Goal: Task Accomplishment & Management: Use online tool/utility

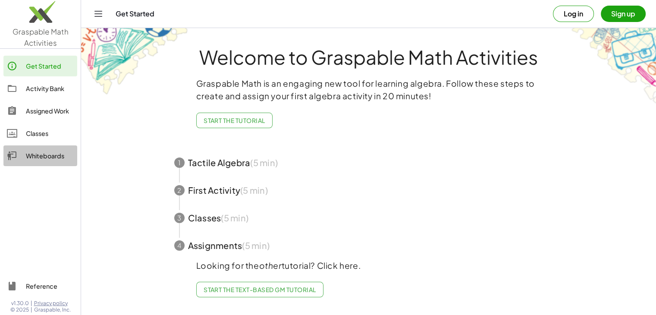
click at [32, 158] on div "Whiteboards" at bounding box center [50, 156] width 48 height 10
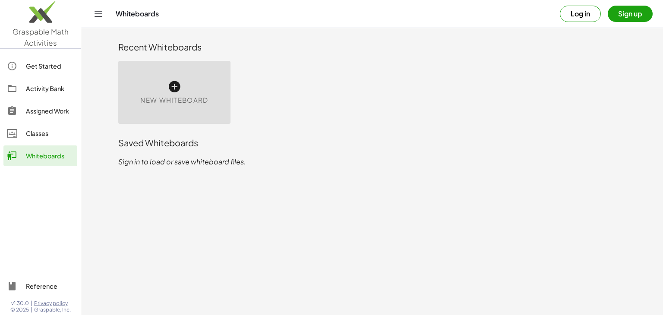
click at [154, 96] on span "New Whiteboard" at bounding box center [174, 100] width 68 height 10
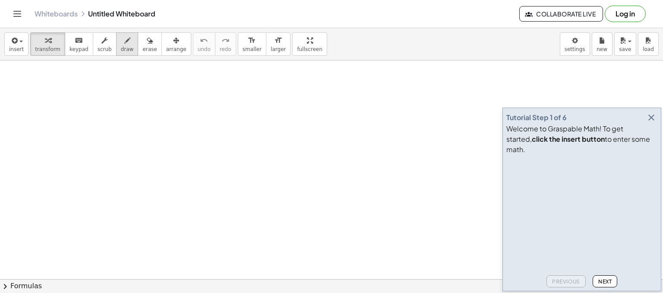
click at [124, 43] on icon "button" at bounding box center [127, 40] width 6 height 10
click at [75, 43] on icon "keyboard" at bounding box center [79, 40] width 8 height 10
drag, startPoint x: 73, startPoint y: 106, endPoint x: 85, endPoint y: 106, distance: 11.2
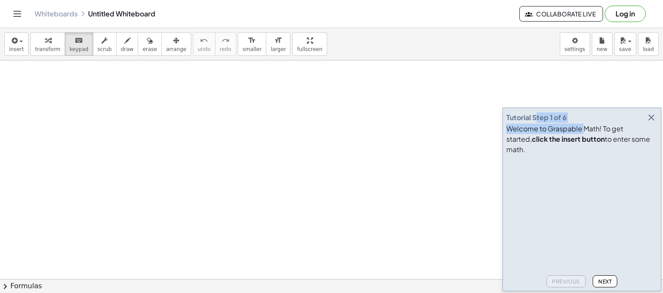
drag, startPoint x: 585, startPoint y: 135, endPoint x: 536, endPoint y: 125, distance: 49.9
click at [536, 125] on div "Tutorial Step 1 of 6 Welcome to Graspable Math! To get started, click the inser…" at bounding box center [581, 198] width 159 height 183
click at [601, 283] on span "Next" at bounding box center [604, 281] width 13 height 6
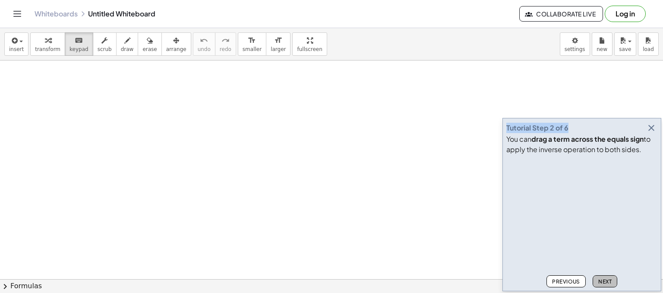
click at [602, 278] on span "Next" at bounding box center [604, 281] width 13 height 6
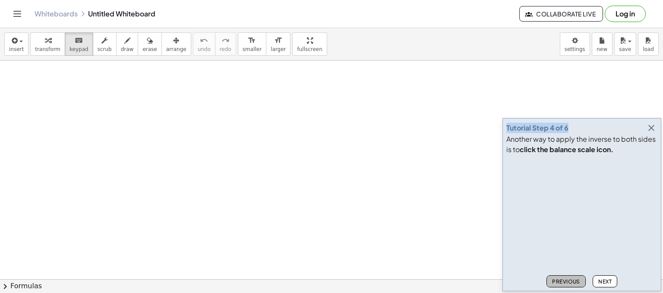
click at [575, 278] on span "Previous" at bounding box center [566, 281] width 28 height 6
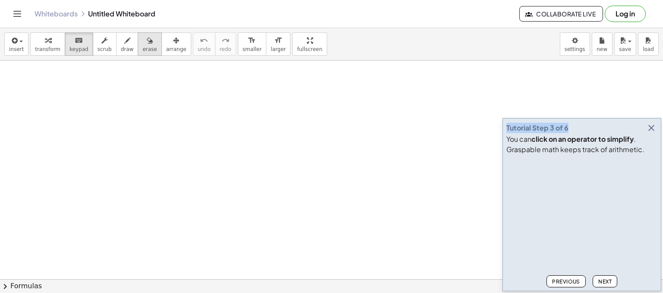
click at [138, 47] on button "erase" at bounding box center [150, 43] width 24 height 23
click at [124, 42] on icon "button" at bounding box center [127, 40] width 6 height 10
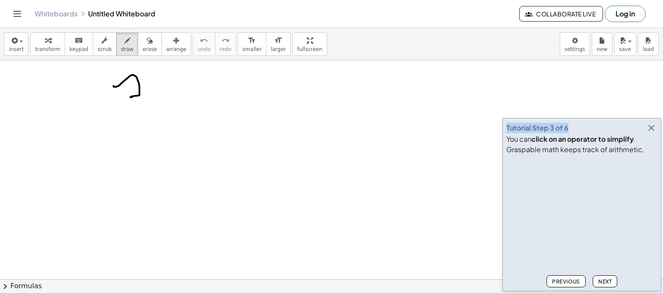
drag, startPoint x: 113, startPoint y: 85, endPoint x: 133, endPoint y: 97, distance: 22.4
click at [243, 42] on button "format_size smaller" at bounding box center [252, 43] width 28 height 23
click at [274, 40] on icon "format_size" at bounding box center [278, 40] width 8 height 10
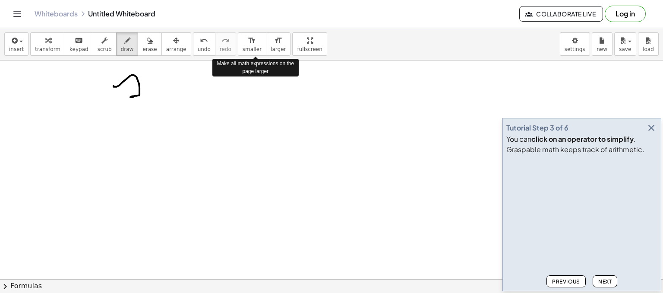
click at [227, 75] on div "Make all math expressions on the page larger" at bounding box center [255, 67] width 86 height 17
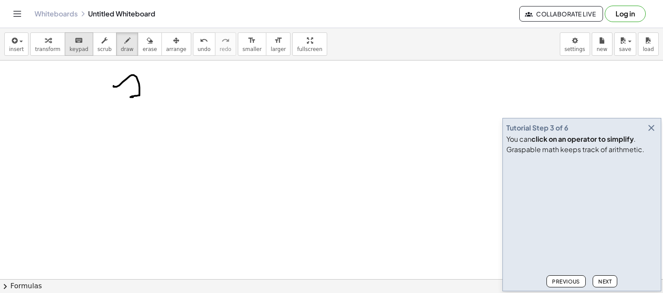
click at [69, 46] on span "keypad" at bounding box center [78, 49] width 19 height 6
click at [36, 44] on div "button" at bounding box center [47, 40] width 25 height 10
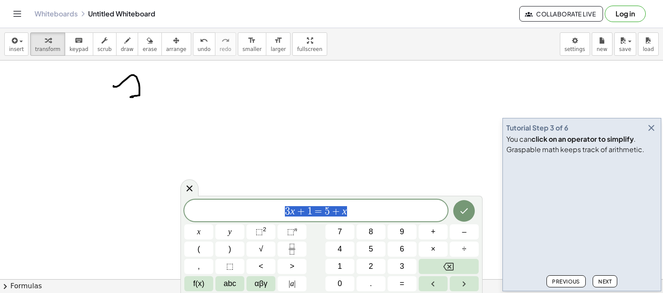
drag, startPoint x: 368, startPoint y: 213, endPoint x: 280, endPoint y: 207, distance: 88.7
click at [280, 207] on span "3 x + 1 = 5 + x" at bounding box center [315, 211] width 263 height 12
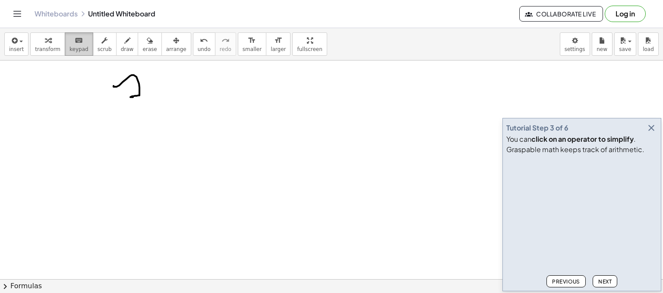
click at [82, 39] on button "keyboard keypad" at bounding box center [79, 43] width 28 height 23
click at [105, 35] on button "scrub" at bounding box center [105, 43] width 24 height 23
click at [18, 39] on span "button" at bounding box center [19, 41] width 2 height 6
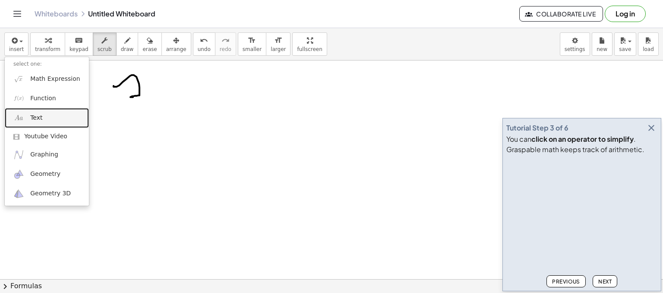
click at [35, 123] on link "Text" at bounding box center [47, 117] width 84 height 19
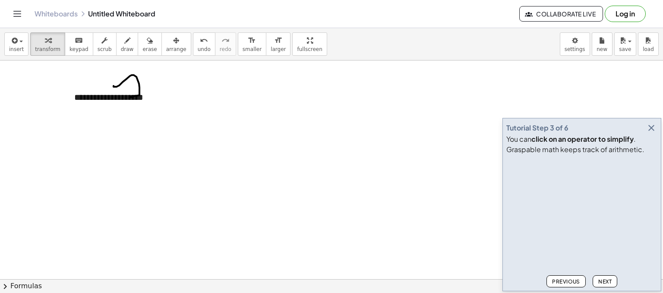
drag, startPoint x: 240, startPoint y: 116, endPoint x: 271, endPoint y: 143, distance: 40.7
click at [112, 98] on div "**********" at bounding box center [130, 97] width 129 height 30
click at [126, 94] on div "**********" at bounding box center [130, 97] width 129 height 30
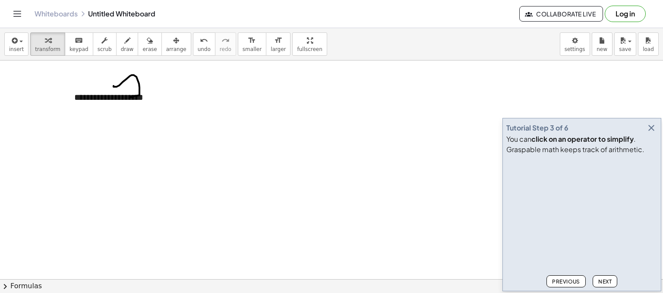
click at [653, 127] on icon "button" at bounding box center [651, 128] width 10 height 10
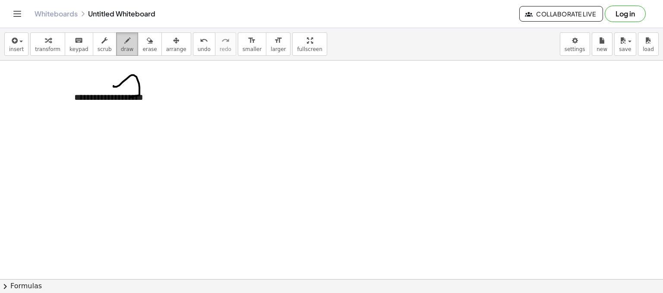
click at [121, 49] on span "draw" at bounding box center [127, 49] width 13 height 6
click at [120, 95] on div at bounding box center [331, 278] width 663 height 437
click at [21, 43] on div "button" at bounding box center [16, 40] width 15 height 10
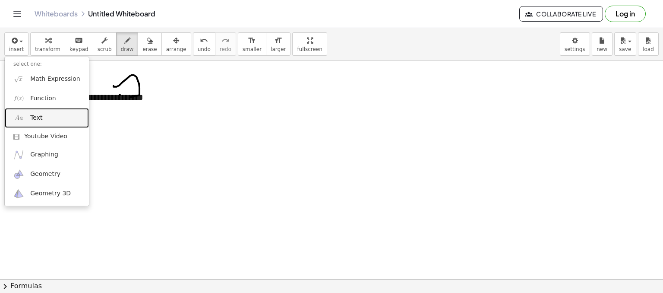
click at [54, 121] on link "Text" at bounding box center [47, 117] width 84 height 19
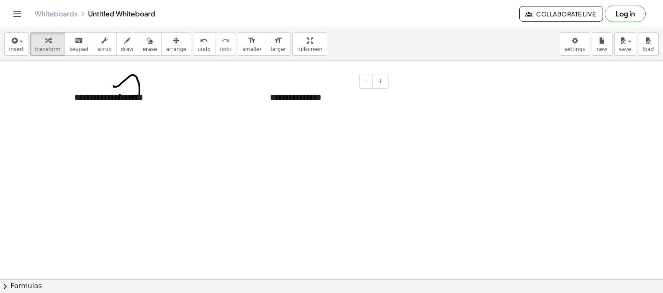
click at [313, 107] on div "**********" at bounding box center [325, 97] width 129 height 30
click at [326, 94] on div "**********" at bounding box center [325, 97] width 129 height 30
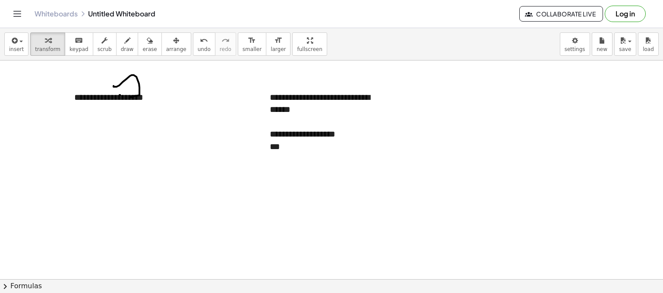
click at [325, 239] on div at bounding box center [331, 278] width 663 height 437
click at [300, 140] on div "***" at bounding box center [326, 146] width 112 height 13
click at [448, 150] on div at bounding box center [331, 278] width 663 height 437
click at [313, 143] on div "**********" at bounding box center [326, 146] width 112 height 13
click at [307, 146] on div "**********" at bounding box center [326, 146] width 112 height 13
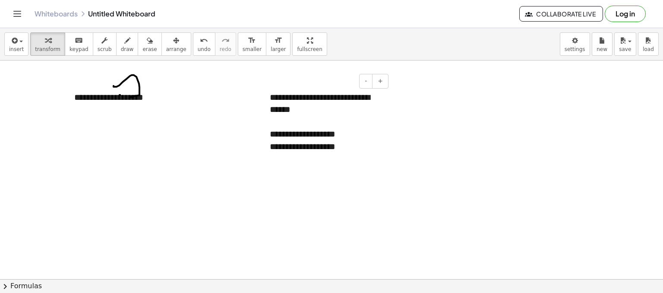
click at [302, 147] on div "**********" at bounding box center [326, 146] width 112 height 13
click at [287, 147] on div "**********" at bounding box center [326, 146] width 112 height 13
click at [290, 147] on div "**********" at bounding box center [326, 146] width 112 height 13
click at [291, 147] on div "**********" at bounding box center [326, 146] width 112 height 13
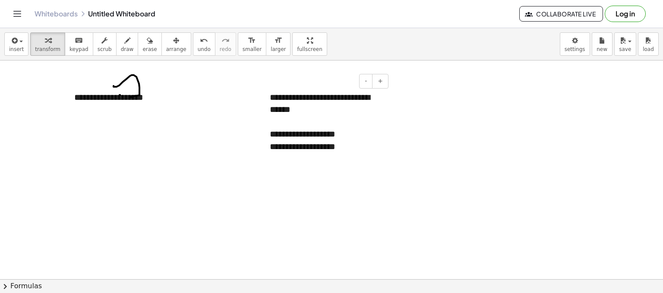
click at [295, 147] on div "**********" at bounding box center [326, 146] width 112 height 13
click at [329, 145] on div "**********" at bounding box center [326, 146] width 112 height 13
drag, startPoint x: 329, startPoint y: 127, endPoint x: 356, endPoint y: 129, distance: 26.8
click at [356, 129] on div "**********" at bounding box center [326, 134] width 112 height 13
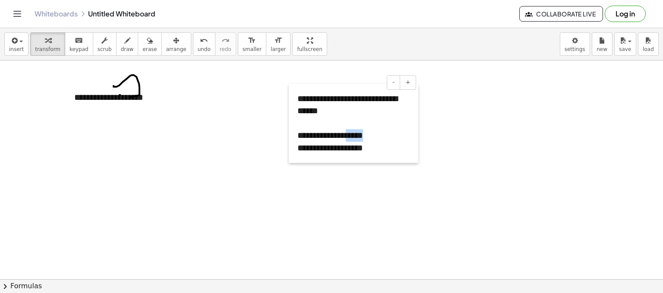
drag, startPoint x: 266, startPoint y: 132, endPoint x: 280, endPoint y: 132, distance: 13.8
click at [289, 132] on div at bounding box center [293, 123] width 9 height 79
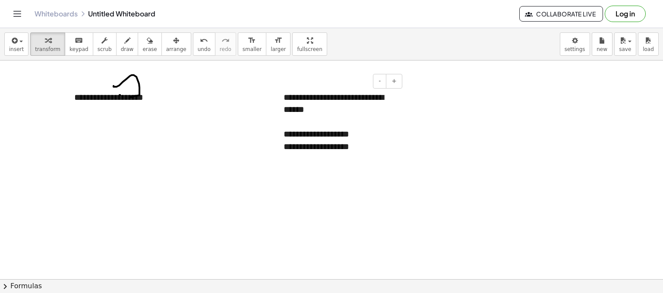
click at [340, 144] on div "**********" at bounding box center [340, 146] width 112 height 13
drag, startPoint x: 350, startPoint y: 143, endPoint x: 368, endPoint y: 143, distance: 17.7
click at [368, 143] on div "**********" at bounding box center [340, 146] width 112 height 13
click at [300, 142] on div "**********" at bounding box center [340, 146] width 112 height 13
click at [121, 46] on span "draw" at bounding box center [127, 49] width 13 height 6
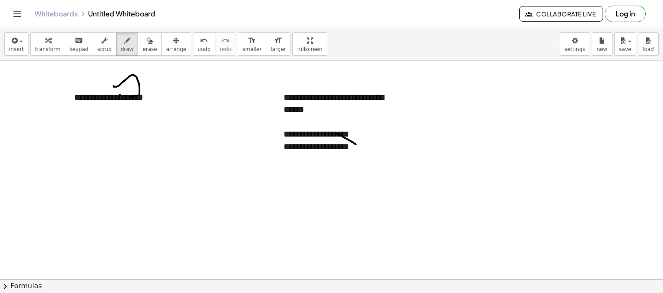
drag, startPoint x: 337, startPoint y: 133, endPoint x: 358, endPoint y: 145, distance: 24.4
click at [358, 145] on div at bounding box center [331, 278] width 663 height 437
drag, startPoint x: 329, startPoint y: 145, endPoint x: 350, endPoint y: 130, distance: 25.9
click at [350, 130] on div at bounding box center [331, 278] width 663 height 437
click at [17, 45] on button "insert" at bounding box center [16, 43] width 24 height 23
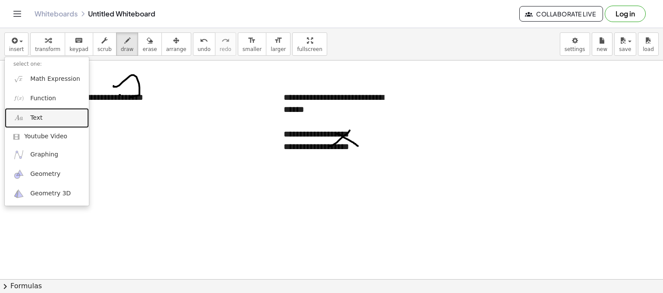
drag, startPoint x: 29, startPoint y: 118, endPoint x: 45, endPoint y: 122, distance: 16.4
click at [29, 118] on link "Text" at bounding box center [47, 117] width 84 height 19
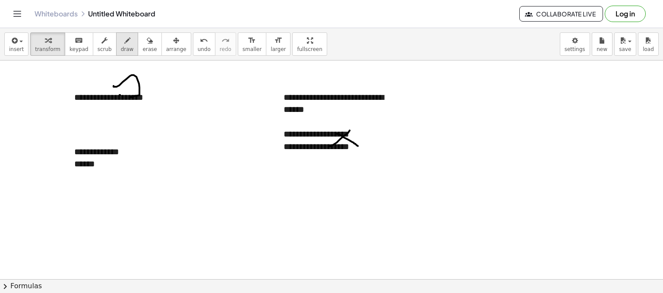
click at [121, 49] on span "draw" at bounding box center [127, 49] width 13 height 6
drag, startPoint x: 90, startPoint y: 168, endPoint x: 99, endPoint y: 169, distance: 9.2
click at [99, 169] on div at bounding box center [331, 278] width 663 height 437
drag, startPoint x: 91, startPoint y: 175, endPoint x: 92, endPoint y: 181, distance: 6.1
click at [92, 181] on div at bounding box center [331, 278] width 663 height 437
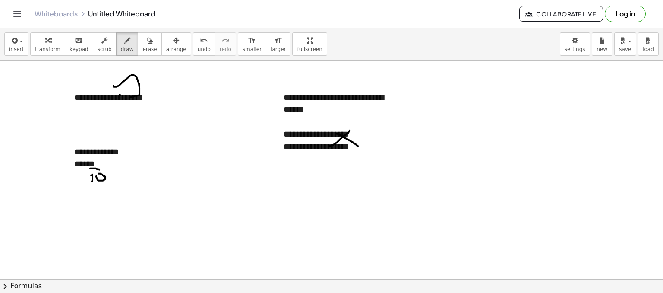
click at [95, 174] on div at bounding box center [331, 278] width 663 height 437
click at [109, 175] on div at bounding box center [331, 278] width 663 height 437
drag, startPoint x: 105, startPoint y: 181, endPoint x: 107, endPoint y: 174, distance: 7.1
click at [107, 174] on div at bounding box center [331, 278] width 663 height 437
click at [111, 172] on div at bounding box center [331, 278] width 663 height 437
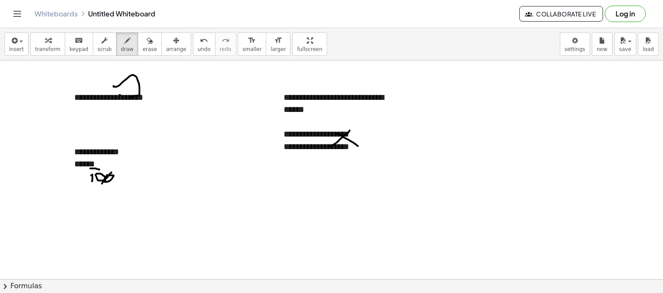
drag, startPoint x: 98, startPoint y: 180, endPoint x: 102, endPoint y: 173, distance: 7.4
click at [102, 173] on div at bounding box center [331, 278] width 663 height 437
drag, startPoint x: 81, startPoint y: 166, endPoint x: 88, endPoint y: 157, distance: 12.0
click at [88, 157] on div at bounding box center [331, 278] width 663 height 437
click at [83, 162] on div at bounding box center [331, 278] width 663 height 437
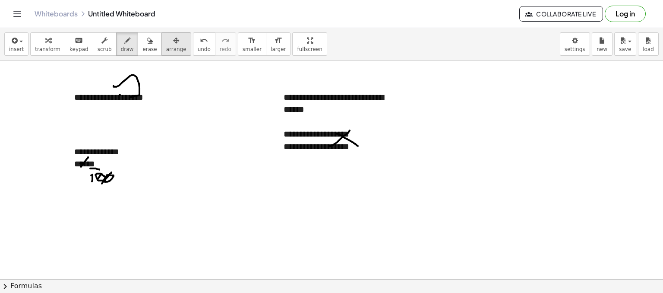
click at [166, 47] on span "arrange" at bounding box center [176, 49] width 20 height 6
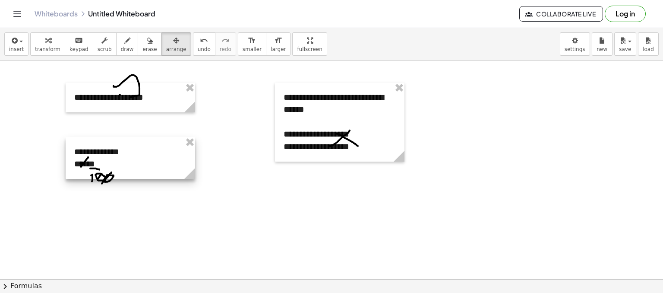
click at [117, 166] on div at bounding box center [130, 158] width 129 height 42
click at [135, 168] on div at bounding box center [130, 158] width 129 height 42
click at [236, 102] on div at bounding box center [331, 278] width 663 height 437
click at [101, 40] on icon "button" at bounding box center [104, 40] width 6 height 10
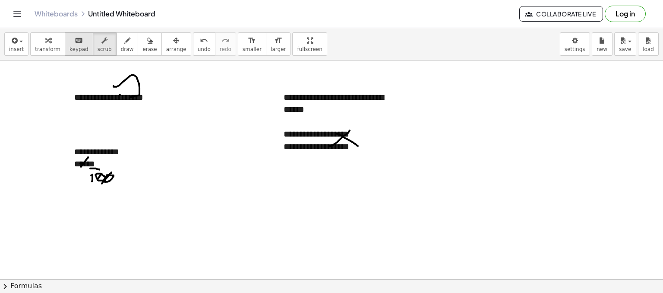
click at [69, 47] on span "keypad" at bounding box center [78, 49] width 19 height 6
click at [43, 49] on span "transform" at bounding box center [47, 49] width 25 height 6
click at [106, 164] on div "******" at bounding box center [130, 164] width 112 height 13
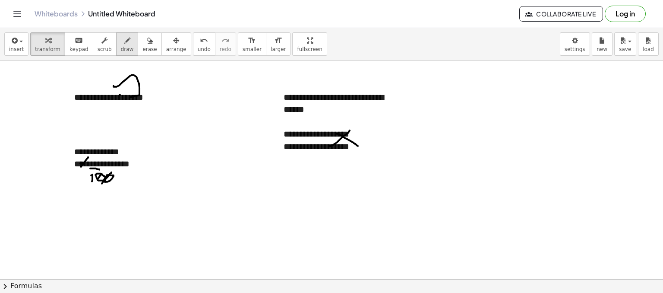
click at [121, 47] on span "draw" at bounding box center [127, 49] width 13 height 6
drag, startPoint x: 117, startPoint y: 167, endPoint x: 128, endPoint y: 167, distance: 11.3
click at [128, 167] on div at bounding box center [331, 278] width 663 height 437
drag, startPoint x: 118, startPoint y: 175, endPoint x: 123, endPoint y: 181, distance: 7.7
click at [123, 181] on div at bounding box center [331, 278] width 663 height 437
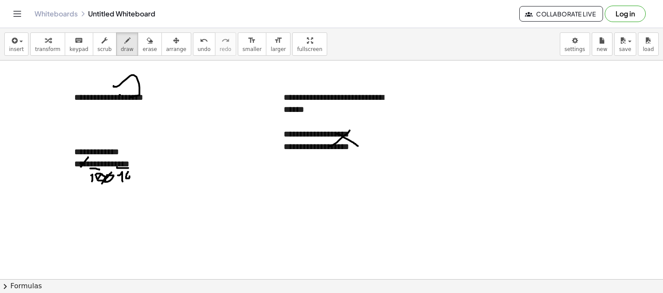
click at [128, 170] on div at bounding box center [331, 278] width 663 height 437
click at [131, 173] on div at bounding box center [331, 278] width 663 height 437
click at [486, 97] on div at bounding box center [331, 278] width 663 height 437
drag, startPoint x: 508, startPoint y: 98, endPoint x: 502, endPoint y: 114, distance: 16.5
click at [502, 114] on div at bounding box center [331, 278] width 663 height 437
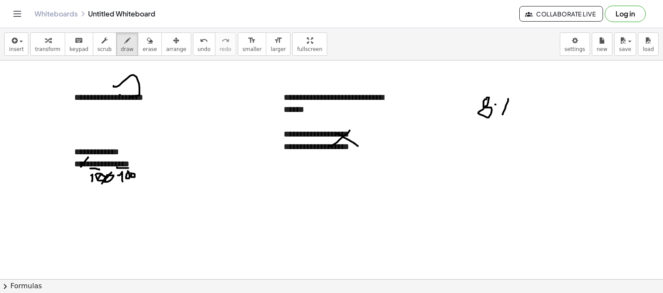
drag, startPoint x: 495, startPoint y: 104, endPoint x: 504, endPoint y: 104, distance: 9.1
click at [496, 104] on div at bounding box center [331, 278] width 663 height 437
click at [513, 112] on div at bounding box center [331, 278] width 663 height 437
drag, startPoint x: 502, startPoint y: 118, endPoint x: 521, endPoint y: 133, distance: 24.5
click at [521, 133] on div at bounding box center [331, 278] width 663 height 437
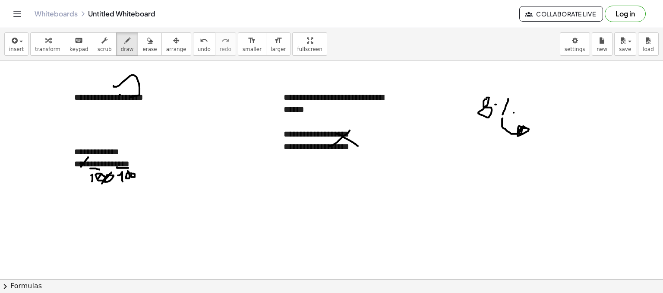
click at [523, 128] on div at bounding box center [331, 278] width 663 height 437
drag, startPoint x: 526, startPoint y: 128, endPoint x: 518, endPoint y: 126, distance: 8.5
click at [518, 126] on div at bounding box center [331, 278] width 663 height 437
drag, startPoint x: 579, startPoint y: 131, endPoint x: 573, endPoint y: 131, distance: 5.6
click at [575, 128] on div at bounding box center [331, 278] width 663 height 437
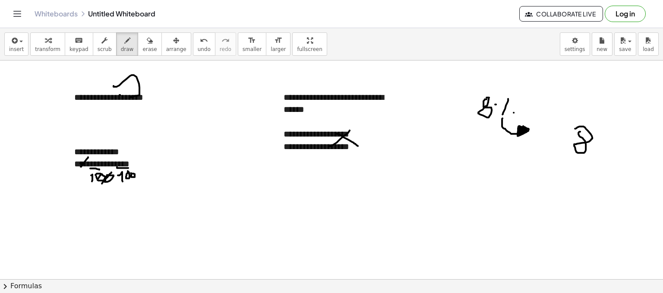
click at [587, 158] on div at bounding box center [331, 278] width 663 height 437
drag, startPoint x: 556, startPoint y: 173, endPoint x: 561, endPoint y: 175, distance: 5.6
click at [561, 177] on div at bounding box center [331, 278] width 663 height 437
click at [572, 159] on div at bounding box center [331, 278] width 663 height 437
click at [585, 163] on div at bounding box center [331, 278] width 663 height 437
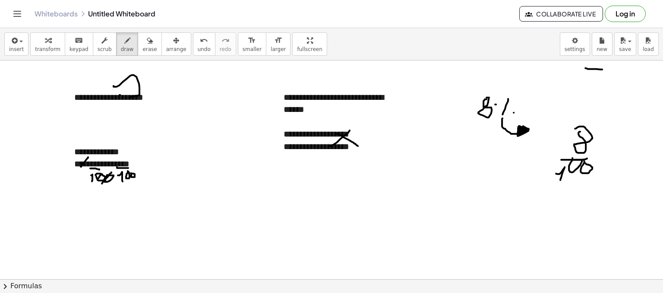
drag, startPoint x: 585, startPoint y: 68, endPoint x: 602, endPoint y: 69, distance: 16.9
click at [602, 69] on div at bounding box center [331, 278] width 663 height 437
drag, startPoint x: 604, startPoint y: 67, endPoint x: 604, endPoint y: 82, distance: 15.5
click at [604, 82] on div at bounding box center [331, 278] width 663 height 437
click at [616, 69] on div at bounding box center [331, 278] width 663 height 437
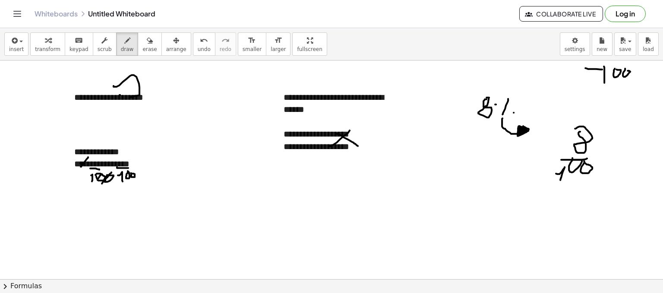
click at [627, 70] on div at bounding box center [331, 278] width 663 height 437
drag, startPoint x: 632, startPoint y: 75, endPoint x: 637, endPoint y: 73, distance: 5.1
click at [636, 74] on div at bounding box center [331, 278] width 663 height 437
click at [637, 74] on div at bounding box center [331, 278] width 663 height 437
click at [643, 70] on div at bounding box center [331, 278] width 663 height 437
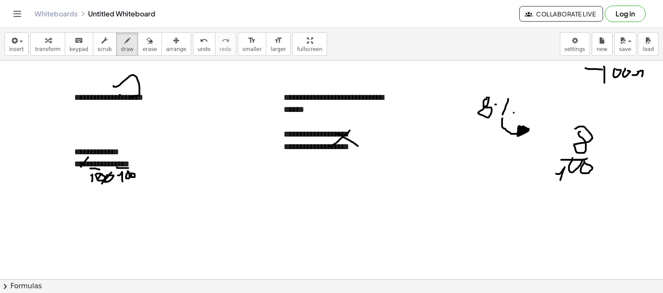
drag, startPoint x: 643, startPoint y: 70, endPoint x: 642, endPoint y: 76, distance: 5.7
click at [642, 76] on div at bounding box center [331, 278] width 663 height 437
drag, startPoint x: 645, startPoint y: 75, endPoint x: 645, endPoint y: 69, distance: 5.2
click at [645, 69] on div at bounding box center [331, 278] width 663 height 437
click at [658, 69] on div "**********" at bounding box center [331, 169] width 663 height 218
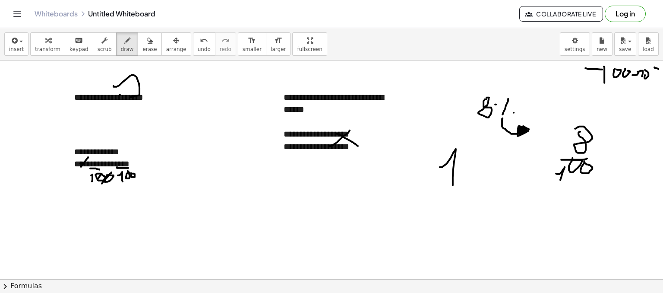
drag, startPoint x: 442, startPoint y: 167, endPoint x: 469, endPoint y: 156, distance: 29.5
click at [452, 186] on div at bounding box center [331, 278] width 663 height 437
drag, startPoint x: 482, startPoint y: 161, endPoint x: 494, endPoint y: 158, distance: 12.5
click at [494, 158] on div at bounding box center [331, 278] width 663 height 437
drag, startPoint x: 518, startPoint y: 159, endPoint x: 504, endPoint y: 173, distance: 19.5
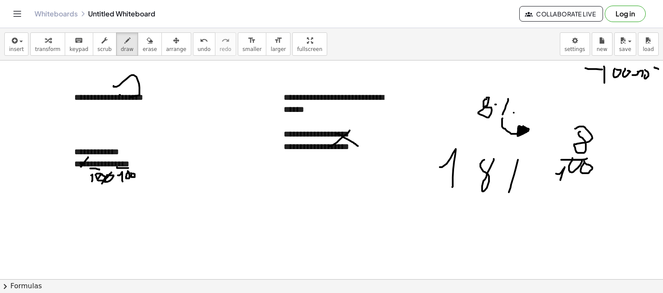
click at [507, 194] on div at bounding box center [331, 278] width 663 height 437
click at [504, 173] on div at bounding box center [331, 278] width 663 height 437
click at [520, 184] on div at bounding box center [331, 278] width 663 height 437
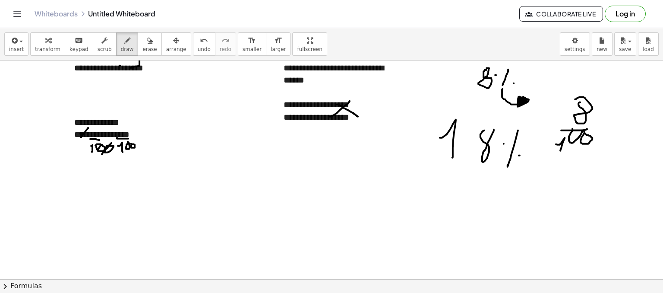
scroll to position [43, 0]
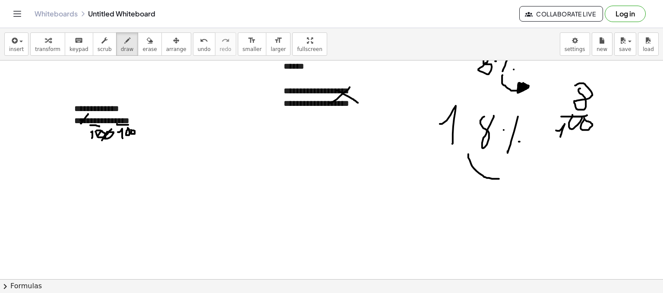
drag, startPoint x: 468, startPoint y: 157, endPoint x: 505, endPoint y: 178, distance: 42.7
click at [505, 178] on div at bounding box center [331, 235] width 663 height 437
drag, startPoint x: 512, startPoint y: 173, endPoint x: 504, endPoint y: 180, distance: 9.8
click at [504, 180] on div at bounding box center [331, 235] width 663 height 437
drag, startPoint x: 545, startPoint y: 174, endPoint x: 547, endPoint y: 197, distance: 22.9
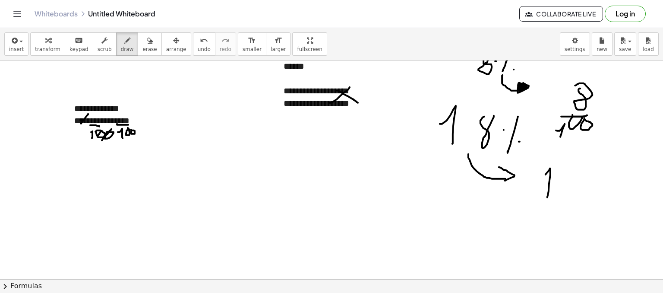
click at [547, 197] on div at bounding box center [331, 235] width 663 height 437
drag, startPoint x: 566, startPoint y: 164, endPoint x: 573, endPoint y: 166, distance: 7.1
click at [582, 161] on div at bounding box center [331, 235] width 663 height 437
drag, startPoint x: 550, startPoint y: 201, endPoint x: 591, endPoint y: 201, distance: 40.6
click at [592, 201] on div at bounding box center [331, 235] width 663 height 437
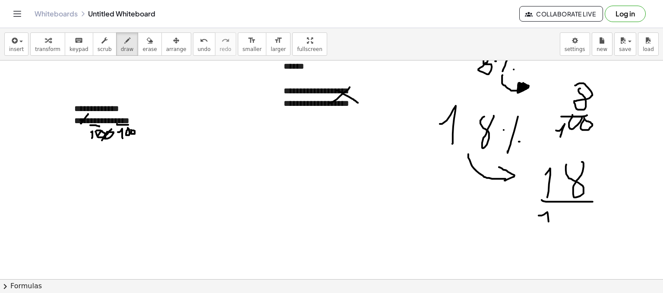
drag, startPoint x: 539, startPoint y: 215, endPoint x: 549, endPoint y: 230, distance: 18.6
click at [549, 230] on div at bounding box center [331, 235] width 663 height 437
drag, startPoint x: 560, startPoint y: 215, endPoint x: 564, endPoint y: 216, distance: 4.4
click at [564, 216] on div at bounding box center [331, 235] width 663 height 437
drag, startPoint x: 581, startPoint y: 216, endPoint x: 585, endPoint y: 215, distance: 4.3
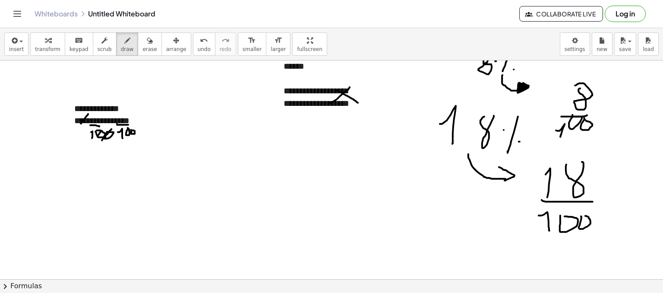
click at [585, 215] on div at bounding box center [331, 235] width 663 height 437
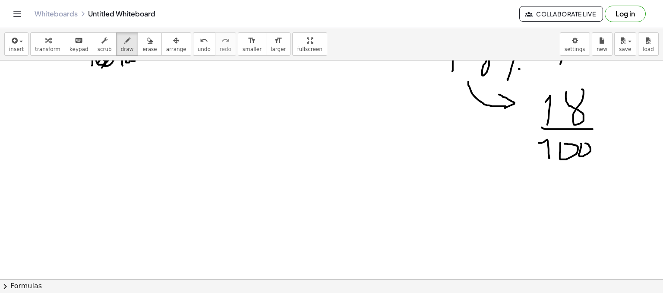
scroll to position [95, 0]
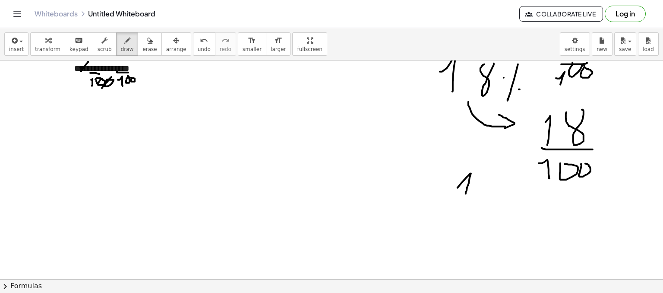
drag, startPoint x: 457, startPoint y: 187, endPoint x: 466, endPoint y: 193, distance: 10.2
click at [466, 193] on div at bounding box center [331, 183] width 663 height 437
drag, startPoint x: 465, startPoint y: 175, endPoint x: 461, endPoint y: 168, distance: 8.5
click at [461, 168] on div at bounding box center [331, 183] width 663 height 437
drag, startPoint x: 490, startPoint y: 179, endPoint x: 499, endPoint y: 183, distance: 9.9
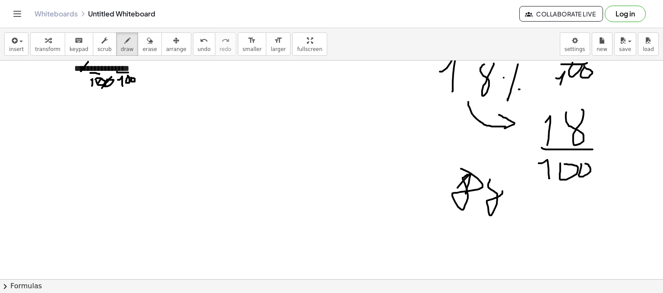
click at [499, 183] on div at bounding box center [331, 183] width 663 height 437
drag, startPoint x: 519, startPoint y: 197, endPoint x: 502, endPoint y: 189, distance: 18.7
click at [502, 189] on div at bounding box center [331, 183] width 663 height 437
drag, startPoint x: 559, startPoint y: 197, endPoint x: 539, endPoint y: 220, distance: 30.6
click at [539, 220] on div at bounding box center [331, 183] width 663 height 437
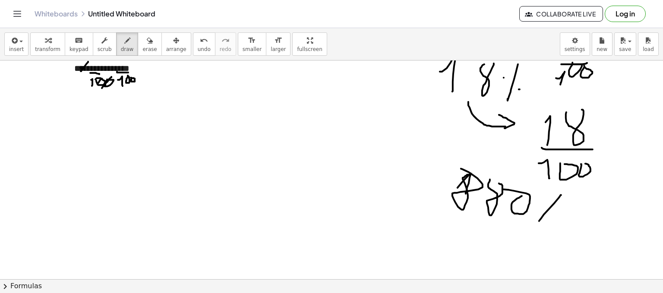
click at [537, 205] on div at bounding box center [331, 183] width 663 height 437
click at [553, 214] on div at bounding box center [331, 183] width 663 height 437
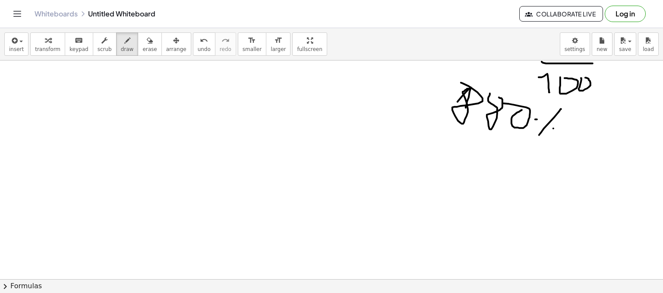
scroll to position [182, 0]
click at [450, 148] on div at bounding box center [331, 97] width 663 height 437
drag, startPoint x: 458, startPoint y: 154, endPoint x: 466, endPoint y: 154, distance: 7.3
click at [466, 154] on div at bounding box center [331, 97] width 663 height 437
click at [482, 158] on div at bounding box center [331, 97] width 663 height 437
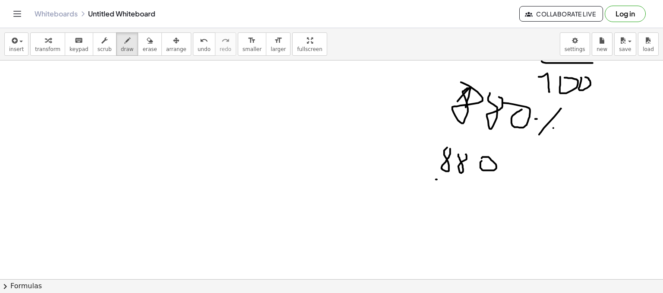
drag, startPoint x: 436, startPoint y: 179, endPoint x: 492, endPoint y: 171, distance: 56.6
click at [492, 171] on div at bounding box center [331, 97] width 663 height 437
drag, startPoint x: 435, startPoint y: 199, endPoint x: 445, endPoint y: 213, distance: 17.1
click at [445, 213] on div at bounding box center [331, 97] width 663 height 437
drag, startPoint x: 459, startPoint y: 194, endPoint x: 463, endPoint y: 190, distance: 4.9
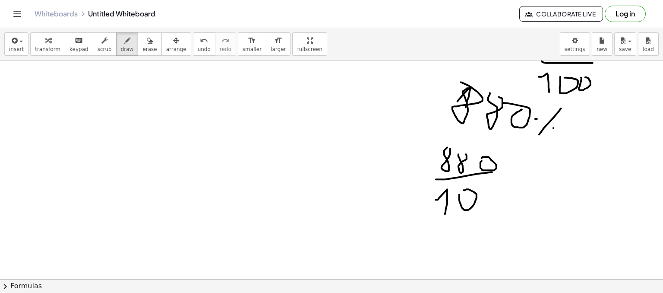
click at [462, 190] on div at bounding box center [331, 97] width 663 height 437
drag, startPoint x: 480, startPoint y: 189, endPoint x: 484, endPoint y: 189, distance: 4.3
click at [484, 189] on div at bounding box center [331, 97] width 663 height 437
drag, startPoint x: 492, startPoint y: 193, endPoint x: 497, endPoint y: 186, distance: 9.1
click at [497, 186] on div at bounding box center [331, 97] width 663 height 437
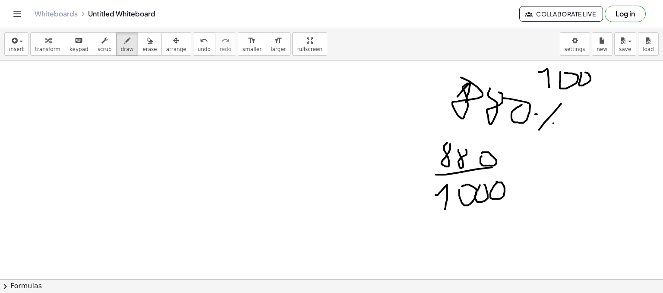
scroll to position [173, 0]
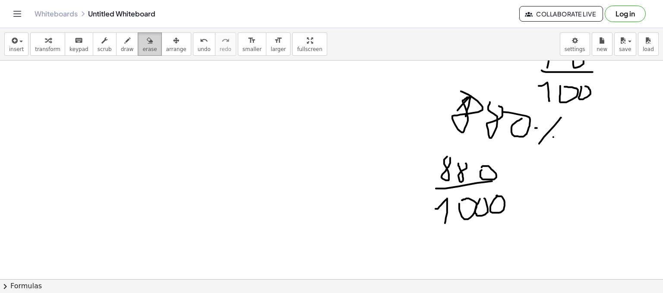
click at [142, 46] on span "erase" at bounding box center [149, 49] width 14 height 6
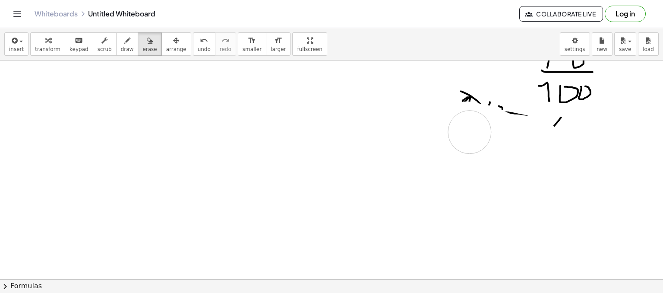
drag, startPoint x: 488, startPoint y: 181, endPoint x: 475, endPoint y: 145, distance: 37.8
click at [460, 127] on div at bounding box center [331, 106] width 663 height 437
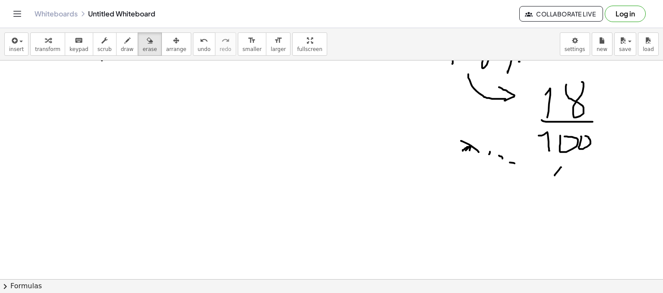
scroll to position [86, 0]
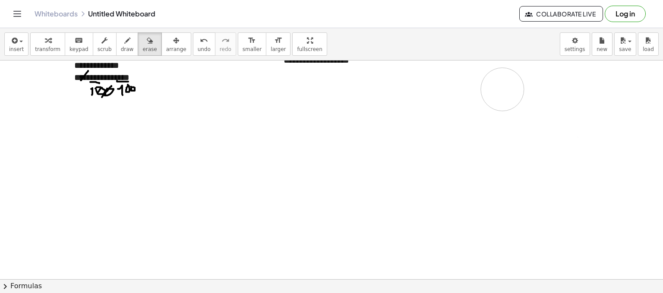
drag, startPoint x: 485, startPoint y: 187, endPoint x: 517, endPoint y: 86, distance: 105.5
click at [525, 80] on div at bounding box center [331, 192] width 663 height 437
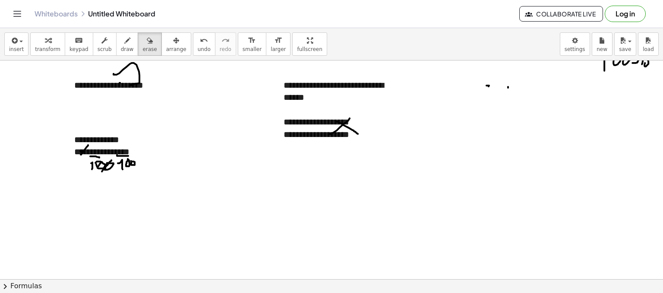
scroll to position [0, 0]
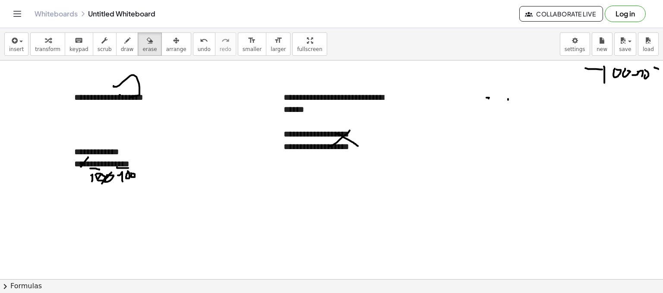
click at [90, 187] on div at bounding box center [331, 278] width 663 height 437
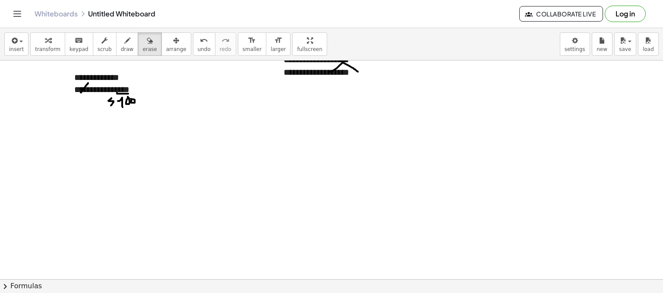
scroll to position [86, 0]
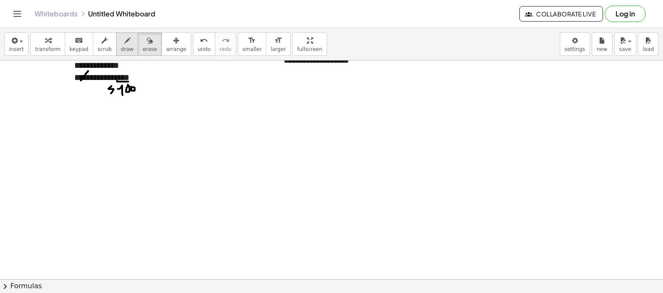
click at [121, 49] on span "draw" at bounding box center [127, 49] width 13 height 6
drag, startPoint x: 118, startPoint y: 77, endPoint x: 126, endPoint y: 71, distance: 9.6
click at [126, 71] on div at bounding box center [331, 192] width 663 height 437
click at [136, 78] on div at bounding box center [331, 192] width 663 height 437
click at [135, 123] on div at bounding box center [331, 192] width 663 height 437
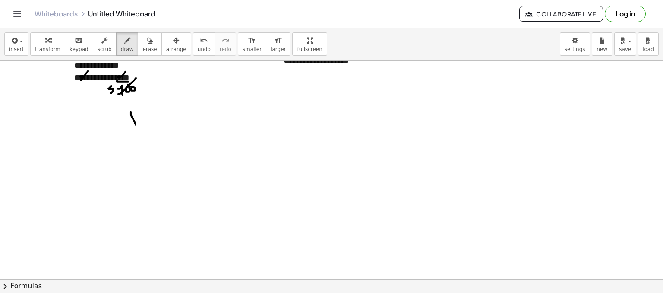
drag, startPoint x: 131, startPoint y: 118, endPoint x: 142, endPoint y: 110, distance: 13.0
click at [142, 110] on div at bounding box center [331, 192] width 663 height 437
click at [124, 113] on div at bounding box center [331, 192] width 663 height 437
drag, startPoint x: 113, startPoint y: 119, endPoint x: 123, endPoint y: 120, distance: 10.4
click at [123, 120] on div at bounding box center [331, 192] width 663 height 437
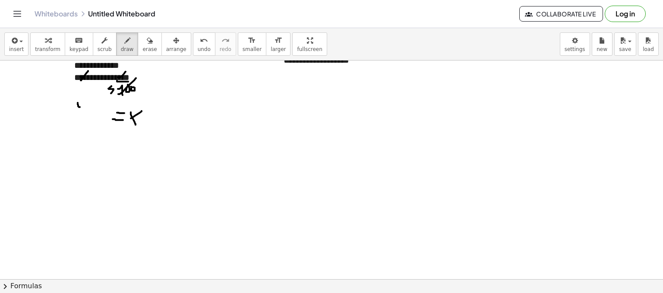
drag, startPoint x: 78, startPoint y: 102, endPoint x: 86, endPoint y: 107, distance: 9.3
click at [86, 107] on div at bounding box center [331, 192] width 663 height 437
drag, startPoint x: 83, startPoint y: 101, endPoint x: 85, endPoint y: 114, distance: 14.0
click at [85, 114] on div at bounding box center [331, 192] width 663 height 437
drag, startPoint x: 94, startPoint y: 113, endPoint x: 100, endPoint y: 111, distance: 6.6
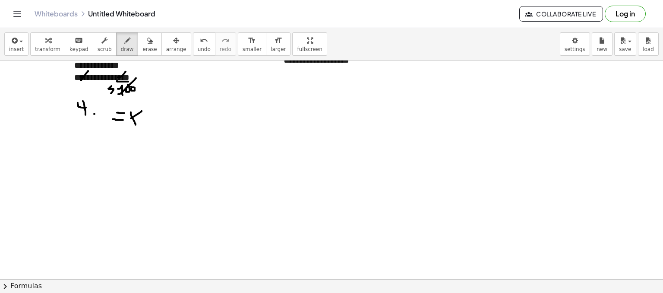
click at [95, 113] on div at bounding box center [331, 192] width 663 height 437
click at [106, 103] on div at bounding box center [331, 192] width 663 height 437
click at [110, 106] on div at bounding box center [331, 192] width 663 height 437
drag, startPoint x: 67, startPoint y: 140, endPoint x: 66, endPoint y: 157, distance: 16.9
click at [65, 158] on div at bounding box center [331, 192] width 663 height 437
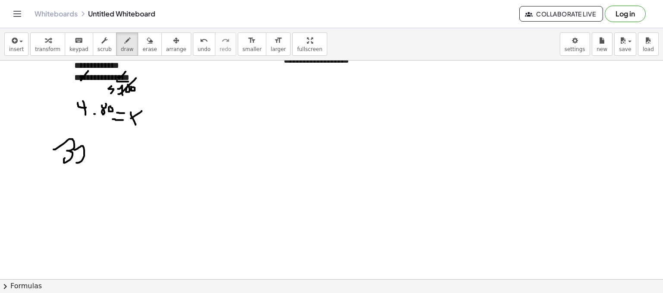
drag, startPoint x: 75, startPoint y: 149, endPoint x: 93, endPoint y: 158, distance: 19.5
click at [91, 159] on div at bounding box center [331, 192] width 663 height 437
click at [93, 147] on div at bounding box center [331, 192] width 663 height 437
drag, startPoint x: 117, startPoint y: 152, endPoint x: 123, endPoint y: 151, distance: 6.5
click at [123, 151] on div at bounding box center [331, 192] width 663 height 437
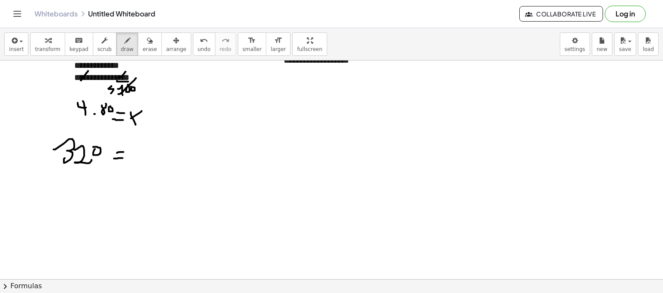
drag, startPoint x: 114, startPoint y: 158, endPoint x: 124, endPoint y: 157, distance: 10.4
click at [124, 157] on div at bounding box center [331, 192] width 663 height 437
drag, startPoint x: 133, startPoint y: 139, endPoint x: 145, endPoint y: 158, distance: 22.3
click at [145, 158] on div at bounding box center [331, 192] width 663 height 437
drag, startPoint x: 128, startPoint y: 153, endPoint x: 143, endPoint y: 136, distance: 22.3
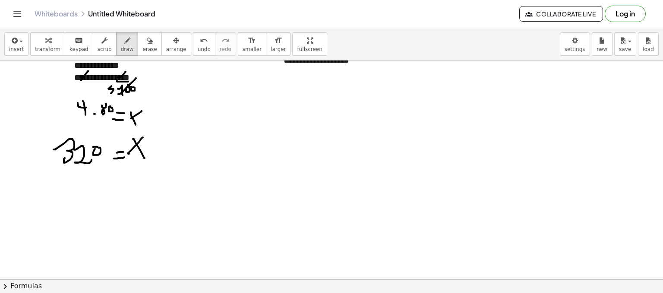
click at [143, 136] on div at bounding box center [331, 192] width 663 height 437
drag, startPoint x: 79, startPoint y: 119, endPoint x: 86, endPoint y: 119, distance: 6.9
click at [86, 119] on div at bounding box center [331, 192] width 663 height 437
drag, startPoint x: 97, startPoint y: 116, endPoint x: 102, endPoint y: 116, distance: 4.7
click at [102, 116] on div at bounding box center [331, 192] width 663 height 437
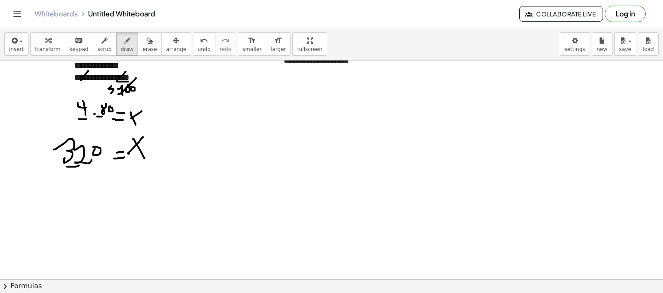
drag, startPoint x: 74, startPoint y: 166, endPoint x: 79, endPoint y: 164, distance: 5.9
click at [79, 164] on div at bounding box center [331, 192] width 663 height 437
click at [99, 135] on div at bounding box center [331, 192] width 663 height 437
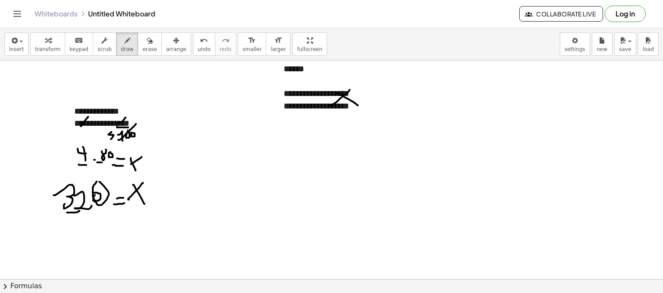
scroll to position [0, 0]
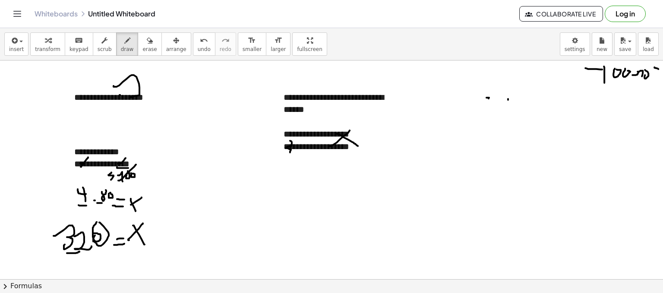
drag, startPoint x: 290, startPoint y: 140, endPoint x: 287, endPoint y: 153, distance: 13.4
click at [287, 153] on div at bounding box center [331, 278] width 663 height 437
drag, startPoint x: 295, startPoint y: 141, endPoint x: 301, endPoint y: 147, distance: 7.9
click at [300, 147] on div at bounding box center [331, 278] width 663 height 437
click at [304, 142] on div at bounding box center [331, 278] width 663 height 437
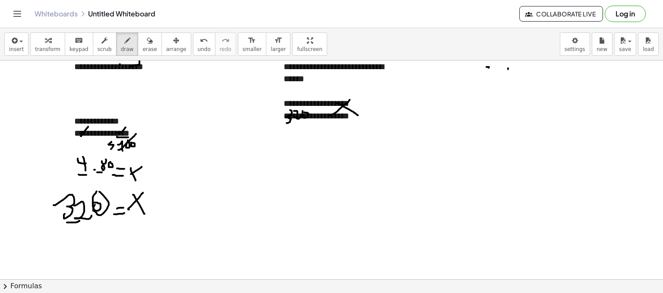
scroll to position [43, 0]
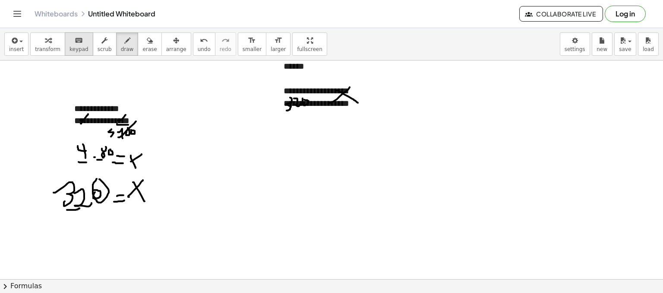
click at [71, 46] on span "keypad" at bounding box center [78, 49] width 19 height 6
click at [295, 138] on div at bounding box center [331, 235] width 663 height 437
click at [46, 48] on span "transform" at bounding box center [47, 49] width 25 height 6
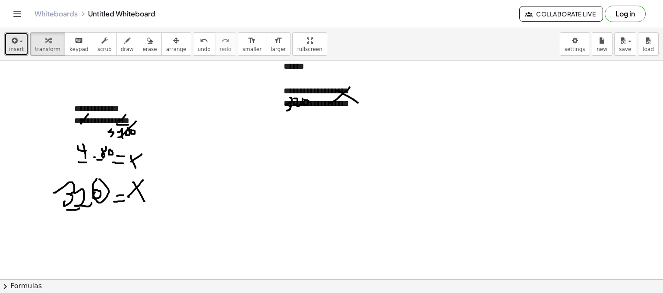
click at [20, 46] on span "insert" at bounding box center [16, 49] width 15 height 6
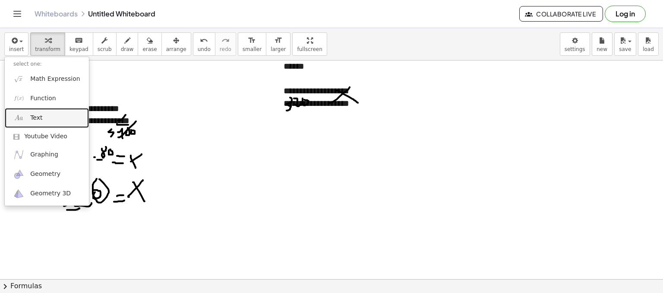
click at [41, 118] on link "Text" at bounding box center [47, 117] width 84 height 19
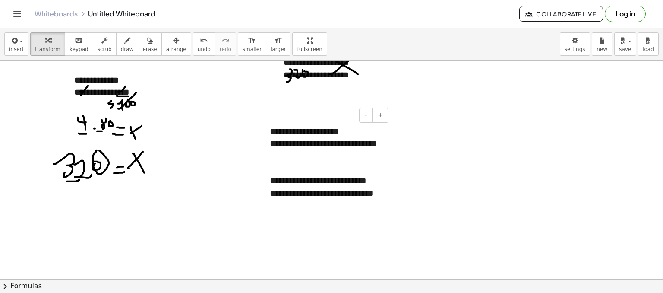
scroll to position [86, 0]
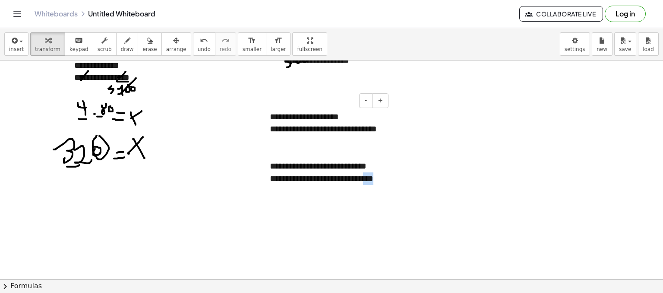
drag, startPoint x: 339, startPoint y: 180, endPoint x: 351, endPoint y: 182, distance: 12.2
click at [351, 182] on div "**********" at bounding box center [326, 178] width 112 height 13
click at [355, 173] on div "**********" at bounding box center [326, 178] width 112 height 13
drag, startPoint x: 356, startPoint y: 176, endPoint x: 334, endPoint y: 163, distance: 25.8
click at [334, 163] on div "**********" at bounding box center [325, 147] width 129 height 91
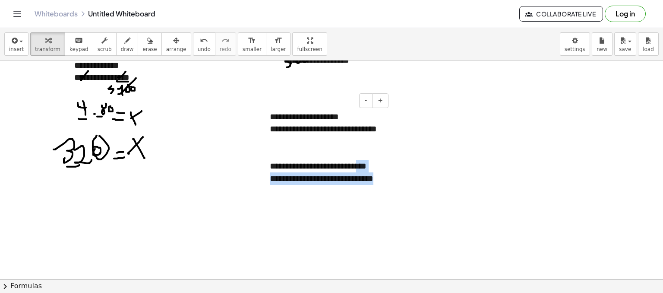
click at [352, 182] on div "**********" at bounding box center [326, 178] width 112 height 13
click at [370, 164] on div "**********" at bounding box center [326, 166] width 112 height 13
drag, startPoint x: 372, startPoint y: 185, endPoint x: 318, endPoint y: 156, distance: 62.2
click at [265, 165] on div "**********" at bounding box center [325, 147] width 129 height 91
click at [377, 164] on div "**********" at bounding box center [326, 166] width 112 height 13
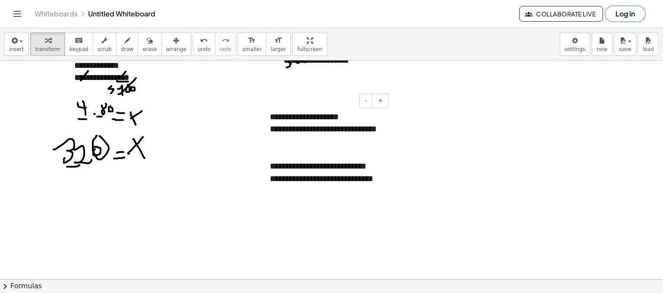
click at [376, 185] on div "**********" at bounding box center [325, 147] width 129 height 91
click at [101, 42] on icon "button" at bounding box center [104, 40] width 6 height 10
click at [77, 38] on div "keyboard" at bounding box center [78, 40] width 19 height 10
click at [48, 39] on div "button" at bounding box center [47, 40] width 25 height 10
click at [77, 42] on div "keyboard" at bounding box center [78, 40] width 19 height 10
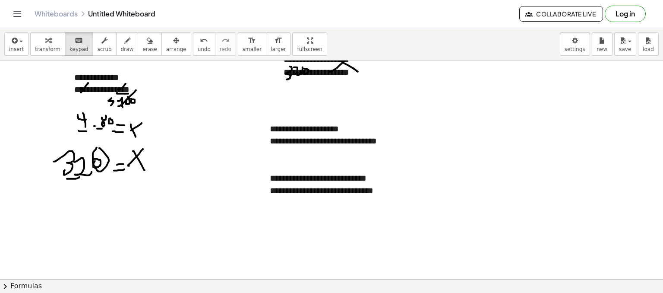
scroll to position [0, 0]
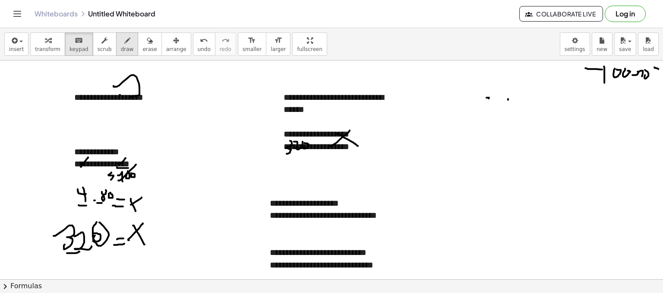
click at [121, 35] on div "button" at bounding box center [127, 40] width 13 height 10
click at [102, 35] on button "scrub" at bounding box center [105, 43] width 24 height 23
click at [242, 39] on button "format_size smaller" at bounding box center [252, 43] width 28 height 23
click at [198, 47] on span "undo" at bounding box center [204, 49] width 13 height 6
click at [75, 37] on icon "keyboard" at bounding box center [79, 40] width 8 height 10
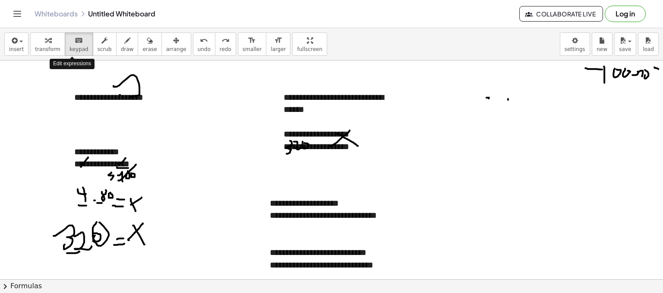
click at [193, 163] on div "**********" at bounding box center [130, 158] width 129 height 42
click at [193, 160] on div "**********" at bounding box center [130, 158] width 129 height 42
click at [98, 50] on span "scrub" at bounding box center [105, 49] width 14 height 6
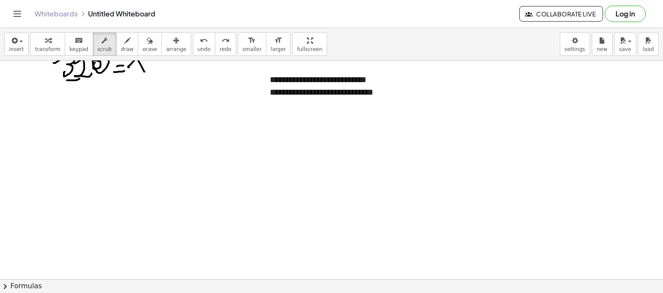
click at [321, 171] on div at bounding box center [331, 106] width 663 height 437
click at [526, 132] on div at bounding box center [331, 106] width 663 height 437
click at [525, 132] on div at bounding box center [331, 106] width 663 height 437
click at [524, 132] on div at bounding box center [331, 106] width 663 height 437
click at [152, 140] on div at bounding box center [331, 106] width 663 height 437
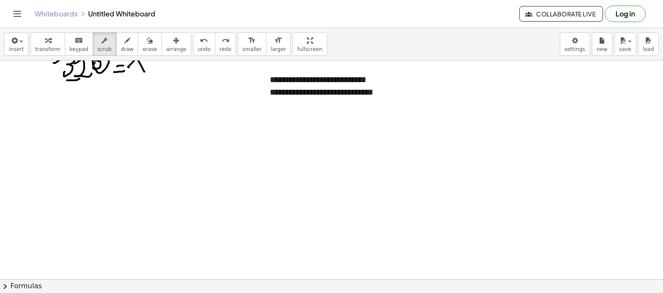
drag, startPoint x: 157, startPoint y: 140, endPoint x: 188, endPoint y: 133, distance: 31.8
click at [175, 138] on div at bounding box center [331, 106] width 663 height 437
click at [9, 42] on button "insert" at bounding box center [16, 43] width 24 height 23
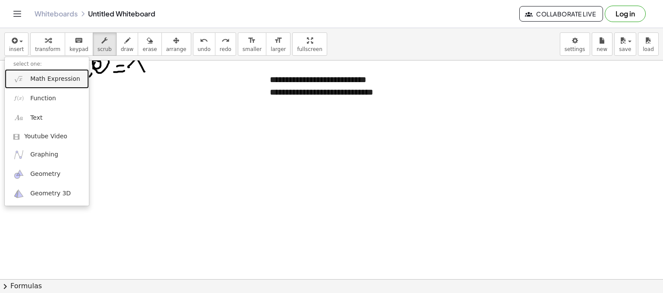
click at [57, 87] on link "Math Expression" at bounding box center [47, 78] width 84 height 19
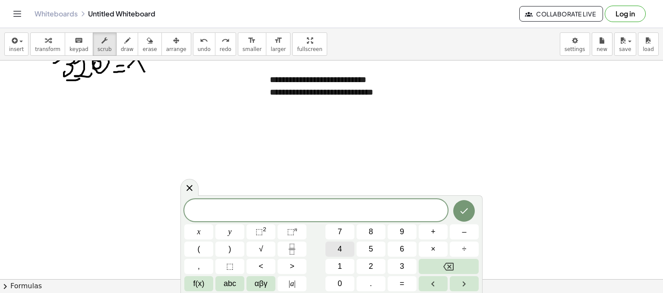
click at [346, 247] on button "4" at bounding box center [339, 248] width 29 height 15
click at [437, 227] on button "+" at bounding box center [433, 231] width 29 height 15
click at [202, 230] on button "x" at bounding box center [198, 231] width 29 height 15
click at [433, 267] on button "Backspace" at bounding box center [449, 265] width 60 height 15
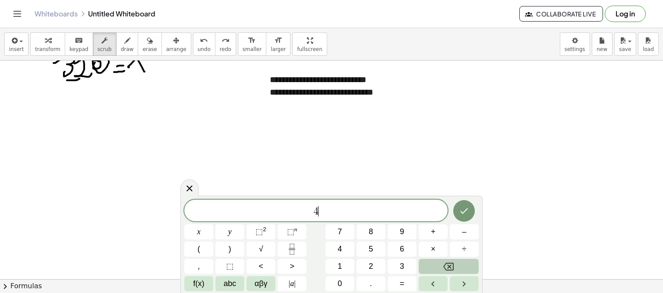
click at [433, 267] on button "Backspace" at bounding box center [449, 265] width 60 height 15
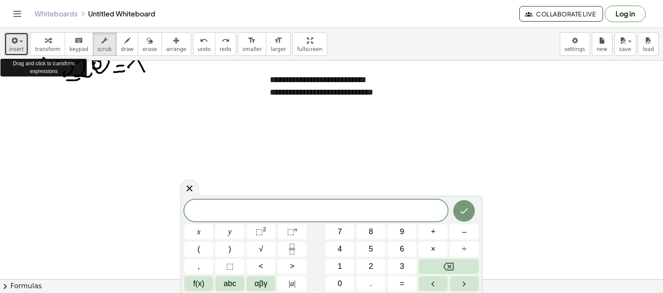
click at [22, 46] on button "insert" at bounding box center [16, 43] width 24 height 23
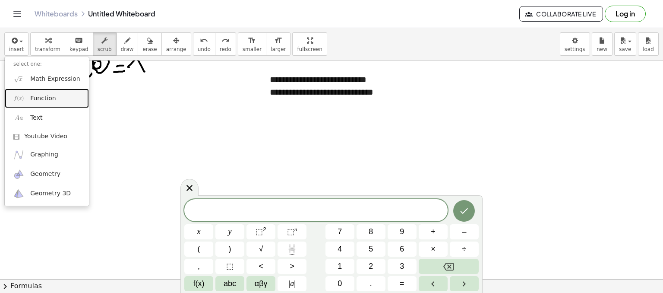
click at [57, 103] on link "Function" at bounding box center [47, 97] width 84 height 19
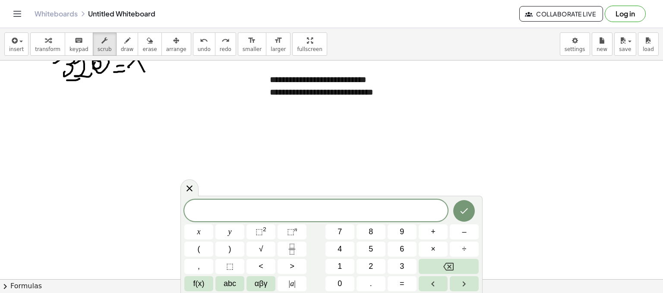
click at [132, 147] on div at bounding box center [331, 106] width 663 height 437
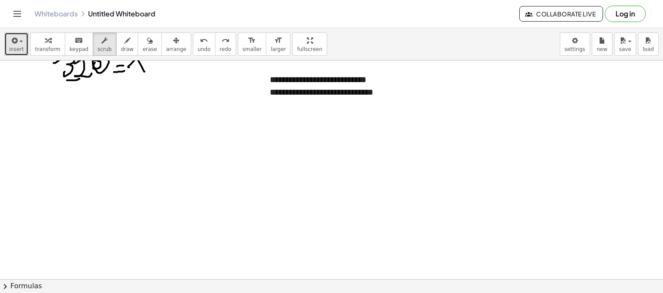
click at [22, 42] on button "insert" at bounding box center [16, 43] width 24 height 23
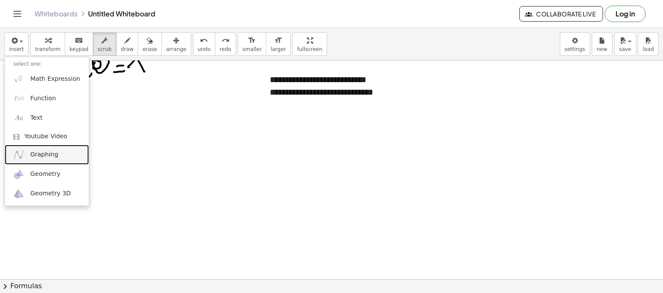
click at [38, 158] on span "Graphing" at bounding box center [44, 154] width 28 height 9
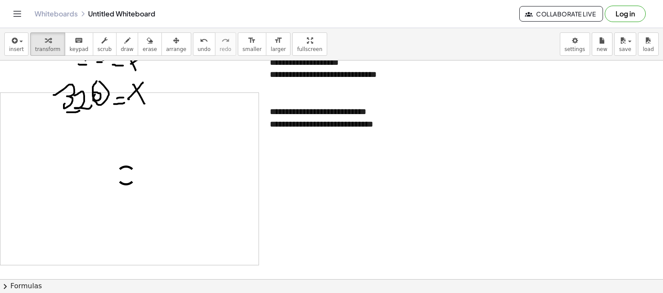
scroll to position [0, 0]
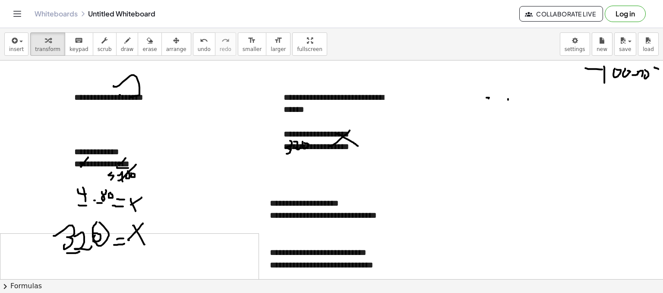
click at [318, 174] on div at bounding box center [331, 278] width 663 height 437
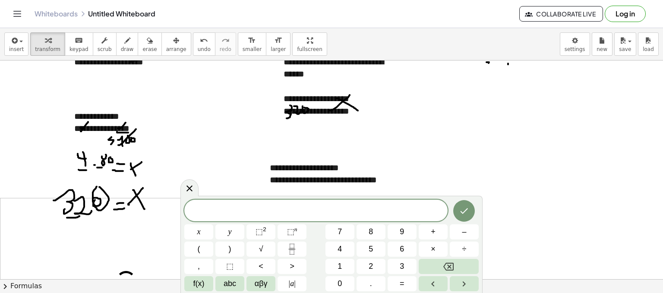
scroll to position [129, 0]
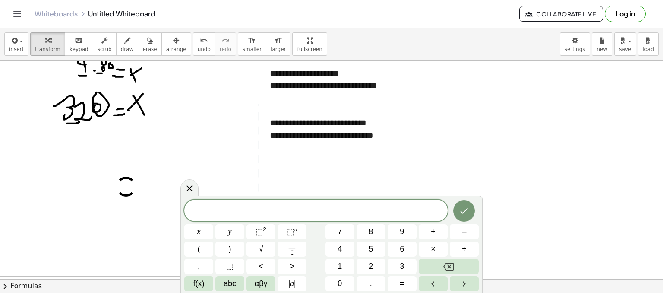
click at [185, 189] on icon at bounding box center [189, 188] width 10 height 10
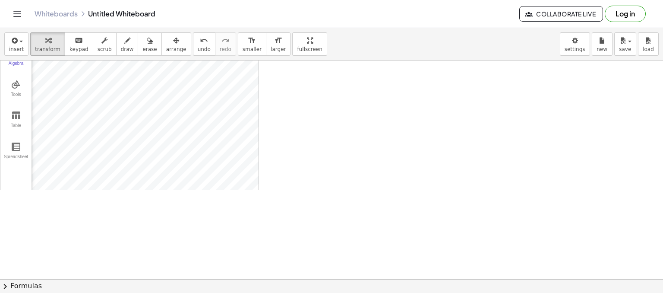
click at [338, 165] on div at bounding box center [331, 63] width 663 height 437
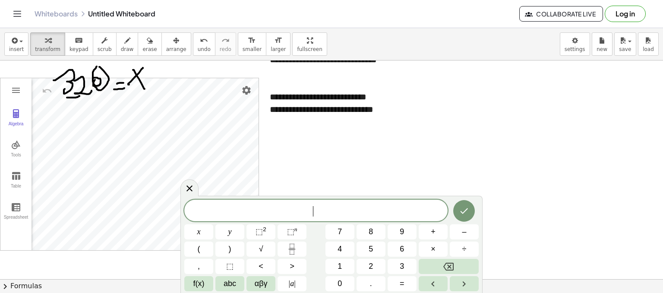
scroll to position [86, 0]
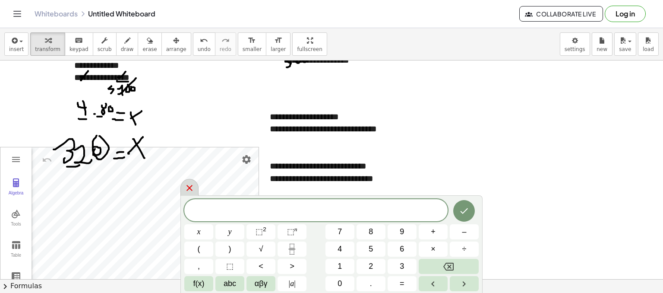
click at [185, 186] on icon at bounding box center [189, 188] width 10 height 10
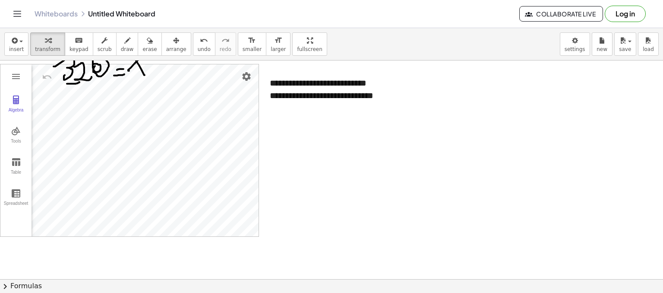
scroll to position [173, 0]
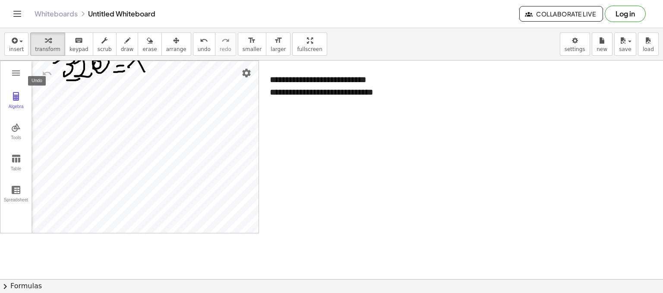
click at [48, 74] on img "Undo" at bounding box center [47, 73] width 10 height 10
click at [7, 71] on div "Algebra Tools Table Spreadsheet" at bounding box center [15, 147] width 31 height 172
click at [11, 71] on img "Graphing Calculator" at bounding box center [16, 73] width 10 height 10
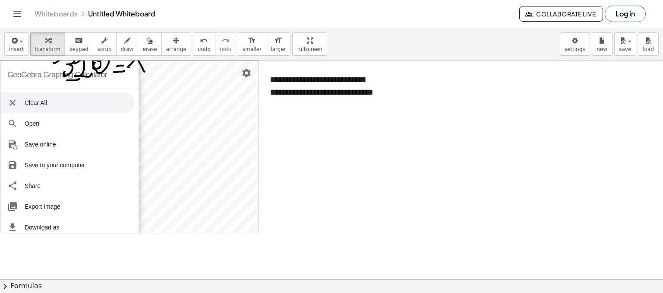
click at [38, 95] on ul "Clear All Open Save online Save to your computer Share Export Image Download as…" at bounding box center [69, 213] width 138 height 249
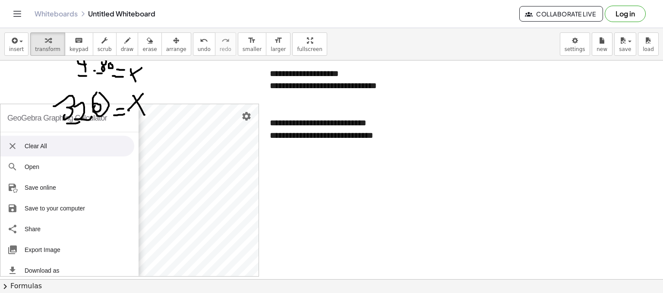
click at [64, 147] on li "Clear All" at bounding box center [67, 145] width 134 height 21
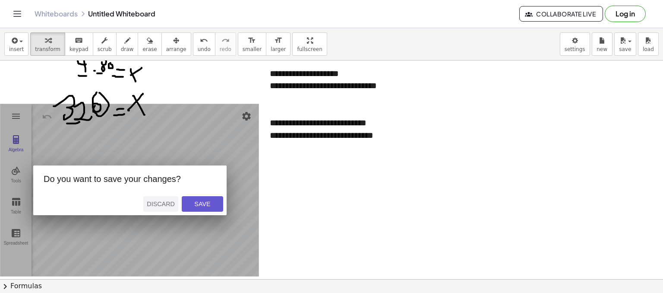
click at [171, 204] on div "Discard" at bounding box center [161, 203] width 28 height 7
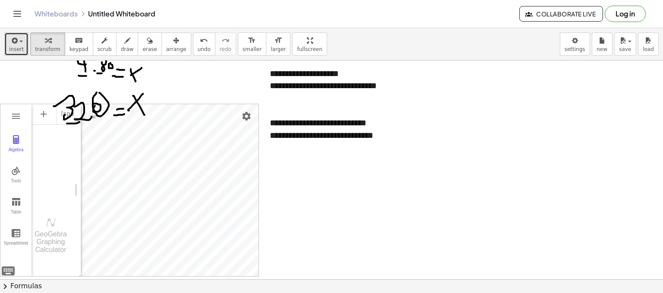
click at [25, 45] on button "insert" at bounding box center [16, 43] width 24 height 23
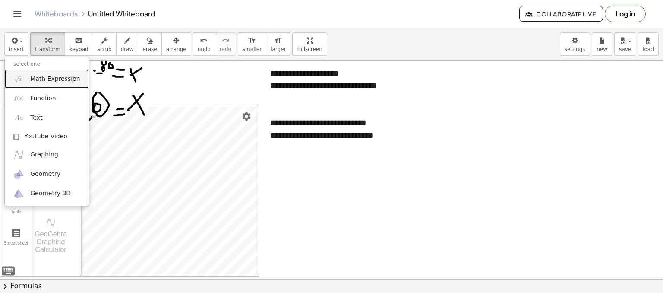
click at [71, 83] on link "Math Expression" at bounding box center [47, 78] width 84 height 19
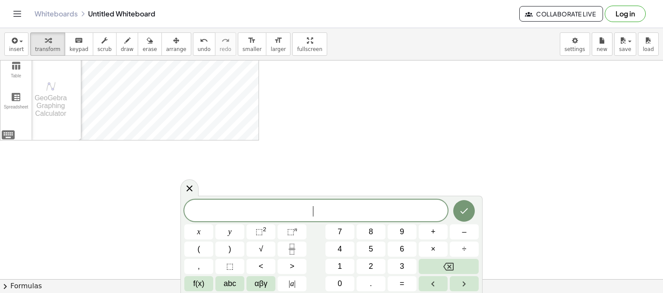
scroll to position [311, 0]
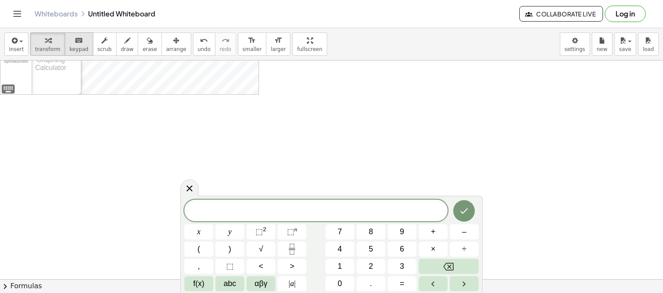
click at [71, 47] on span "keypad" at bounding box center [78, 49] width 19 height 6
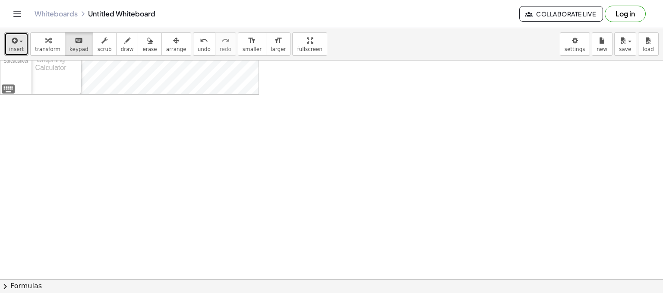
click at [11, 38] on icon "button" at bounding box center [14, 40] width 8 height 10
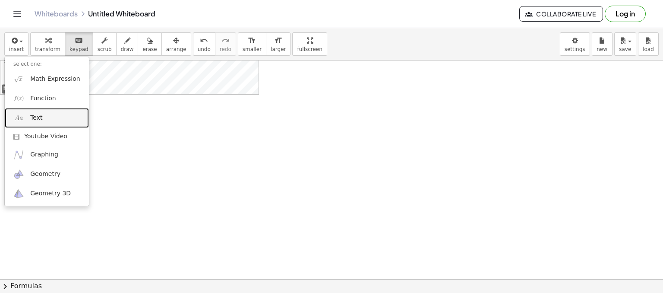
click at [49, 114] on link "Text" at bounding box center [47, 117] width 84 height 19
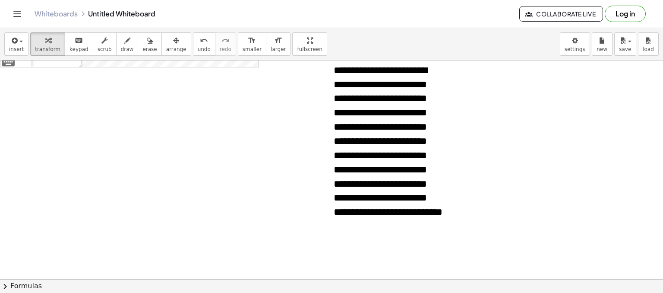
scroll to position [397, 0]
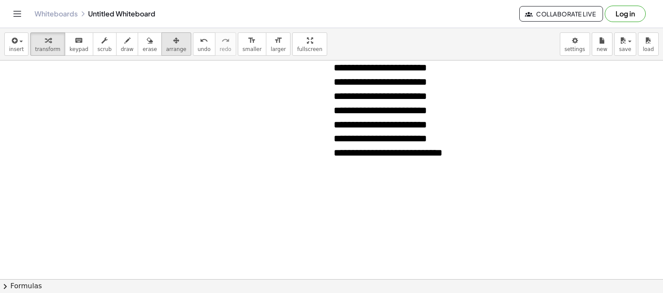
click at [166, 48] on span "arrange" at bounding box center [176, 49] width 20 height 6
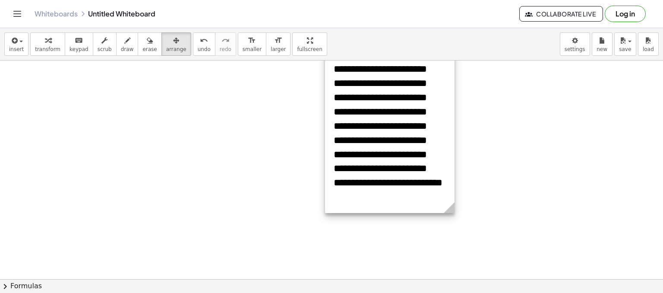
scroll to position [354, 0]
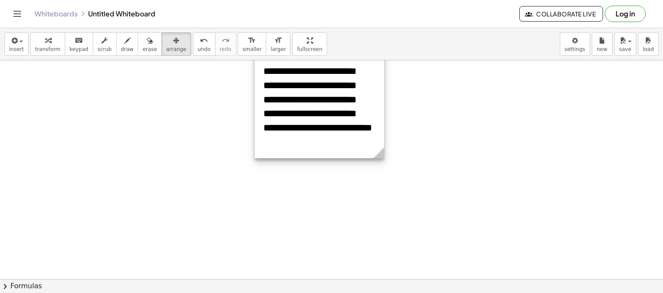
drag, startPoint x: 397, startPoint y: 142, endPoint x: 335, endPoint y: 56, distance: 106.0
click at [335, 56] on div "**********" at bounding box center [331, 160] width 663 height 265
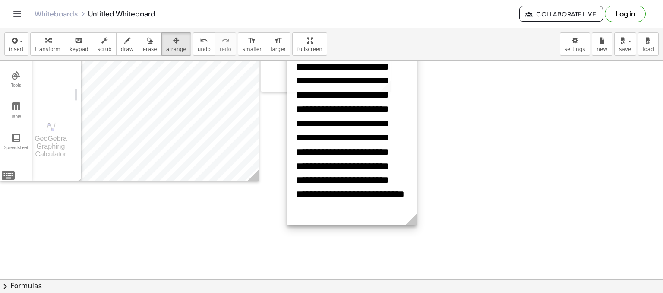
drag, startPoint x: 341, startPoint y: 158, endPoint x: 385, endPoint y: 113, distance: 63.2
click at [385, 113] on div at bounding box center [351, 130] width 129 height 187
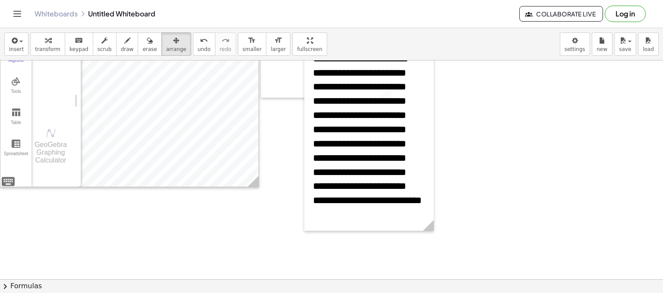
scroll to position [139, 0]
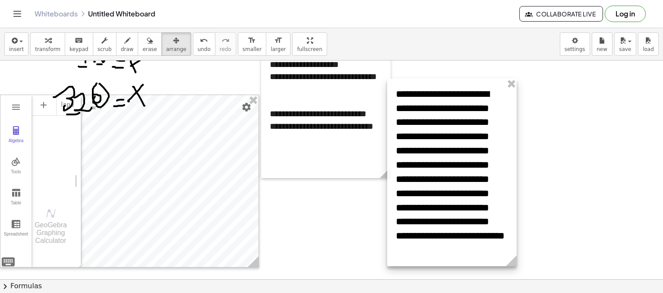
drag, startPoint x: 392, startPoint y: 183, endPoint x: 476, endPoint y: 138, distance: 95.7
click at [476, 138] on div at bounding box center [451, 172] width 129 height 187
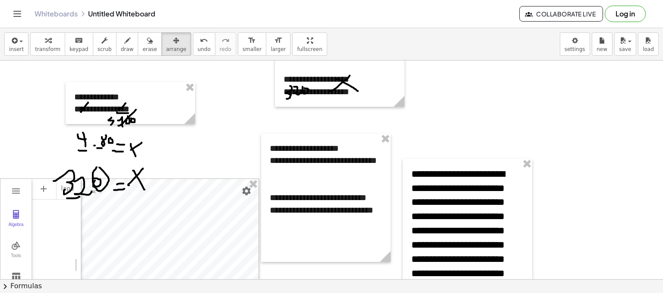
scroll to position [52, 0]
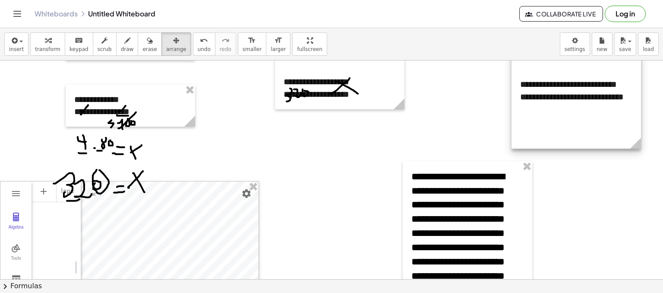
drag, startPoint x: 331, startPoint y: 179, endPoint x: 581, endPoint y: 63, distance: 274.9
click at [581, 63] on div at bounding box center [575, 84] width 129 height 128
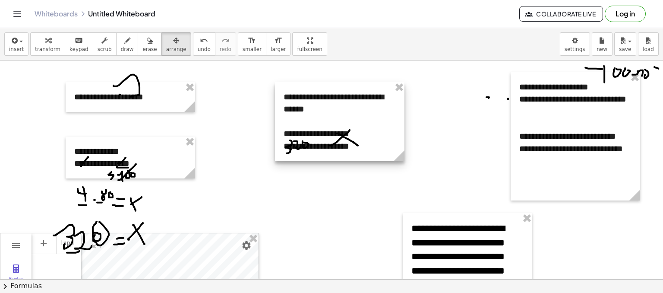
scroll to position [0, 0]
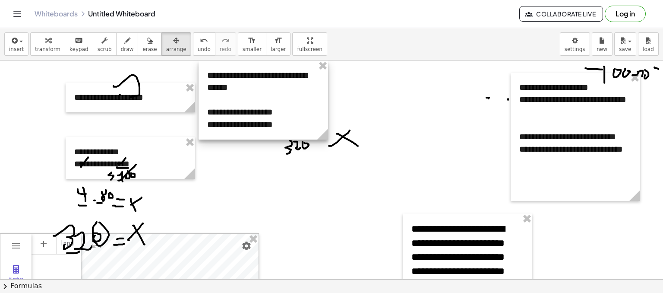
drag, startPoint x: 355, startPoint y: 113, endPoint x: 278, endPoint y: 79, distance: 83.8
click at [278, 79] on div at bounding box center [262, 99] width 129 height 79
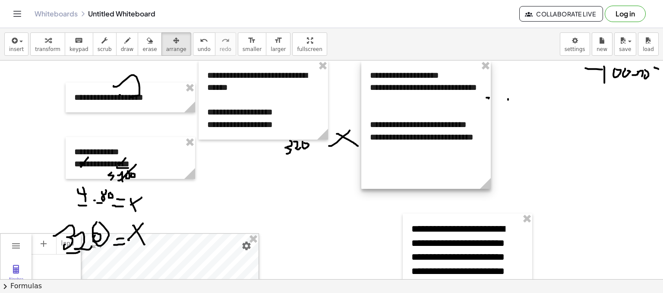
drag, startPoint x: 537, startPoint y: 126, endPoint x: 387, endPoint y: 90, distance: 154.4
click at [387, 90] on div at bounding box center [425, 124] width 129 height 128
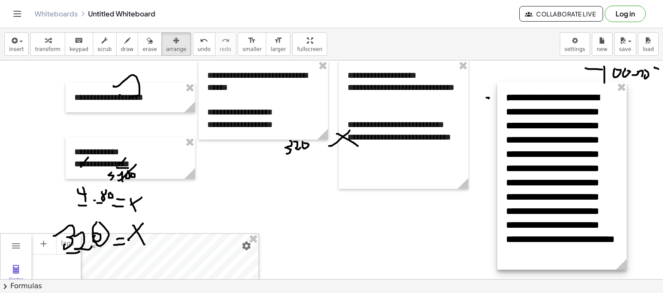
drag, startPoint x: 466, startPoint y: 232, endPoint x: 538, endPoint y: 88, distance: 160.4
click at [552, 83] on div at bounding box center [561, 175] width 129 height 187
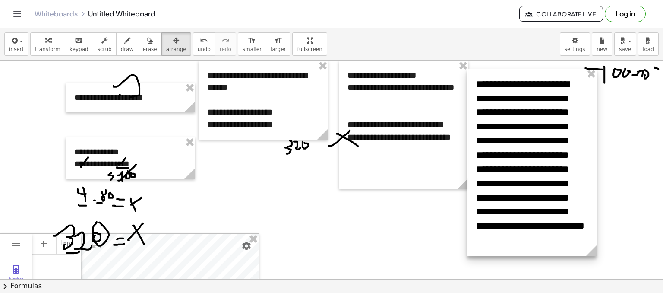
drag, startPoint x: 523, startPoint y: 149, endPoint x: 388, endPoint y: 132, distance: 135.3
click at [467, 132] on div at bounding box center [531, 162] width 129 height 187
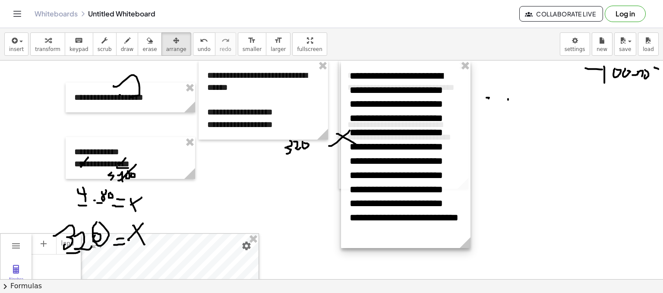
drag, startPoint x: 380, startPoint y: 129, endPoint x: 390, endPoint y: 126, distance: 10.2
click at [390, 126] on div at bounding box center [405, 153] width 129 height 187
click at [238, 34] on button "format_size smaller" at bounding box center [252, 43] width 28 height 23
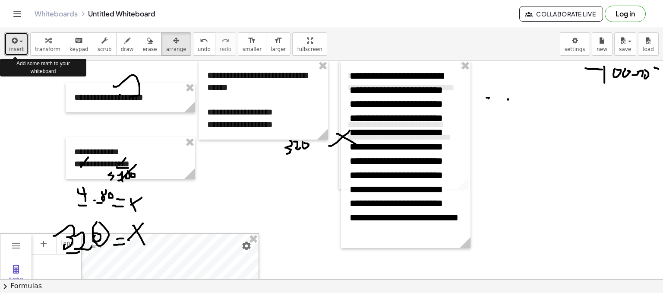
click at [16, 44] on icon "button" at bounding box center [14, 40] width 8 height 10
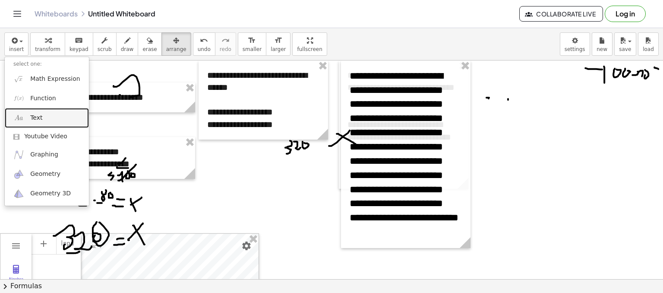
click at [62, 123] on link "Text" at bounding box center [47, 117] width 84 height 19
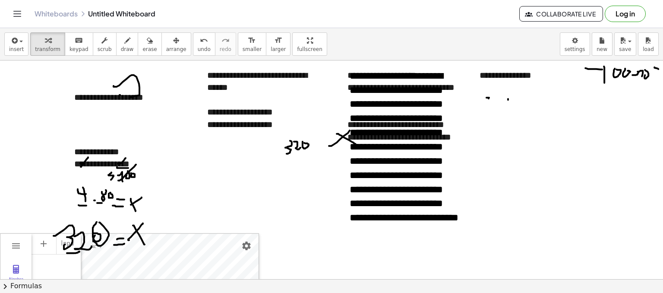
click at [501, 164] on div at bounding box center [331, 278] width 663 height 437
click at [518, 70] on div "**********" at bounding box center [535, 75] width 129 height 30
click at [533, 76] on div "**********" at bounding box center [535, 75] width 129 height 30
click at [234, 60] on div "**********" at bounding box center [331, 160] width 663 height 265
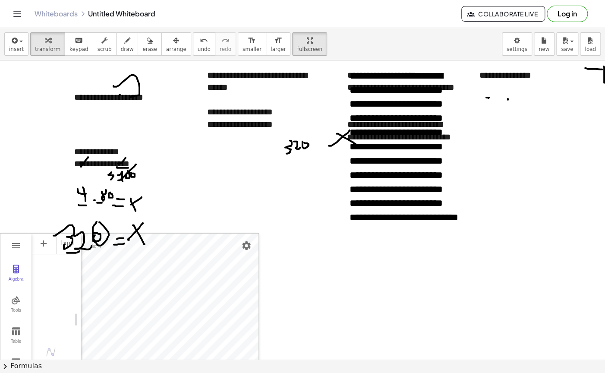
click at [318, 13] on div "**********" at bounding box center [302, 186] width 605 height 373
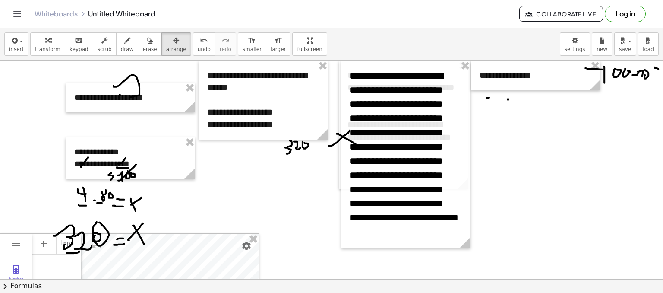
drag, startPoint x: 163, startPoint y: 44, endPoint x: 465, endPoint y: 50, distance: 302.1
click at [166, 44] on div "button" at bounding box center [176, 40] width 20 height 10
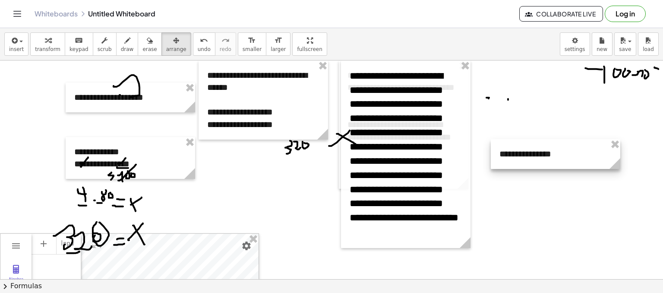
drag, startPoint x: 533, startPoint y: 88, endPoint x: 553, endPoint y: 166, distance: 81.0
click at [553, 166] on div at bounding box center [555, 154] width 129 height 30
click at [554, 160] on div at bounding box center [555, 154] width 129 height 30
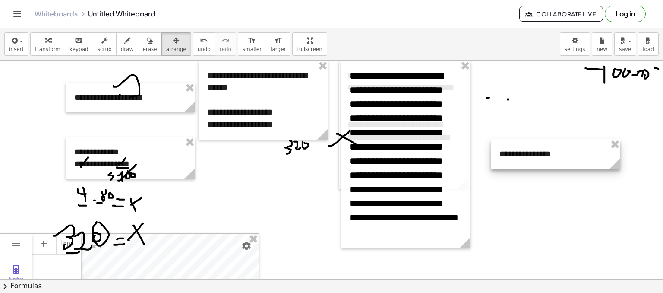
click at [536, 157] on div at bounding box center [555, 154] width 129 height 30
click at [546, 148] on div at bounding box center [555, 154] width 129 height 30
click at [546, 153] on div at bounding box center [555, 154] width 129 height 30
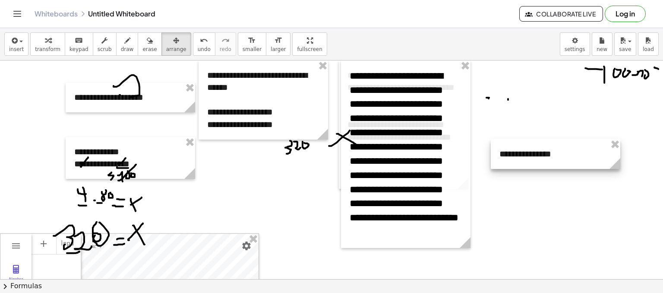
click at [546, 153] on div at bounding box center [555, 154] width 129 height 30
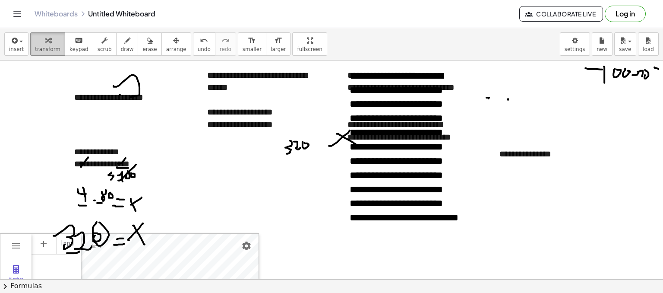
click at [45, 40] on icon "button" at bounding box center [48, 40] width 6 height 10
click at [545, 153] on div "**********" at bounding box center [555, 154] width 129 height 30
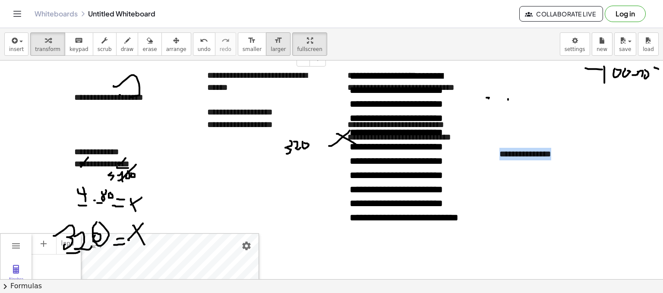
click at [255, 46] on div "**********" at bounding box center [331, 160] width 663 height 265
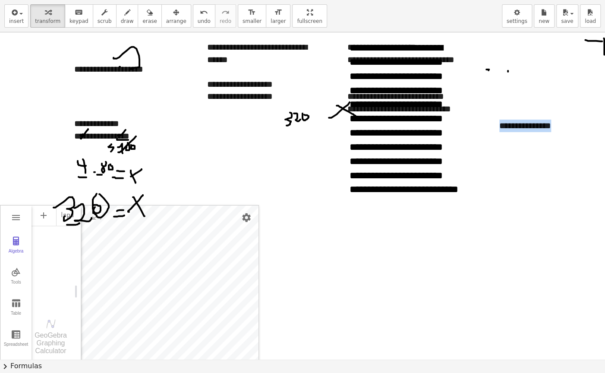
drag, startPoint x: 275, startPoint y: 21, endPoint x: 280, endPoint y: 21, distance: 5.2
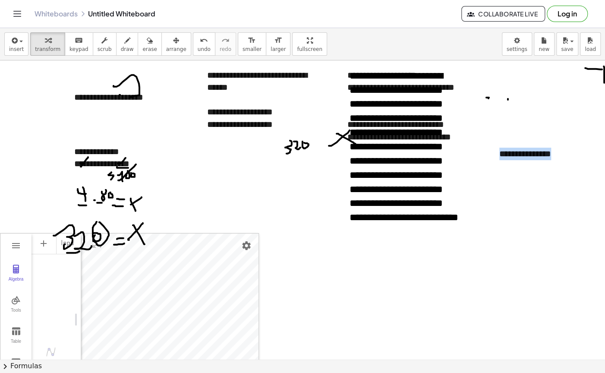
click at [311, 16] on div "**********" at bounding box center [302, 186] width 605 height 373
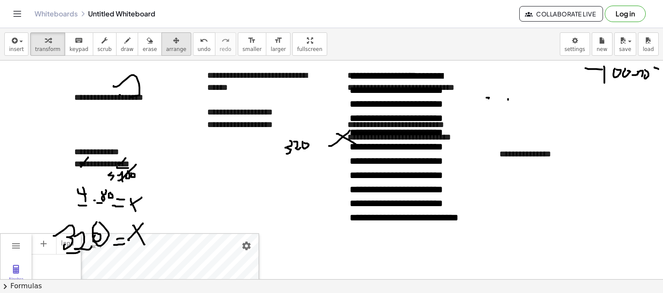
click at [166, 40] on div "button" at bounding box center [176, 40] width 20 height 10
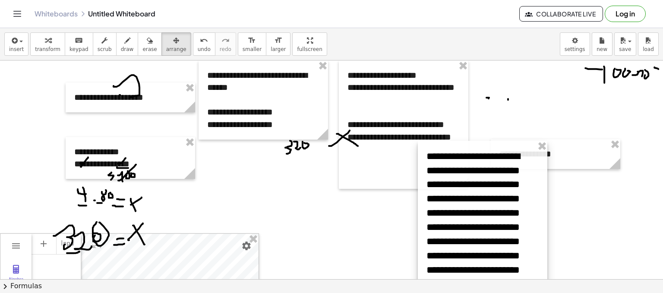
drag, startPoint x: 374, startPoint y: 154, endPoint x: 309, endPoint y: 120, distance: 74.1
click at [445, 224] on div at bounding box center [482, 234] width 129 height 187
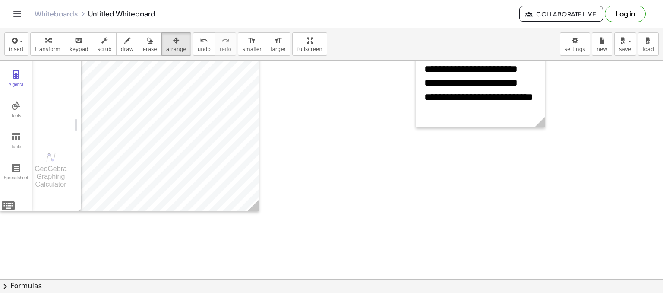
scroll to position [216, 0]
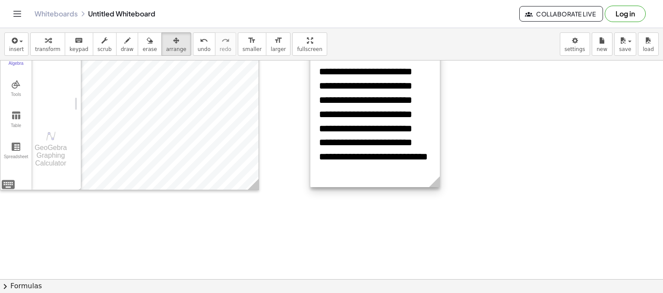
drag, startPoint x: 500, startPoint y: 65, endPoint x: 375, endPoint y: 147, distance: 149.2
click at [375, 147] on div at bounding box center [374, 93] width 129 height 187
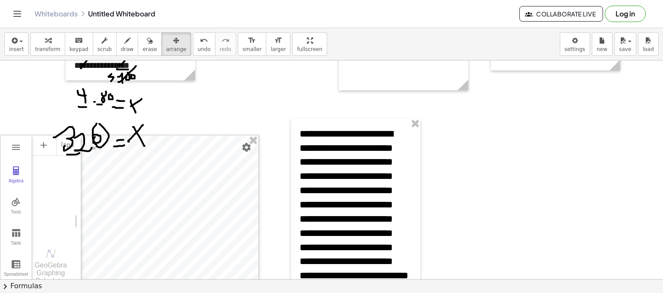
scroll to position [86, 0]
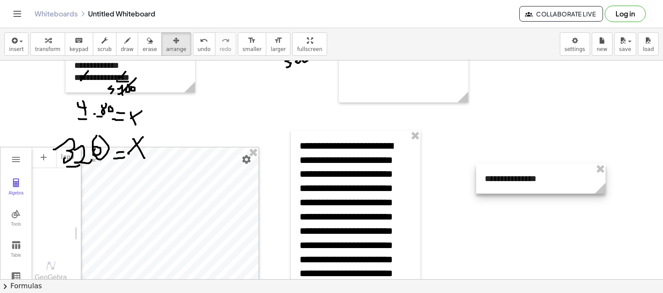
drag, startPoint x: 550, startPoint y: 70, endPoint x: 517, endPoint y: 191, distance: 125.7
click at [518, 192] on div at bounding box center [540, 179] width 129 height 30
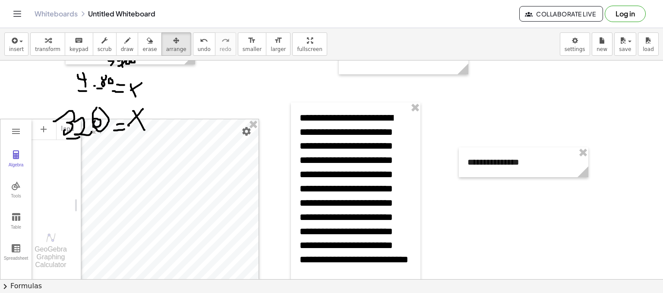
scroll to position [129, 0]
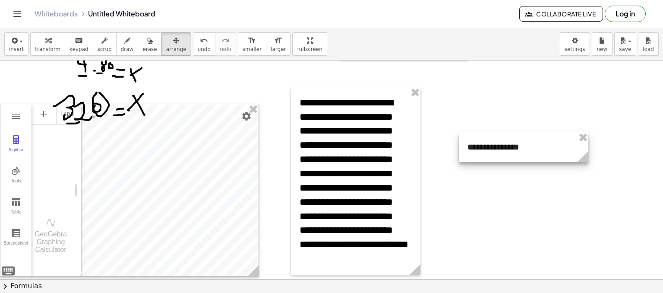
click at [508, 151] on div at bounding box center [523, 147] width 129 height 30
click at [514, 148] on div at bounding box center [523, 147] width 129 height 30
click at [121, 44] on div "button" at bounding box center [127, 40] width 13 height 10
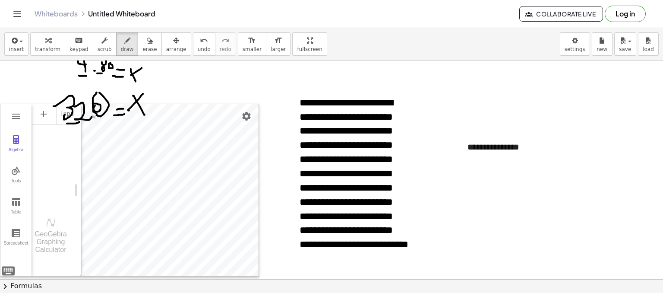
click at [502, 145] on div at bounding box center [331, 149] width 663 height 437
click at [44, 50] on span "transform" at bounding box center [47, 49] width 25 height 6
click at [498, 148] on div "**********" at bounding box center [523, 147] width 129 height 30
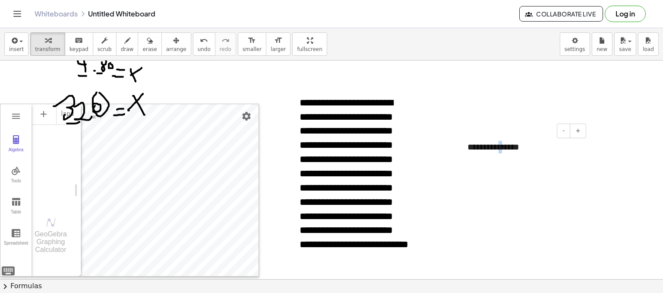
click at [498, 148] on div "**********" at bounding box center [523, 147] width 129 height 30
click at [124, 40] on icon "button" at bounding box center [127, 40] width 6 height 10
drag, startPoint x: 506, startPoint y: 93, endPoint x: 549, endPoint y: 85, distance: 44.4
click at [508, 80] on div at bounding box center [331, 149] width 663 height 437
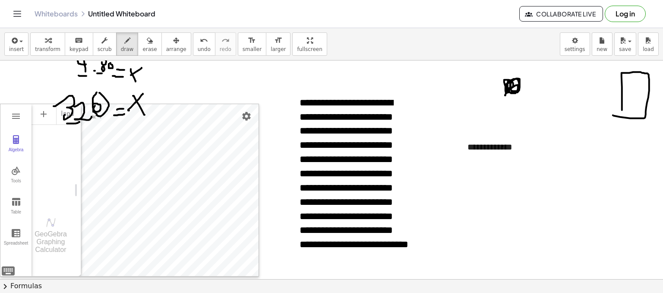
drag, startPoint x: 622, startPoint y: 110, endPoint x: 623, endPoint y: 74, distance: 35.8
click at [612, 115] on div at bounding box center [331, 149] width 663 height 437
drag, startPoint x: 620, startPoint y: 68, endPoint x: 646, endPoint y: 76, distance: 26.9
click at [647, 76] on div at bounding box center [331, 149] width 663 height 437
drag, startPoint x: 530, startPoint y: 90, endPoint x: 609, endPoint y: 88, distance: 79.0
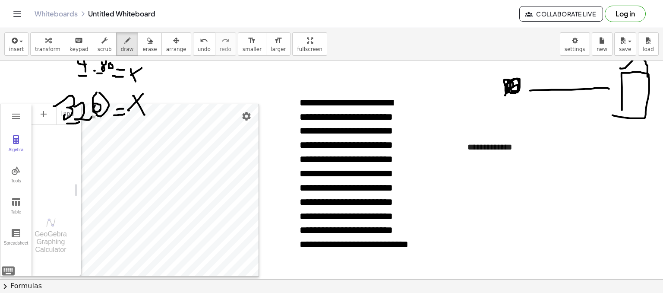
click at [609, 88] on div at bounding box center [331, 149] width 663 height 437
drag, startPoint x: 528, startPoint y: 108, endPoint x: 576, endPoint y: 138, distance: 56.9
click at [609, 100] on div at bounding box center [331, 149] width 663 height 437
drag, startPoint x: 570, startPoint y: 140, endPoint x: 594, endPoint y: 136, distance: 24.5
click at [592, 141] on div at bounding box center [331, 149] width 663 height 437
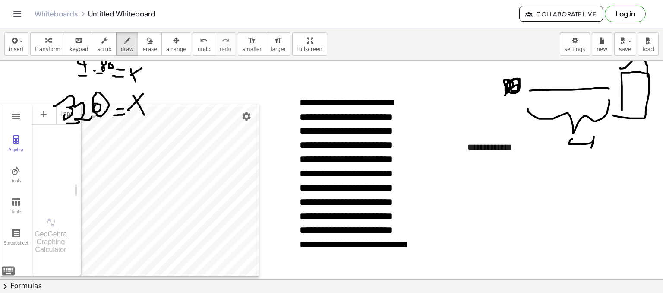
drag, startPoint x: 594, startPoint y: 136, endPoint x: 589, endPoint y: 158, distance: 22.2
click at [589, 158] on div at bounding box center [331, 149] width 663 height 437
drag, startPoint x: 595, startPoint y: 149, endPoint x: 626, endPoint y: 132, distance: 35.3
click at [595, 155] on div at bounding box center [331, 149] width 663 height 437
drag, startPoint x: 626, startPoint y: 132, endPoint x: 620, endPoint y: 158, distance: 26.6
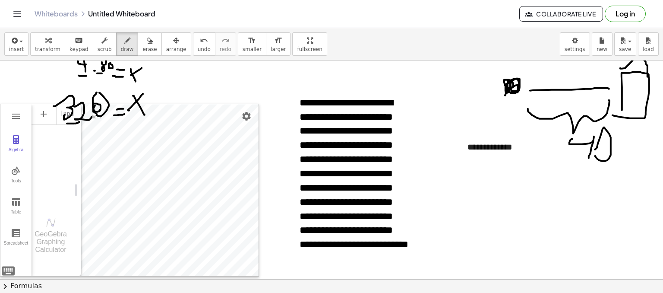
click at [620, 158] on div at bounding box center [331, 149] width 663 height 437
drag, startPoint x: 627, startPoint y: 156, endPoint x: 637, endPoint y: 151, distance: 11.6
click at [637, 151] on div at bounding box center [331, 149] width 663 height 437
drag, startPoint x: 633, startPoint y: 149, endPoint x: 640, endPoint y: 145, distance: 8.1
click at [637, 148] on div at bounding box center [331, 149] width 663 height 437
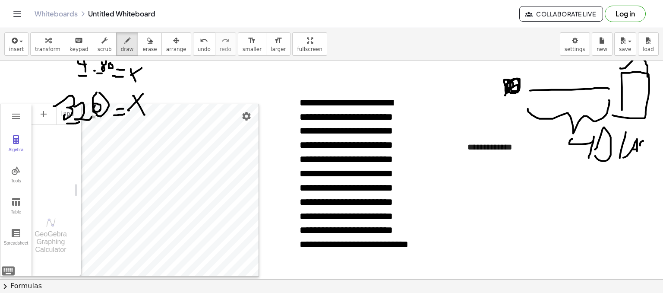
drag, startPoint x: 643, startPoint y: 141, endPoint x: 590, endPoint y: 132, distance: 53.4
click at [633, 154] on div at bounding box center [331, 149] width 663 height 437
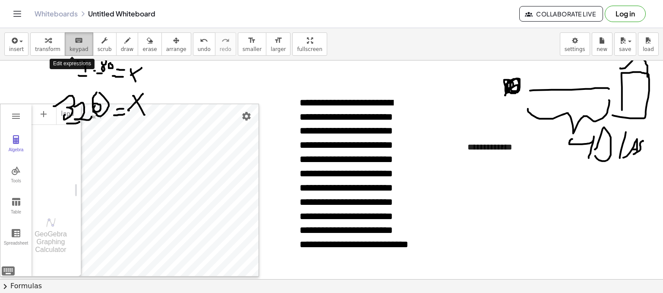
click at [76, 41] on icon "keyboard" at bounding box center [79, 40] width 8 height 10
click at [463, 166] on div at bounding box center [463, 153] width 9 height 42
click at [475, 154] on div at bounding box center [523, 159] width 112 height 13
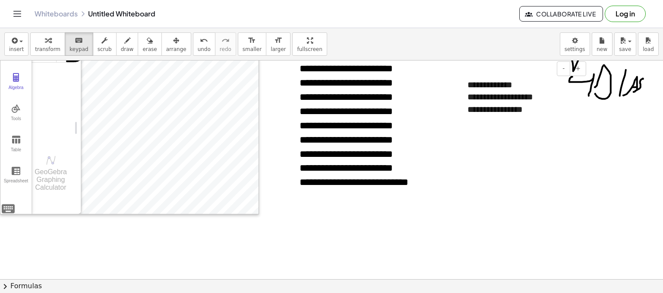
scroll to position [194, 0]
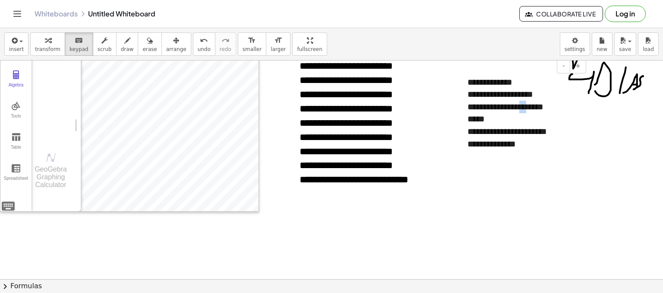
click at [530, 108] on div "**********" at bounding box center [523, 107] width 112 height 13
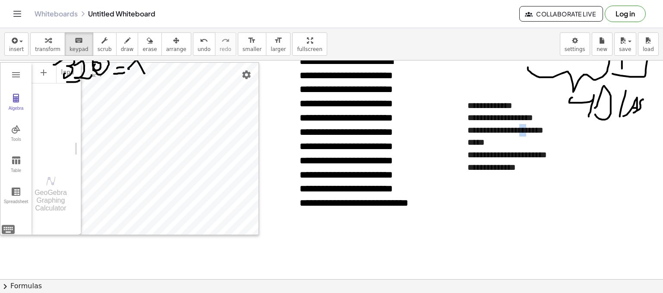
scroll to position [151, 0]
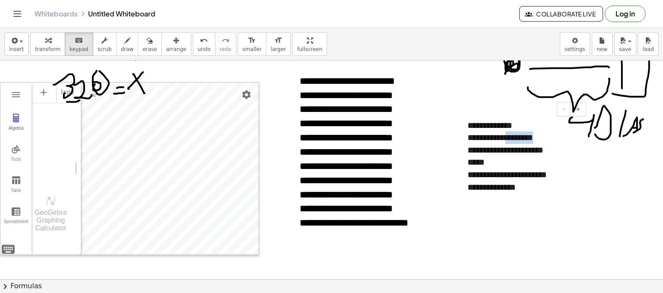
drag, startPoint x: 509, startPoint y: 135, endPoint x: 551, endPoint y: 131, distance: 41.7
click at [551, 131] on div "**********" at bounding box center [523, 137] width 112 height 13
click at [536, 153] on div "**********" at bounding box center [523, 150] width 112 height 13
drag, startPoint x: 555, startPoint y: 139, endPoint x: 523, endPoint y: 135, distance: 32.5
click at [511, 138] on div "**********" at bounding box center [523, 137] width 112 height 13
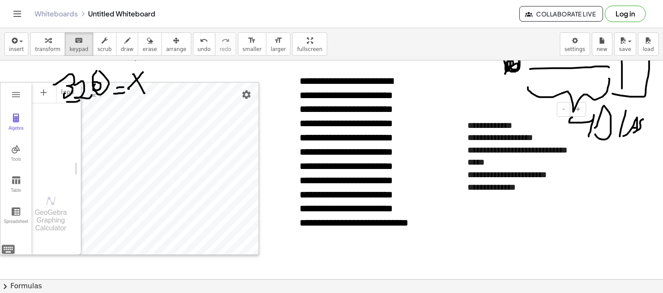
click at [531, 148] on div "**********" at bounding box center [523, 150] width 112 height 13
click at [533, 194] on div "**********" at bounding box center [523, 155] width 129 height 91
click at [542, 192] on div "**********" at bounding box center [523, 187] width 112 height 13
click at [529, 183] on div "**********" at bounding box center [523, 187] width 112 height 13
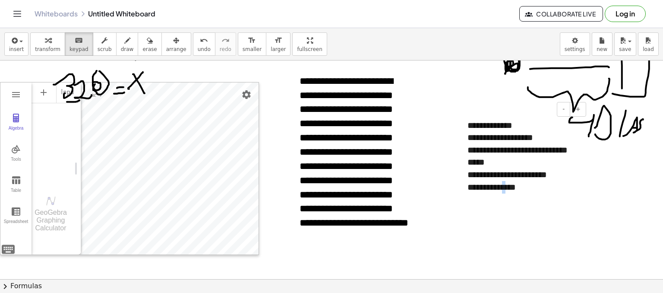
click at [529, 183] on div "**********" at bounding box center [523, 187] width 112 height 13
click at [511, 161] on div "*****" at bounding box center [523, 162] width 112 height 13
drag, startPoint x: 553, startPoint y: 199, endPoint x: 539, endPoint y: 180, distance: 24.0
click at [476, 173] on div "**********" at bounding box center [523, 155] width 129 height 91
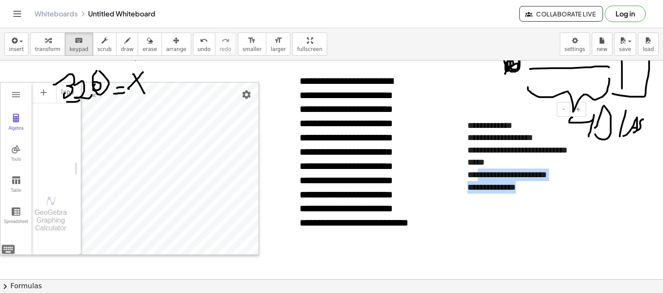
click at [558, 186] on div "**********" at bounding box center [523, 187] width 112 height 13
click at [501, 164] on div "*****" at bounding box center [523, 162] width 112 height 13
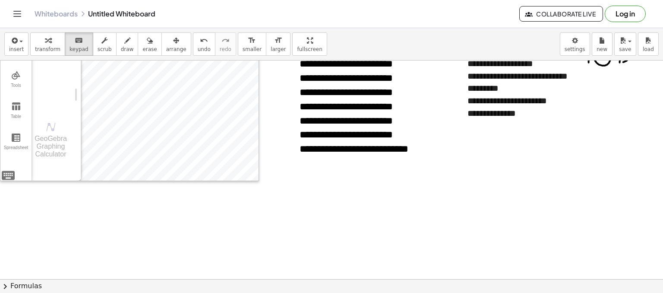
click at [485, 196] on div at bounding box center [331, 163] width 663 height 655
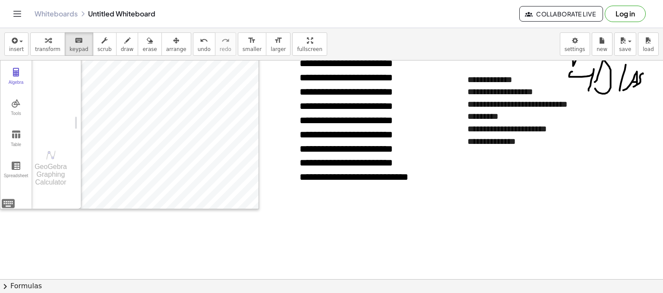
scroll to position [182, 0]
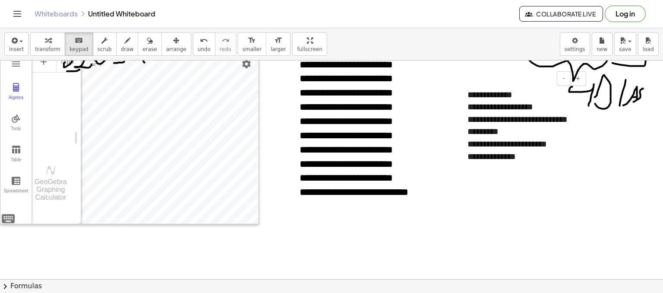
click at [485, 144] on div "**********" at bounding box center [523, 144] width 112 height 13
click at [501, 209] on div at bounding box center [331, 206] width 663 height 655
drag, startPoint x: 119, startPoint y: 52, endPoint x: 364, endPoint y: 73, distance: 246.4
click at [121, 52] on span "draw" at bounding box center [127, 49] width 13 height 6
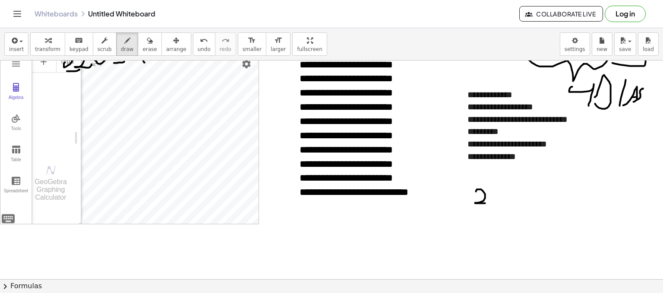
drag, startPoint x: 476, startPoint y: 191, endPoint x: 488, endPoint y: 199, distance: 15.0
click at [488, 200] on div at bounding box center [331, 206] width 663 height 655
drag, startPoint x: 497, startPoint y: 185, endPoint x: 516, endPoint y: 202, distance: 26.0
click at [491, 199] on div at bounding box center [331, 206] width 663 height 655
drag, startPoint x: 495, startPoint y: 204, endPoint x: 503, endPoint y: 203, distance: 7.4
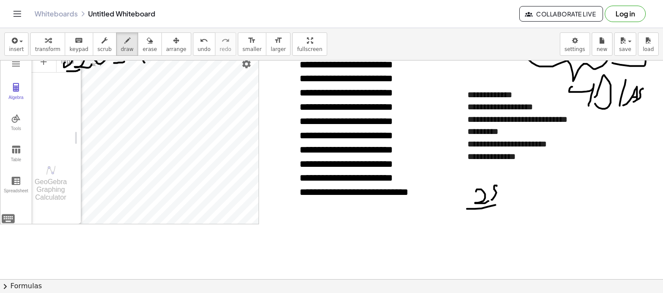
click at [503, 203] on div at bounding box center [331, 206] width 663 height 655
drag, startPoint x: 476, startPoint y: 213, endPoint x: 488, endPoint y: 211, distance: 11.8
click at [480, 225] on div at bounding box center [331, 206] width 663 height 655
drag, startPoint x: 486, startPoint y: 211, endPoint x: 492, endPoint y: 208, distance: 6.6
click at [492, 208] on div at bounding box center [331, 206] width 663 height 655
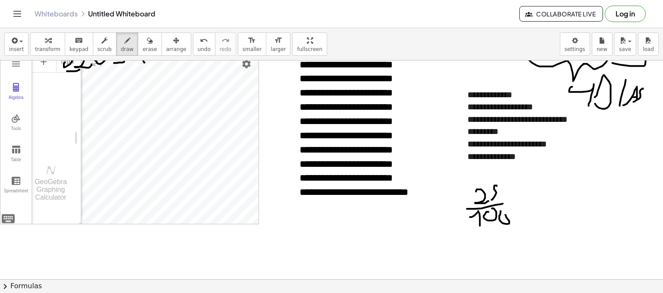
click at [501, 211] on div at bounding box center [331, 206] width 663 height 655
click at [519, 199] on div at bounding box center [331, 206] width 663 height 655
drag, startPoint x: 539, startPoint y: 181, endPoint x: 543, endPoint y: 180, distance: 4.5
click at [543, 180] on div at bounding box center [331, 206] width 663 height 655
click at [550, 186] on div at bounding box center [331, 206] width 663 height 655
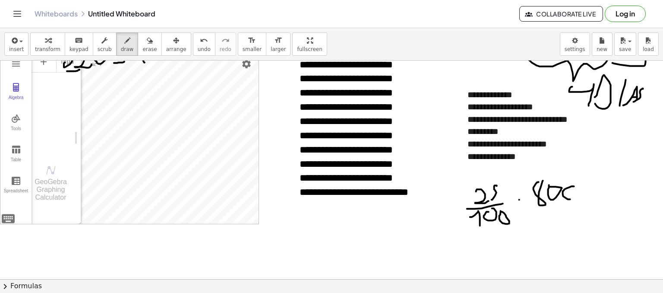
drag, startPoint x: 574, startPoint y: 186, endPoint x: 555, endPoint y: 194, distance: 20.3
click at [572, 184] on div at bounding box center [331, 206] width 663 height 655
click at [508, 211] on div at bounding box center [331, 206] width 663 height 655
drag, startPoint x: 490, startPoint y: 217, endPoint x: 516, endPoint y: 201, distance: 30.5
click at [511, 202] on div at bounding box center [331, 206] width 663 height 655
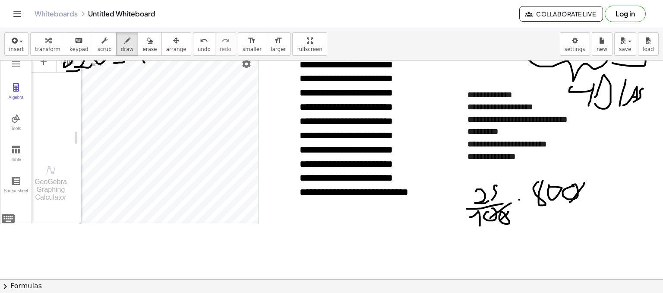
drag, startPoint x: 573, startPoint y: 199, endPoint x: 576, endPoint y: 189, distance: 10.7
click at [584, 182] on div at bounding box center [331, 206] width 663 height 655
drag, startPoint x: 558, startPoint y: 199, endPoint x: 573, endPoint y: 172, distance: 31.7
click at [573, 172] on div at bounding box center [331, 206] width 663 height 655
click at [599, 192] on div at bounding box center [331, 206] width 663 height 655
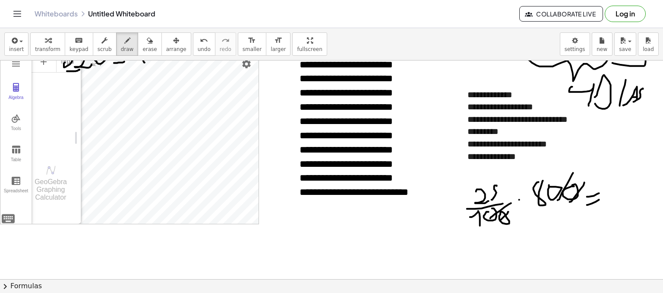
drag, startPoint x: 599, startPoint y: 199, endPoint x: 576, endPoint y: 200, distance: 23.3
click at [602, 198] on div at bounding box center [331, 206] width 663 height 655
drag, startPoint x: 555, startPoint y: 196, endPoint x: 555, endPoint y: 187, distance: 9.1
click at [562, 180] on div at bounding box center [331, 206] width 663 height 655
drag, startPoint x: 617, startPoint y: 182, endPoint x: 631, endPoint y: 191, distance: 16.9
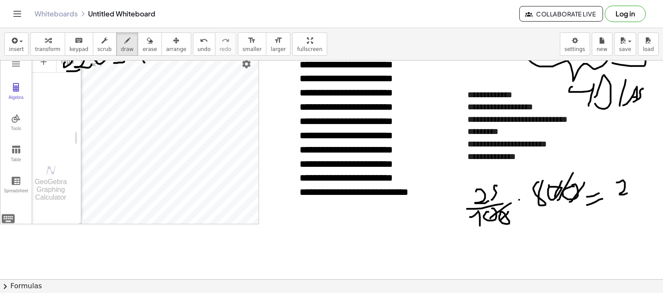
click at [631, 192] on div at bounding box center [331, 206] width 663 height 655
click at [635, 182] on div at bounding box center [331, 206] width 663 height 655
click at [644, 184] on div at bounding box center [331, 206] width 663 height 655
drag, startPoint x: 563, startPoint y: 146, endPoint x: 577, endPoint y: 149, distance: 14.6
click at [577, 149] on div at bounding box center [331, 206] width 663 height 655
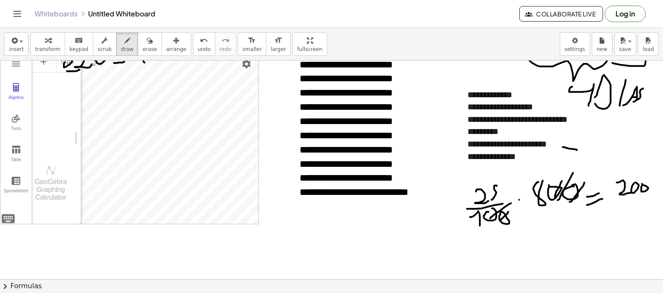
click at [577, 155] on div at bounding box center [331, 206] width 663 height 655
drag, startPoint x: 592, startPoint y: 143, endPoint x: 595, endPoint y: 153, distance: 10.7
click at [595, 154] on div at bounding box center [331, 206] width 663 height 655
click at [606, 143] on div at bounding box center [331, 206] width 663 height 655
click at [616, 142] on div at bounding box center [331, 206] width 663 height 655
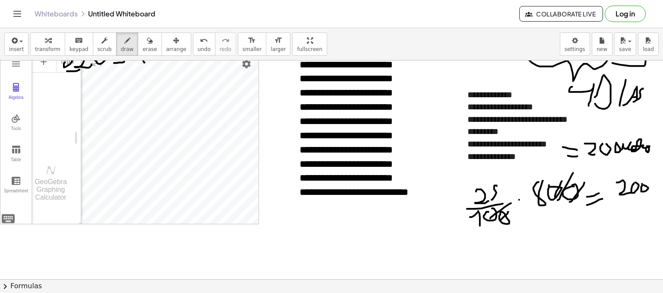
drag, startPoint x: 621, startPoint y: 149, endPoint x: 647, endPoint y: 151, distance: 26.0
click at [647, 151] on div at bounding box center [331, 206] width 663 height 655
drag, startPoint x: 633, startPoint y: 134, endPoint x: 642, endPoint y: 133, distance: 8.7
click at [642, 133] on div at bounding box center [331, 206] width 663 height 655
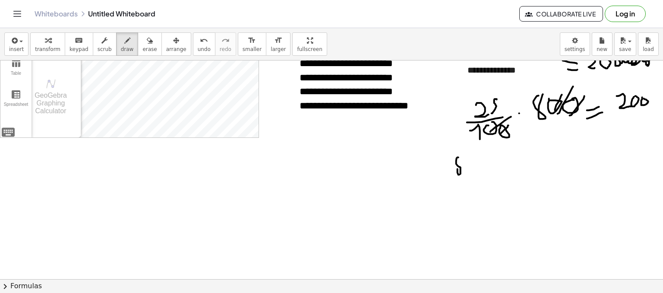
drag, startPoint x: 458, startPoint y: 157, endPoint x: 463, endPoint y: 156, distance: 5.2
click at [464, 157] on div at bounding box center [331, 119] width 663 height 655
drag, startPoint x: 479, startPoint y: 164, endPoint x: 480, endPoint y: 160, distance: 4.5
click at [480, 160] on div at bounding box center [331, 119] width 663 height 655
drag, startPoint x: 482, startPoint y: 160, endPoint x: 487, endPoint y: 158, distance: 5.6
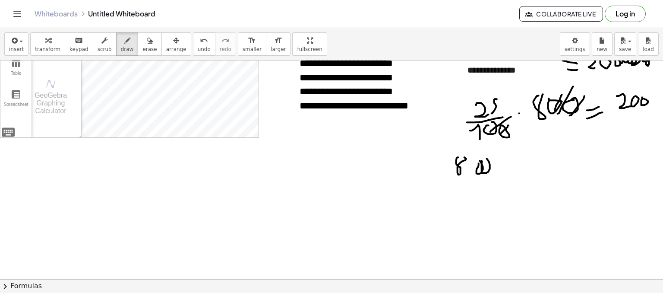
click at [487, 158] on div at bounding box center [331, 119] width 663 height 655
click at [495, 176] on div at bounding box center [331, 119] width 663 height 655
drag, startPoint x: 495, startPoint y: 168, endPoint x: 507, endPoint y: 164, distance: 13.4
click at [505, 166] on div at bounding box center [331, 119] width 663 height 655
drag, startPoint x: 514, startPoint y: 161, endPoint x: 518, endPoint y: 172, distance: 10.9
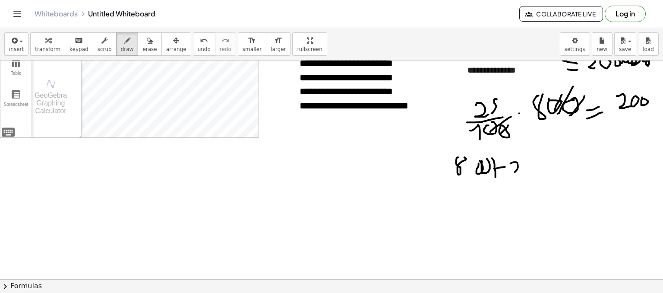
click at [517, 173] on div at bounding box center [331, 119] width 663 height 655
click at [530, 164] on div at bounding box center [331, 119] width 663 height 655
drag, startPoint x: 548, startPoint y: 163, endPoint x: 503, endPoint y: 168, distance: 45.6
click at [551, 160] on div at bounding box center [331, 119] width 663 height 655
drag, startPoint x: 464, startPoint y: 195, endPoint x: 519, endPoint y: 176, distance: 57.9
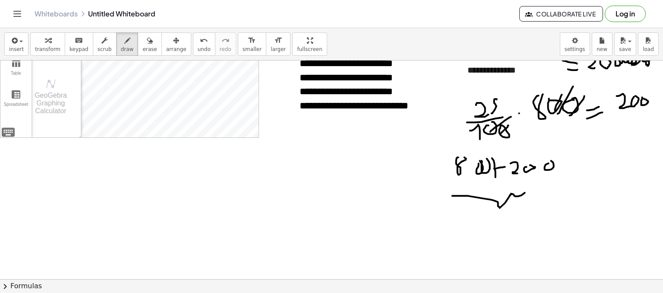
click at [527, 180] on div at bounding box center [331, 119] width 663 height 655
drag, startPoint x: 485, startPoint y: 227, endPoint x: 514, endPoint y: 216, distance: 31.0
click at [495, 239] on div at bounding box center [331, 119] width 663 height 655
drag, startPoint x: 514, startPoint y: 215, endPoint x: 519, endPoint y: 213, distance: 5.4
click at [519, 213] on div at bounding box center [331, 119] width 663 height 655
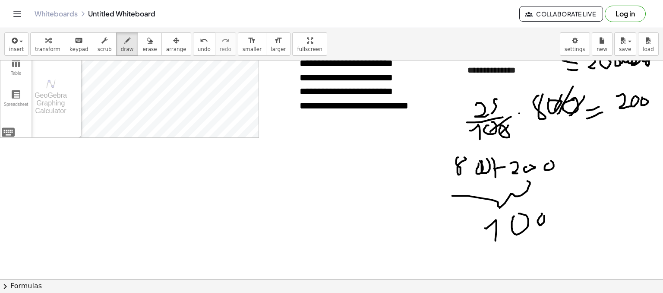
drag, startPoint x: 542, startPoint y: 214, endPoint x: 544, endPoint y: 209, distance: 6.2
click at [544, 209] on div at bounding box center [331, 119] width 663 height 655
click at [556, 212] on div at bounding box center [331, 119] width 663 height 655
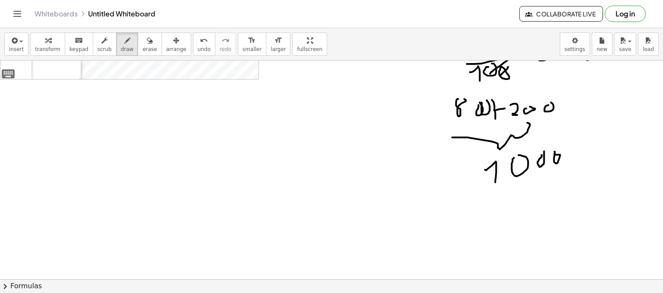
scroll to position [311, 0]
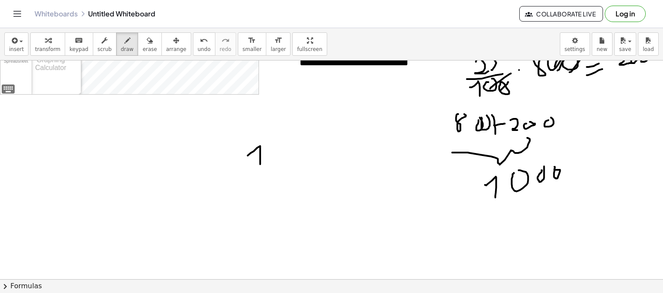
drag, startPoint x: 248, startPoint y: 155, endPoint x: 260, endPoint y: 170, distance: 19.6
click at [260, 170] on div at bounding box center [331, 186] width 663 height 874
drag, startPoint x: 284, startPoint y: 146, endPoint x: 283, endPoint y: 142, distance: 4.4
click at [283, 142] on div at bounding box center [331, 186] width 663 height 874
drag, startPoint x: 302, startPoint y: 150, endPoint x: 305, endPoint y: 145, distance: 6.2
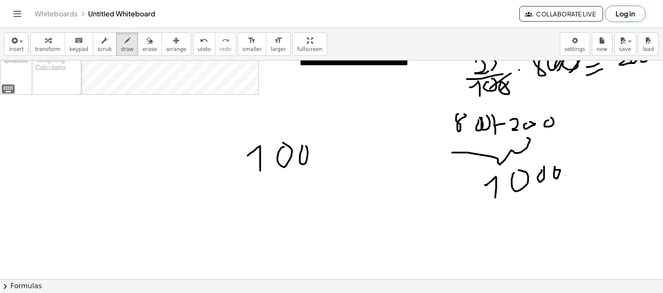
click at [306, 145] on div at bounding box center [331, 186] width 663 height 874
drag, startPoint x: 319, startPoint y: 144, endPoint x: 324, endPoint y: 146, distance: 5.0
click at [326, 144] on div at bounding box center [331, 186] width 663 height 874
click at [331, 160] on div at bounding box center [331, 186] width 663 height 874
drag, startPoint x: 342, startPoint y: 145, endPoint x: 333, endPoint y: 165, distance: 21.4
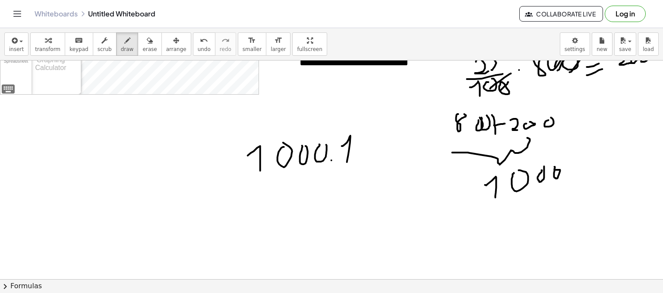
click at [347, 163] on div at bounding box center [331, 186] width 663 height 874
click at [351, 169] on div at bounding box center [331, 186] width 663 height 874
drag, startPoint x: 338, startPoint y: 189, endPoint x: 347, endPoint y: 180, distance: 12.5
click at [345, 188] on div at bounding box center [331, 186] width 663 height 874
drag, startPoint x: 349, startPoint y: 182, endPoint x: 350, endPoint y: 192, distance: 10.8
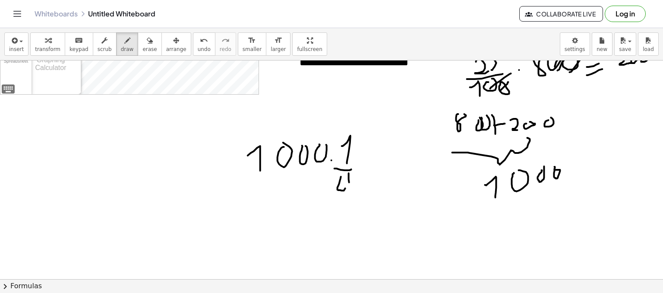
click at [349, 199] on div at bounding box center [331, 186] width 663 height 874
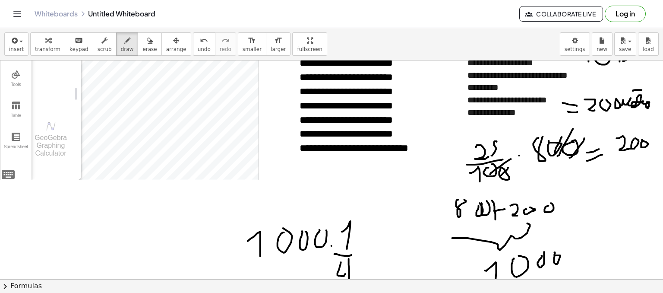
scroll to position [354, 0]
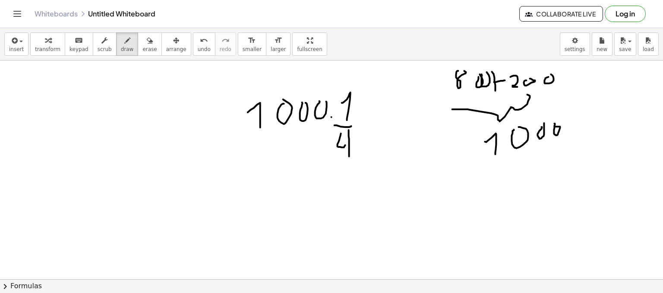
drag, startPoint x: 360, startPoint y: 101, endPoint x: 362, endPoint y: 133, distance: 32.9
click at [362, 133] on div at bounding box center [331, 143] width 663 height 874
drag, startPoint x: 354, startPoint y: 118, endPoint x: 369, endPoint y: 114, distance: 16.1
click at [369, 114] on div at bounding box center [331, 143] width 663 height 874
drag, startPoint x: 371, startPoint y: 106, endPoint x: 377, endPoint y: 125, distance: 20.5
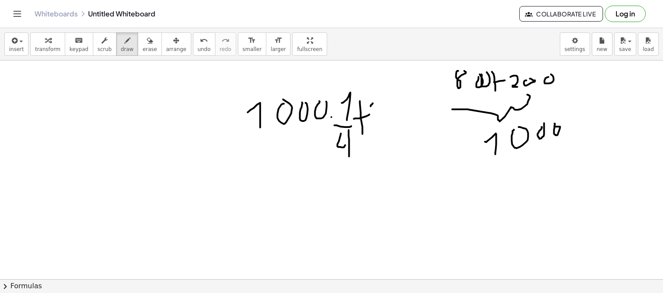
click at [377, 125] on div at bounding box center [331, 143] width 663 height 874
drag, startPoint x: 388, startPoint y: 111, endPoint x: 400, endPoint y: 124, distance: 17.7
click at [400, 124] on div at bounding box center [331, 143] width 663 height 874
drag, startPoint x: 404, startPoint y: 118, endPoint x: 401, endPoint y: 130, distance: 12.5
click at [401, 130] on div at bounding box center [331, 143] width 663 height 874
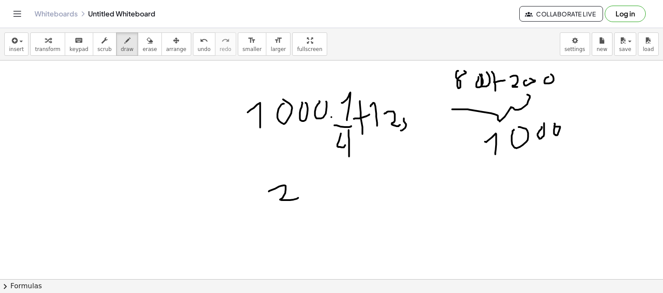
drag, startPoint x: 269, startPoint y: 191, endPoint x: 299, endPoint y: 194, distance: 29.9
click at [299, 197] on div at bounding box center [331, 143] width 663 height 874
drag, startPoint x: 302, startPoint y: 182, endPoint x: 308, endPoint y: 191, distance: 10.9
click at [301, 198] on div at bounding box center [331, 143] width 663 height 874
drag, startPoint x: 315, startPoint y: 183, endPoint x: 337, endPoint y: 178, distance: 22.2
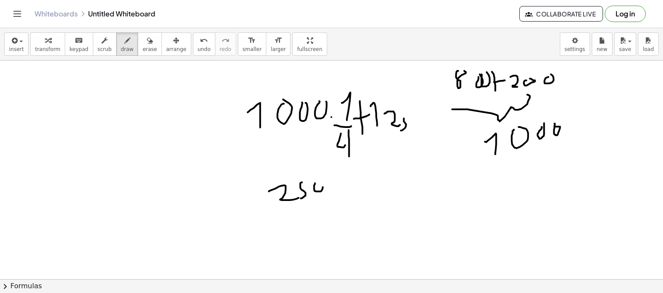
click at [321, 182] on div at bounding box center [331, 143] width 663 height 874
click at [340, 198] on div at bounding box center [331, 143] width 663 height 874
drag, startPoint x: 333, startPoint y: 188, endPoint x: 349, endPoint y: 182, distance: 16.8
click at [347, 182] on div at bounding box center [331, 143] width 663 height 874
drag, startPoint x: 362, startPoint y: 175, endPoint x: 362, endPoint y: 186, distance: 11.2
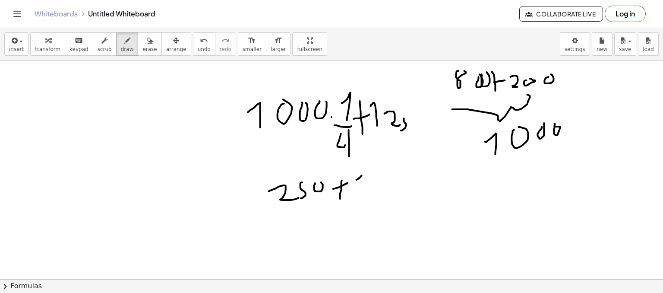
click at [362, 186] on div at bounding box center [331, 143] width 663 height 874
drag, startPoint x: 367, startPoint y: 182, endPoint x: 388, endPoint y: 180, distance: 21.3
click at [383, 189] on div at bounding box center [331, 143] width 663 height 874
drag, startPoint x: 398, startPoint y: 173, endPoint x: 387, endPoint y: 198, distance: 26.9
click at [393, 197] on div at bounding box center [331, 143] width 663 height 874
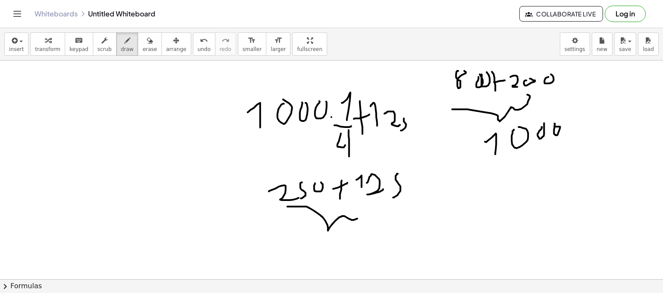
drag, startPoint x: 290, startPoint y: 206, endPoint x: 369, endPoint y: 206, distance: 79.0
click at [369, 207] on div at bounding box center [331, 143] width 663 height 874
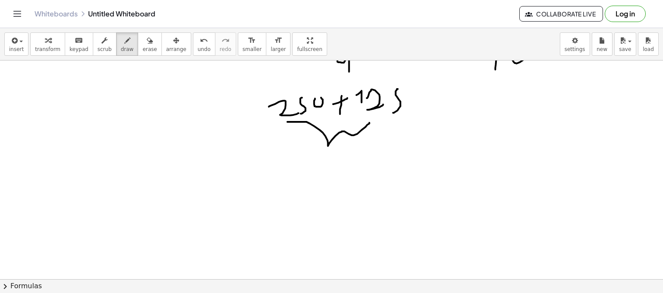
scroll to position [441, 0]
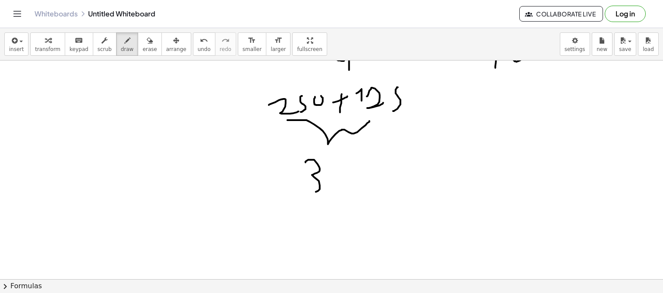
drag
click at [311, 190] on div at bounding box center [331, 57] width 663 height 874
click at [358, 192] on div at bounding box center [331, 57] width 663 height 874
click at [389, 183] on div at bounding box center [331, 57] width 663 height 874
click at [391, 211] on div at bounding box center [331, 57] width 663 height 874
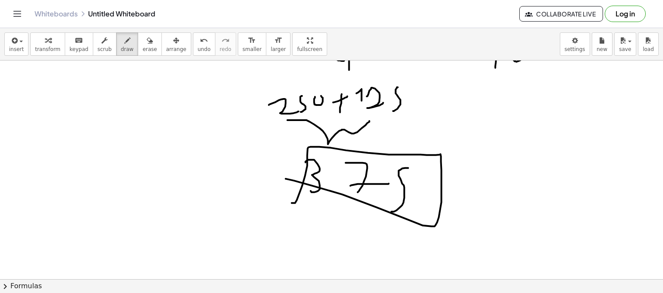
click at [286, 178] on div at bounding box center [331, 57] width 663 height 874
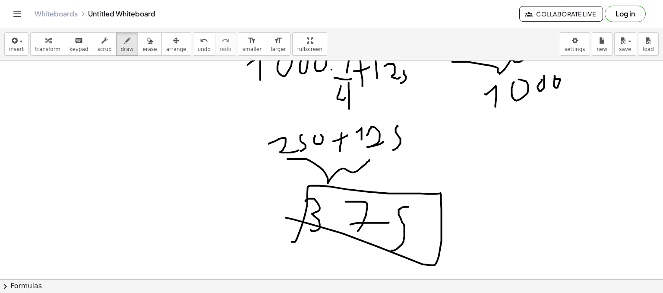
scroll to position [403, 0]
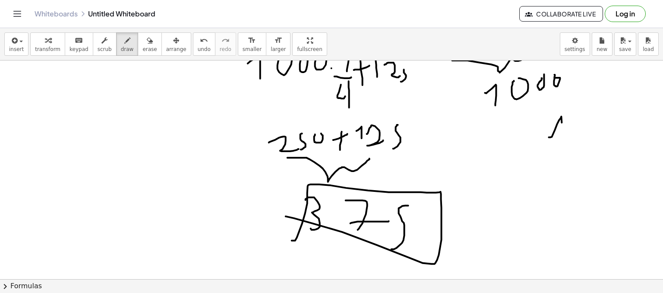
drag, startPoint x: 549, startPoint y: 137, endPoint x: 559, endPoint y: 155, distance: 20.9
click at [559, 155] on div at bounding box center [331, 94] width 663 height 874
drag, startPoint x: 570, startPoint y: 131, endPoint x: 598, endPoint y: 142, distance: 29.8
click at [569, 161] on div at bounding box center [331, 94] width 663 height 874
drag, startPoint x: 601, startPoint y: 130, endPoint x: 602, endPoint y: 160, distance: 30.2
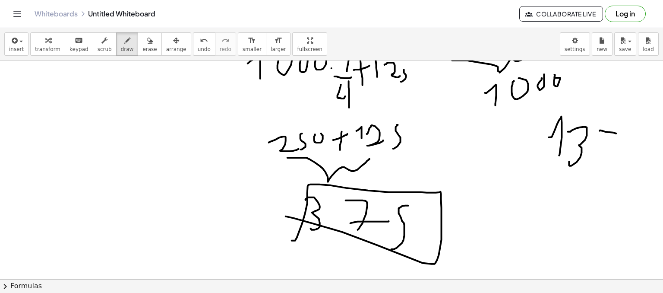
click at [604, 161] on div at bounding box center [331, 94] width 663 height 874
drag, startPoint x: 605, startPoint y: 151, endPoint x: 630, endPoint y: 147, distance: 25.0
click at [628, 148] on div at bounding box center [331, 94] width 663 height 874
drag, startPoint x: 635, startPoint y: 135, endPoint x: 610, endPoint y: 147, distance: 27.4
click at [613, 158] on div at bounding box center [331, 94] width 663 height 874
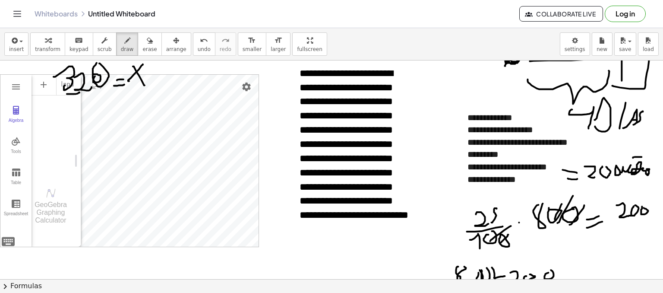
scroll to position [144, 0]
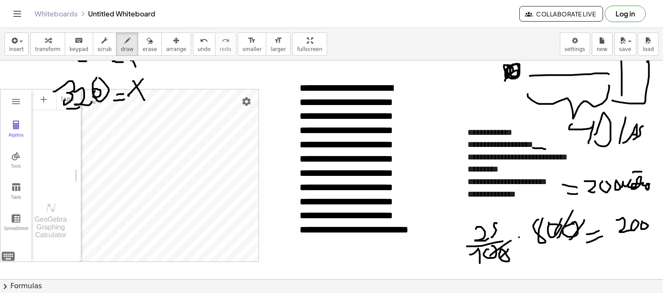
drag, startPoint x: 538, startPoint y: 148, endPoint x: 545, endPoint y: 148, distance: 7.8
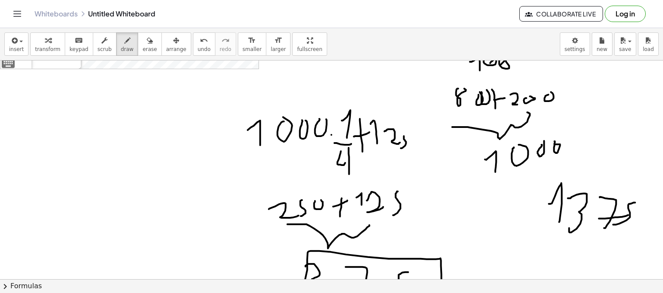
scroll to position [446, 0]
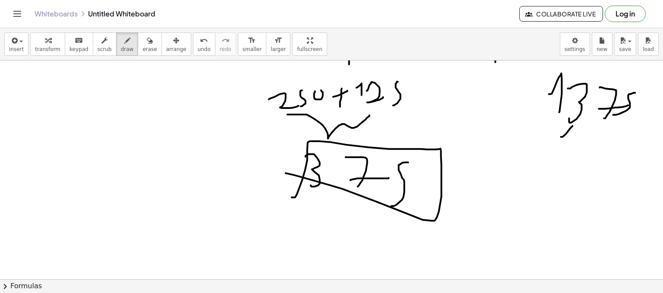
drag, startPoint x: 561, startPoint y: 136, endPoint x: 573, endPoint y: 151, distance: 19.1
click at [573, 151] on div at bounding box center [331, 51] width 663 height 874
drag, startPoint x: 590, startPoint y: 133, endPoint x: 590, endPoint y: 123, distance: 10.8
click at [590, 123] on div at bounding box center [331, 51] width 663 height 874
drag, startPoint x: 624, startPoint y: 135, endPoint x: 628, endPoint y: 131, distance: 5.2
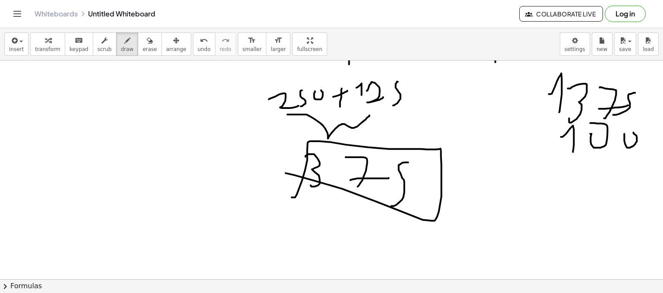
click at [629, 131] on div at bounding box center [331, 51] width 663 height 874
drag, startPoint x: 628, startPoint y: 131, endPoint x: 619, endPoint y: 133, distance: 9.3
click at [627, 131] on div at bounding box center [331, 51] width 663 height 874
drag, startPoint x: 566, startPoint y: 152, endPoint x: 651, endPoint y: 154, distance: 85.5
click at [662, 150] on div "**********" at bounding box center [331, 169] width 663 height 218
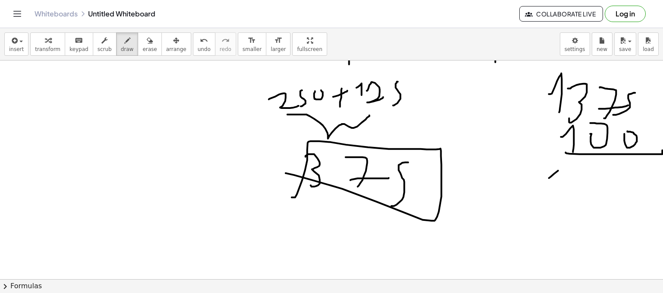
drag, startPoint x: 554, startPoint y: 173, endPoint x: 572, endPoint y: 190, distance: 24.7
click at [572, 190] on div at bounding box center [332, 51] width 665 height 874
drag, startPoint x: 587, startPoint y: 165, endPoint x: 596, endPoint y: 168, distance: 9.7
click at [595, 170] on div at bounding box center [332, 51] width 665 height 874
drag, startPoint x: 596, startPoint y: 161, endPoint x: 594, endPoint y: 193, distance: 31.6
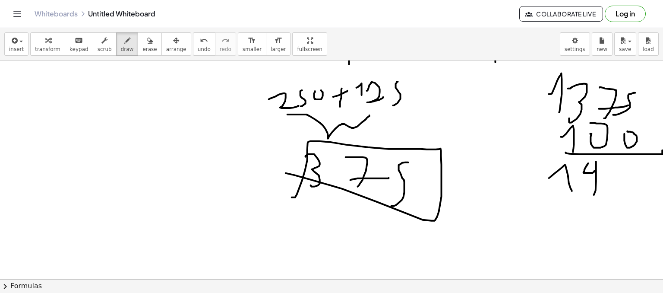
click at [594, 195] on div at bounding box center [332, 51] width 665 height 874
drag, startPoint x: 611, startPoint y: 158, endPoint x: 598, endPoint y: 179, distance: 24.3
click at [602, 187] on div at bounding box center [332, 51] width 665 height 874
drag, startPoint x: 616, startPoint y: 175, endPoint x: 629, endPoint y: 172, distance: 13.0
click at [623, 174] on div at bounding box center [332, 51] width 665 height 874
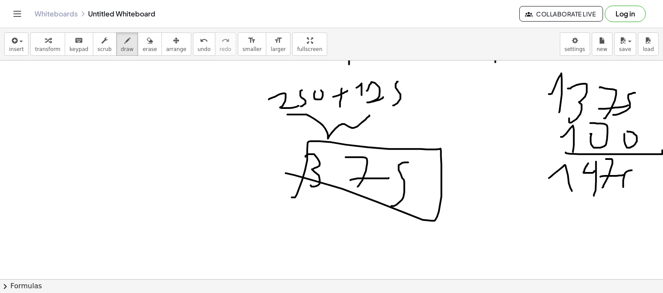
drag, startPoint x: 631, startPoint y: 170, endPoint x: 602, endPoint y: 194, distance: 38.3
click at [603, 195] on div at bounding box center [332, 51] width 665 height 874
drag, startPoint x: 549, startPoint y: 202, endPoint x: 645, endPoint y: 194, distance: 95.8
click at [646, 197] on div at bounding box center [332, 51] width 665 height 874
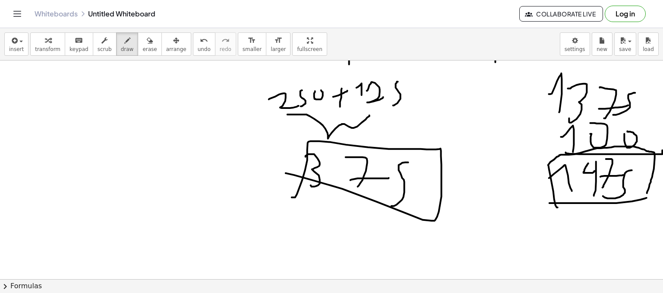
drag, startPoint x: 558, startPoint y: 207, endPoint x: 646, endPoint y: 193, distance: 89.0
click at [646, 193] on div at bounding box center [332, 51] width 665 height 874
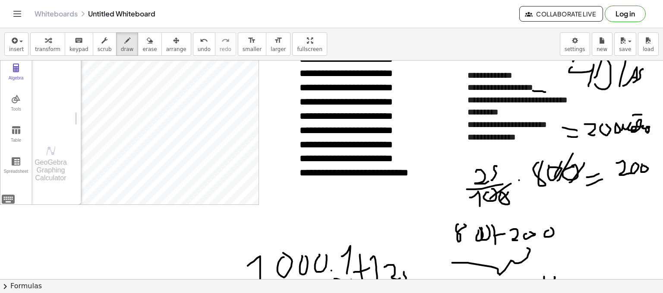
scroll to position [187, 0]
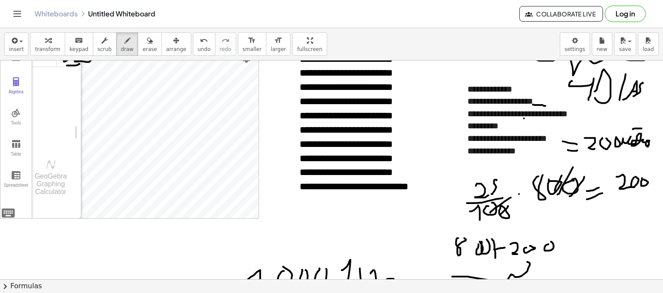
drag, startPoint x: 524, startPoint y: 114, endPoint x: 547, endPoint y: 121, distance: 24.4
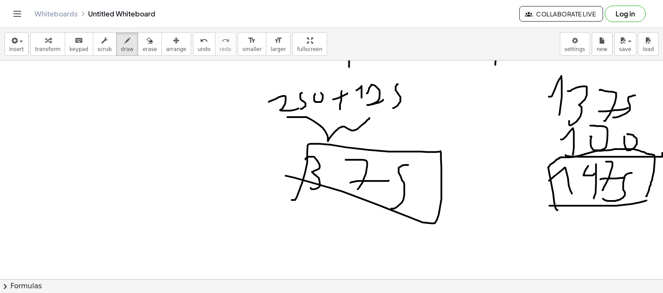
scroll to position [532, 0]
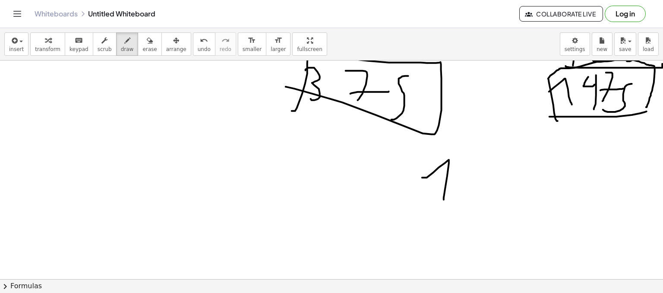
drag, startPoint x: 422, startPoint y: 177, endPoint x: 444, endPoint y: 199, distance: 30.8
drag, startPoint x: 462, startPoint y: 172, endPoint x: 450, endPoint y: 182, distance: 15.0
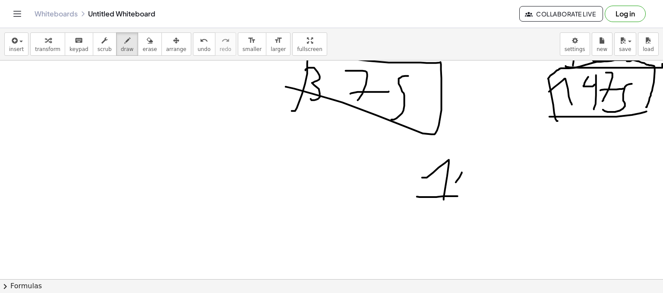
drag, startPoint x: 432, startPoint y: 204, endPoint x: 447, endPoint y: 208, distance: 15.5
drag, startPoint x: 449, startPoint y: 209, endPoint x: 448, endPoint y: 216, distance: 7.4
drag, startPoint x: 473, startPoint y: 176, endPoint x: 466, endPoint y: 189, distance: 13.9
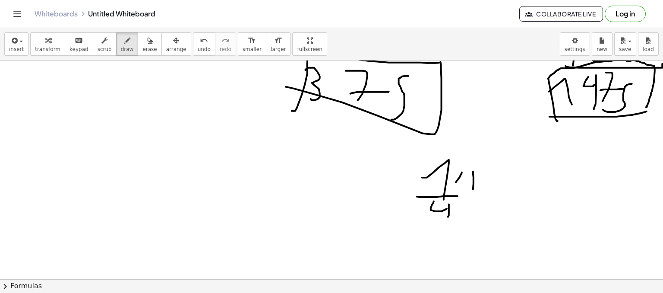
drag, startPoint x: 477, startPoint y: 178, endPoint x: 487, endPoint y: 173, distance: 11.2
drag, startPoint x: 488, startPoint y: 173, endPoint x: 500, endPoint y: 175, distance: 11.8
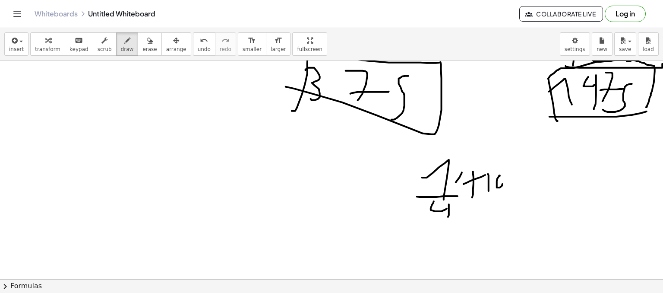
drag, startPoint x: 500, startPoint y: 175, endPoint x: 513, endPoint y: 172, distance: 13.3
drag, startPoint x: 506, startPoint y: 183, endPoint x: 522, endPoint y: 174, distance: 17.6
drag, startPoint x: 542, startPoint y: 178, endPoint x: 535, endPoint y: 186, distance: 11.3
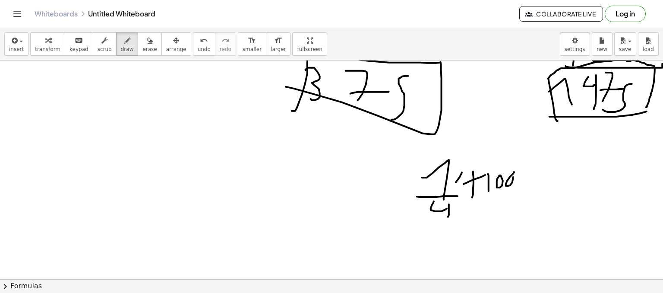
drag, startPoint x: 580, startPoint y: 176, endPoint x: 597, endPoint y: 187, distance: 20.6
drag, startPoint x: 596, startPoint y: 185, endPoint x: 585, endPoint y: 200, distance: 18.8
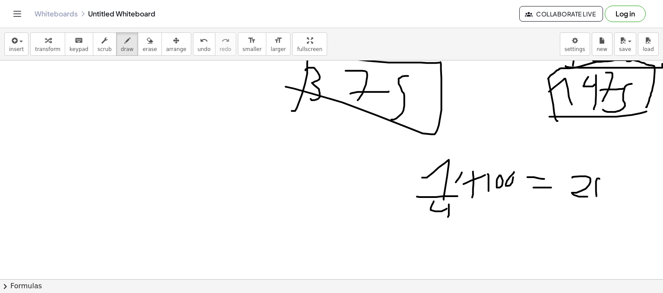
drag, startPoint x: 597, startPoint y: 179, endPoint x: 613, endPoint y: 150, distance: 32.8
drag, startPoint x: 602, startPoint y: 147, endPoint x: 629, endPoint y: 164, distance: 32.2
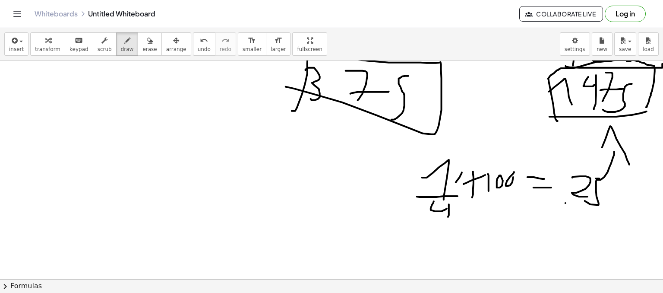
drag, startPoint x: 565, startPoint y: 202, endPoint x: 649, endPoint y: 199, distance: 83.3
drag, startPoint x: 575, startPoint y: 205, endPoint x: 567, endPoint y: 209, distance: 8.7
drag, startPoint x: 561, startPoint y: 214, endPoint x: 575, endPoint y: 203, distance: 17.8
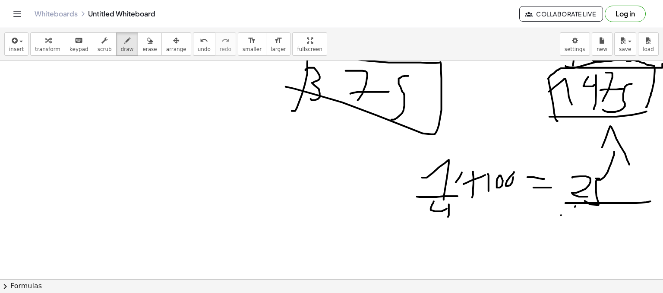
drag, startPoint x: 579, startPoint y: 213, endPoint x: 580, endPoint y: 229, distance: 16.0
drag, startPoint x: 603, startPoint y: 221, endPoint x: 603, endPoint y: 213, distance: 8.2
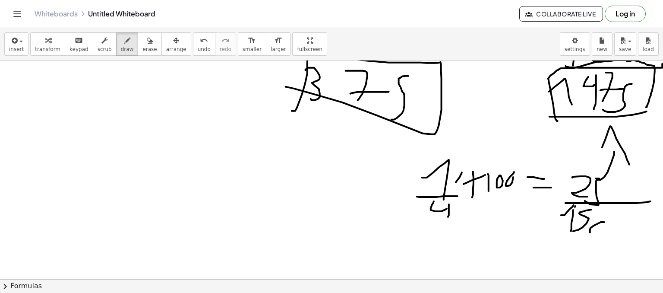
drag, startPoint x: 619, startPoint y: 216, endPoint x: 601, endPoint y: 221, distance: 18.4
drag, startPoint x: 594, startPoint y: 237, endPoint x: 627, endPoint y: 254, distance: 36.5
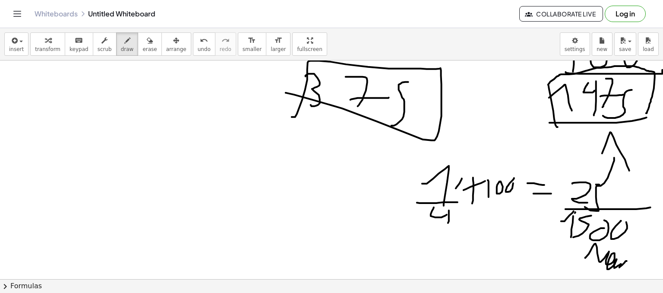
scroll to position [446, 0]
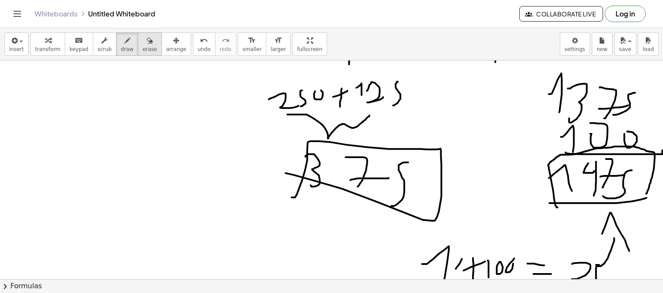
drag, startPoint x: 139, startPoint y: 44, endPoint x: 147, endPoint y: 44, distance: 7.3
click at [142, 44] on div "button" at bounding box center [149, 40] width 14 height 10
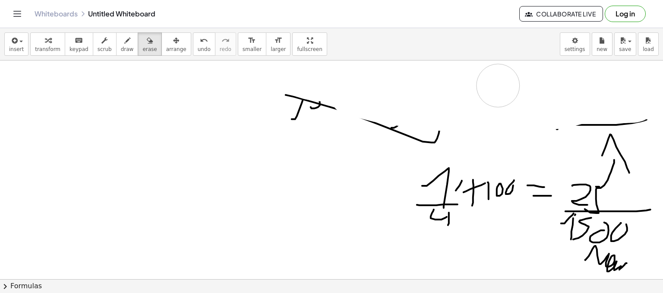
scroll to position [532, 0]
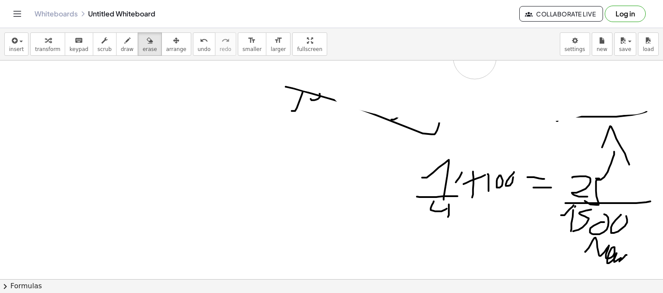
drag, startPoint x: 320, startPoint y: 157, endPoint x: 310, endPoint y: 101, distance: 56.9
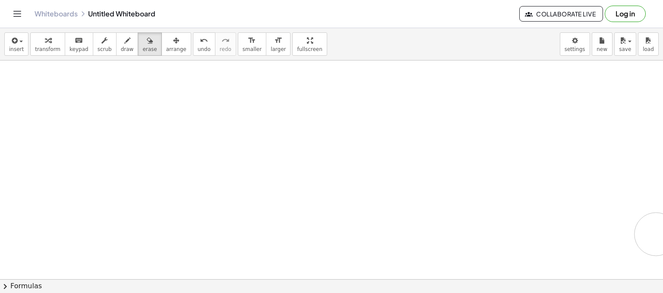
drag, startPoint x: 310, startPoint y: 101, endPoint x: 578, endPoint y: 232, distance: 298.5
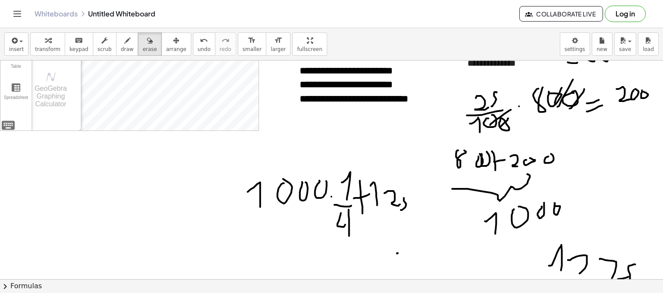
scroll to position [274, 0]
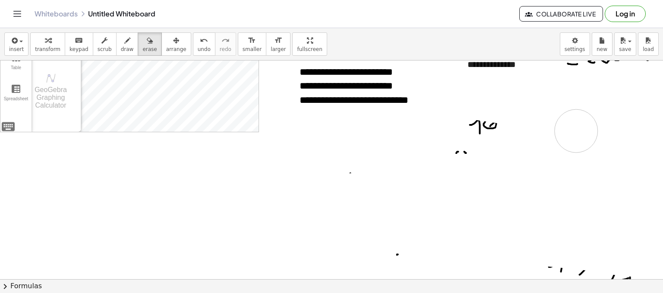
drag, startPoint x: 295, startPoint y: 197, endPoint x: 577, endPoint y: 130, distance: 290.4
click at [577, 130] on div at bounding box center [332, 224] width 665 height 874
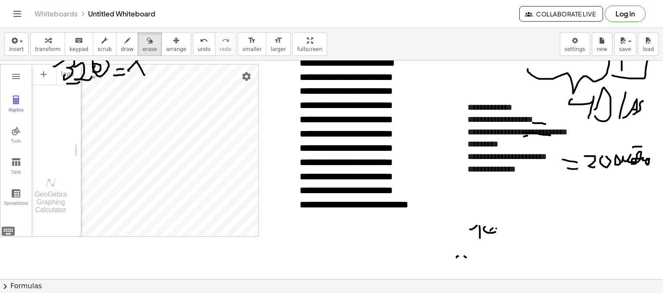
scroll to position [144, 0]
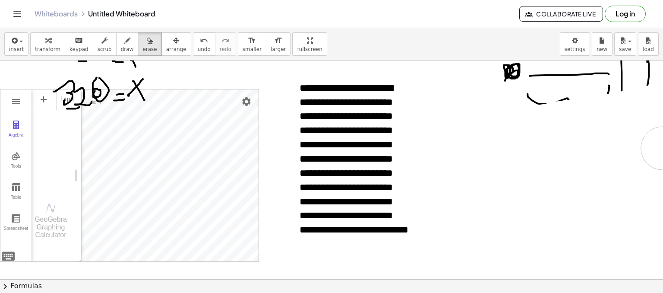
drag, startPoint x: 508, startPoint y: 223, endPoint x: 573, endPoint y: 110, distance: 130.1
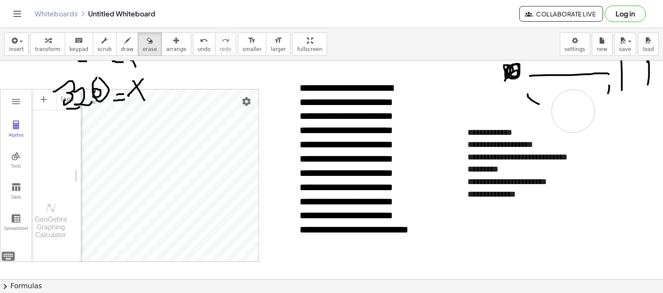
scroll to position [58, 0]
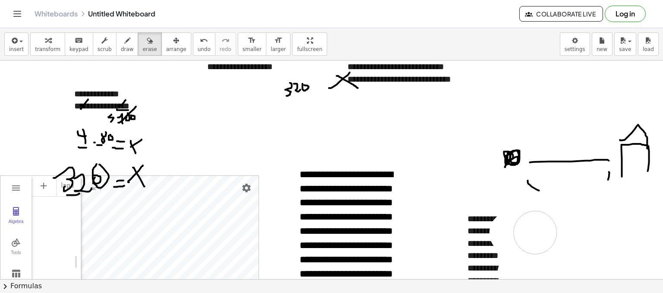
drag, startPoint x: 573, startPoint y: 110, endPoint x: 457, endPoint y: 154, distance: 123.7
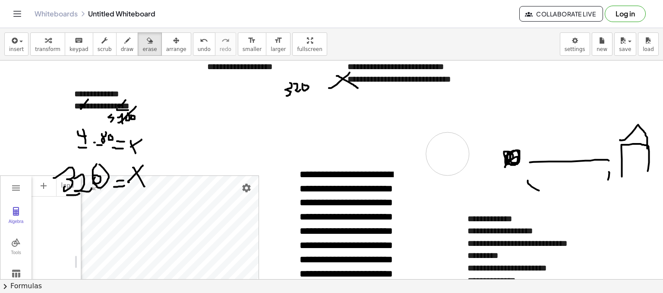
drag, startPoint x: 457, startPoint y: 154, endPoint x: 547, endPoint y: 158, distance: 89.8
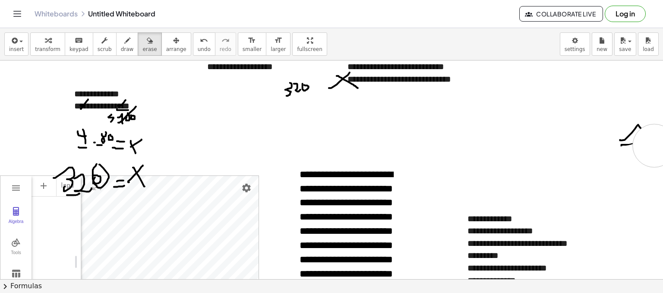
drag, startPoint x: 535, startPoint y: 161, endPoint x: 631, endPoint y: 133, distance: 99.8
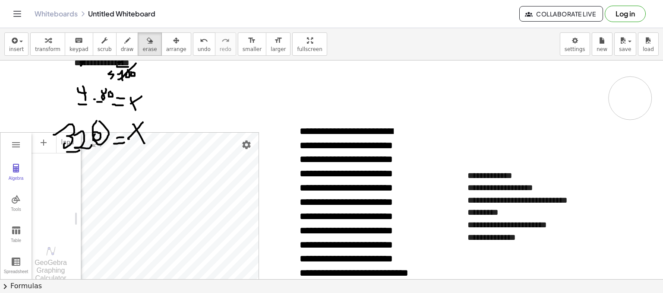
drag, startPoint x: 622, startPoint y: 104, endPoint x: 609, endPoint y: 99, distance: 13.4
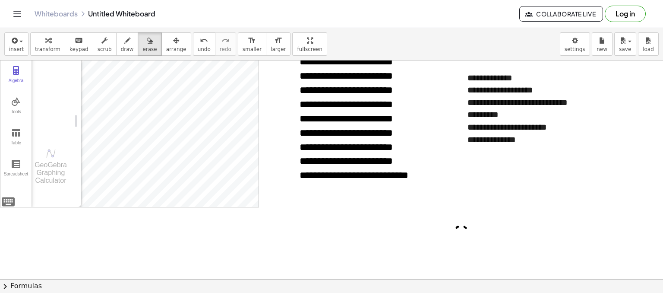
scroll to position [144, 0]
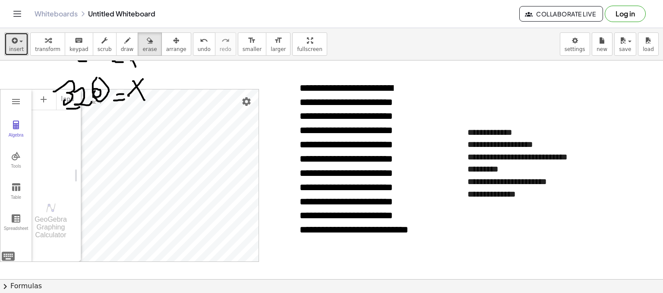
click at [23, 47] on button "insert" at bounding box center [16, 43] width 24 height 23
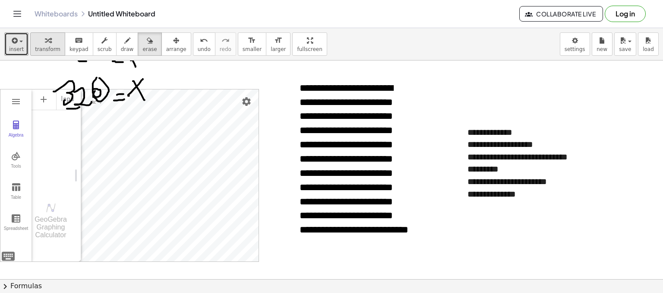
click at [45, 43] on icon "button" at bounding box center [48, 40] width 6 height 10
click at [542, 187] on div "**********" at bounding box center [523, 181] width 112 height 13
click at [547, 194] on div "**********" at bounding box center [523, 194] width 112 height 13
click at [476, 216] on div "**********" at bounding box center [523, 218] width 112 height 13
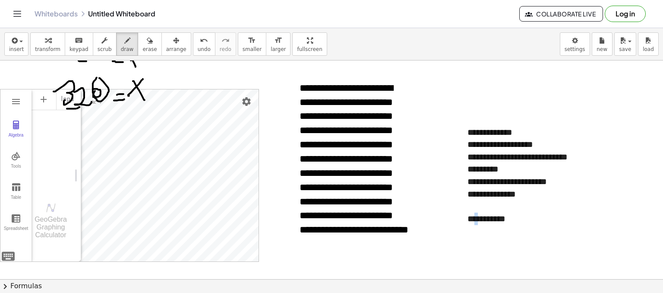
drag, startPoint x: 113, startPoint y: 41, endPoint x: 546, endPoint y: 22, distance: 432.8
click at [124, 41] on icon "button" at bounding box center [127, 40] width 6 height 10
drag, startPoint x: 589, startPoint y: 74, endPoint x: 611, endPoint y: 79, distance: 22.1
drag, startPoint x: 609, startPoint y: 79, endPoint x: 601, endPoint y: 92, distance: 15.7
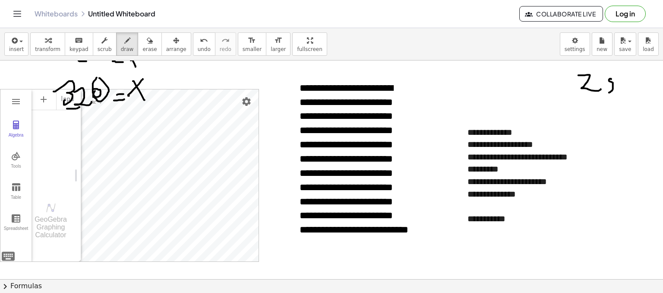
drag, startPoint x: 585, startPoint y: 97, endPoint x: 610, endPoint y: 95, distance: 25.5
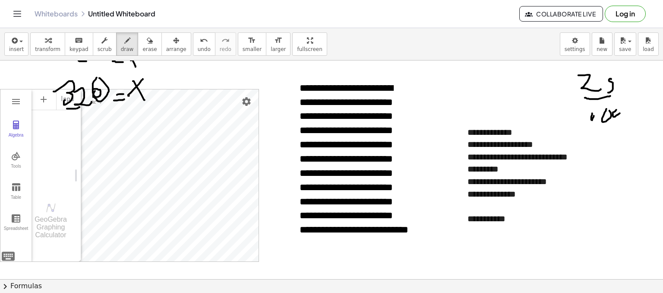
drag, startPoint x: 642, startPoint y: 79, endPoint x: 646, endPoint y: 83, distance: 6.1
drag, startPoint x: 648, startPoint y: 82, endPoint x: 655, endPoint y: 83, distance: 7.8
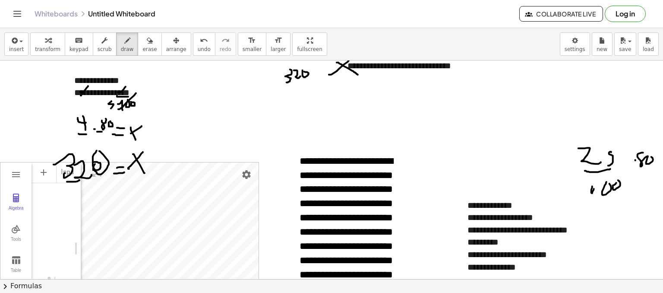
scroll to position [86, 0]
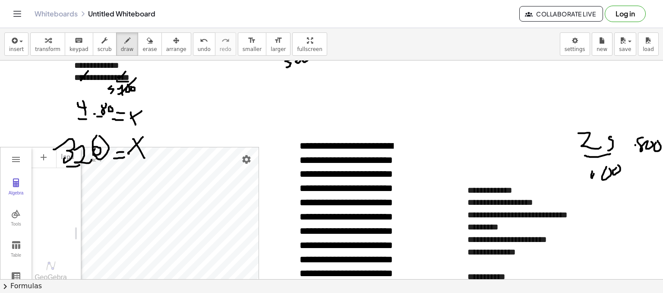
click at [658, 140] on div "**********" at bounding box center [331, 169] width 663 height 218
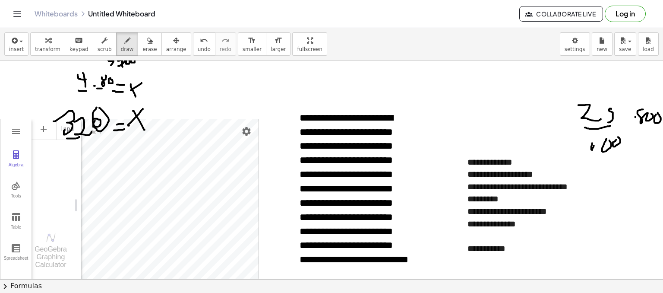
scroll to position [129, 0]
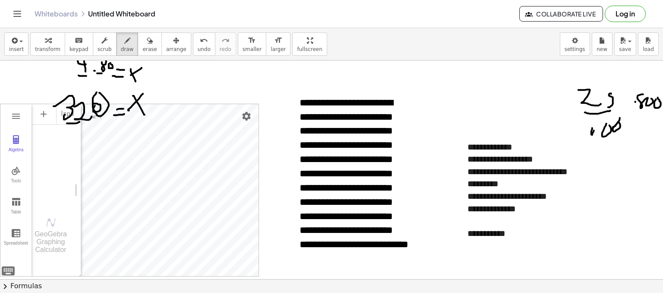
drag, startPoint x: 619, startPoint y: 120, endPoint x: 604, endPoint y: 140, distance: 24.9
drag, startPoint x: 653, startPoint y: 94, endPoint x: 646, endPoint y: 120, distance: 27.2
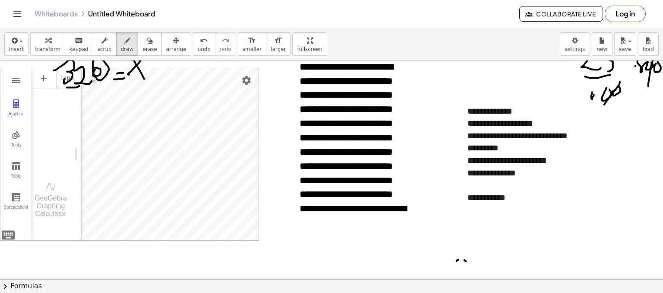
scroll to position [216, 0]
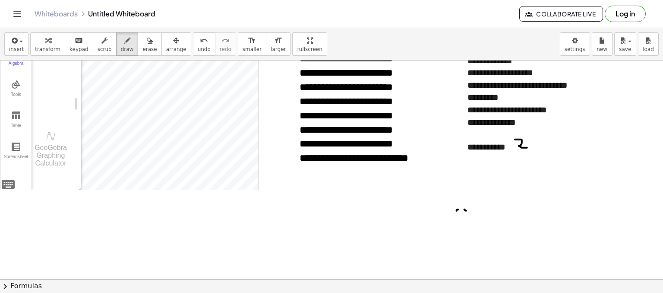
drag, startPoint x: 515, startPoint y: 139, endPoint x: 533, endPoint y: 141, distance: 18.7
click at [532, 145] on div at bounding box center [332, 282] width 665 height 874
click at [536, 139] on div at bounding box center [332, 282] width 665 height 874
drag, startPoint x: 551, startPoint y: 139, endPoint x: 554, endPoint y: 126, distance: 12.8
click at [550, 134] on div at bounding box center [332, 282] width 665 height 874
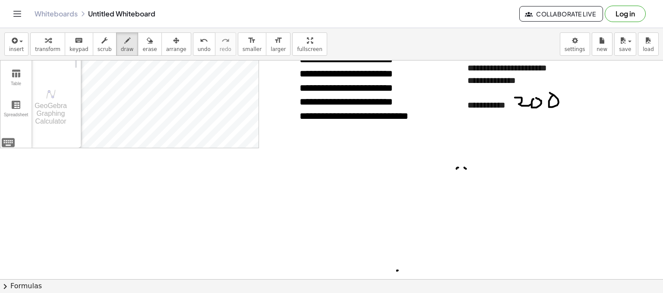
scroll to position [173, 0]
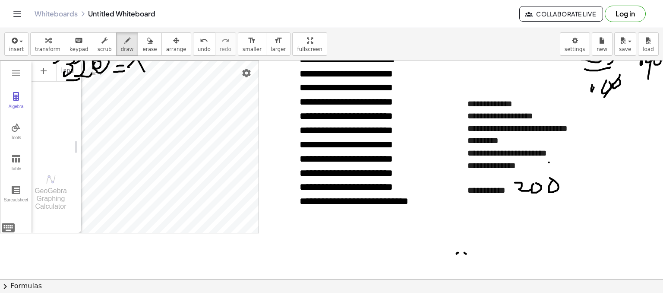
drag, startPoint x: 549, startPoint y: 162, endPoint x: 559, endPoint y: 161, distance: 10.0
drag, startPoint x: 560, startPoint y: 156, endPoint x: 563, endPoint y: 163, distance: 7.1
drag, startPoint x: 576, startPoint y: 156, endPoint x: 582, endPoint y: 165, distance: 10.8
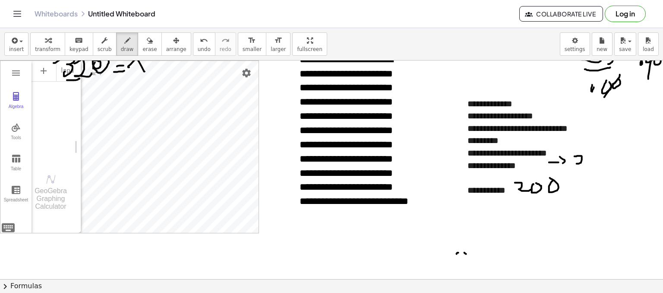
drag, startPoint x: 601, startPoint y: 153, endPoint x: 595, endPoint y: 146, distance: 8.6
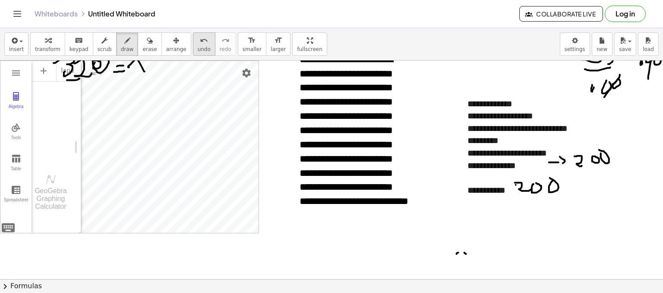
click at [75, 44] on icon "keyboard" at bounding box center [79, 40] width 8 height 10
click at [497, 191] on div "**********" at bounding box center [523, 190] width 112 height 13
click at [522, 196] on div "**********" at bounding box center [523, 147] width 129 height 116
click at [469, 212] on div "**********" at bounding box center [523, 153] width 129 height 128
click at [503, 204] on div "**********" at bounding box center [523, 202] width 112 height 13
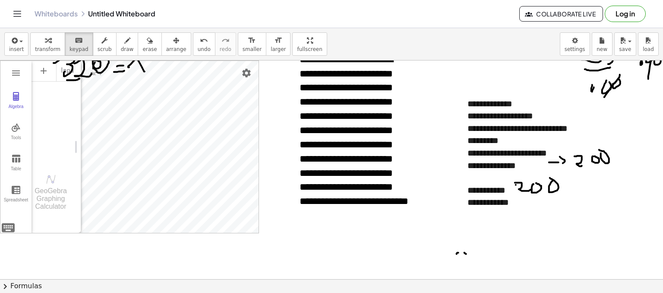
drag, startPoint x: 523, startPoint y: 206, endPoint x: 477, endPoint y: 220, distance: 48.6
click at [511, 201] on div "**********" at bounding box center [523, 202] width 112 height 13
click at [521, 202] on div "**********" at bounding box center [523, 202] width 112 height 13
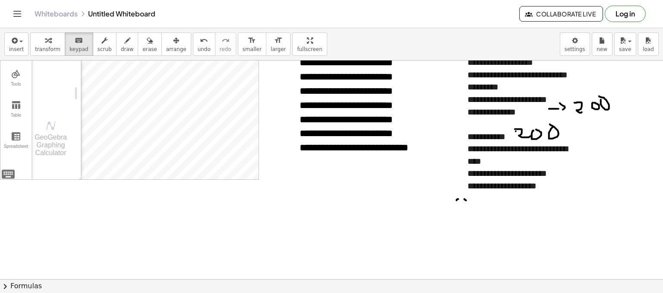
scroll to position [259, 0]
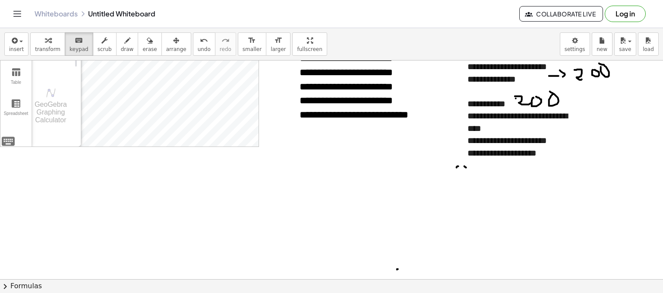
click at [565, 145] on div "**********" at bounding box center [523, 140] width 112 height 13
click at [565, 152] on div "**********" at bounding box center [523, 153] width 112 height 13
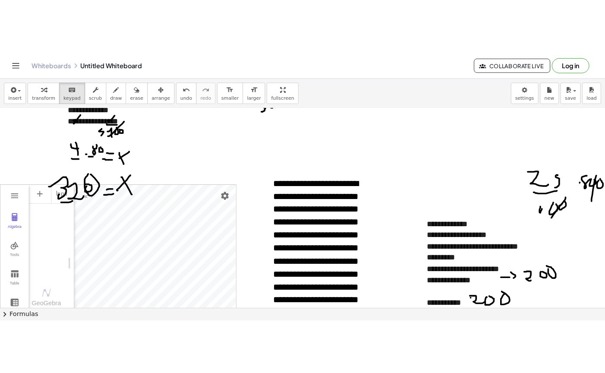
scroll to position [86, 0]
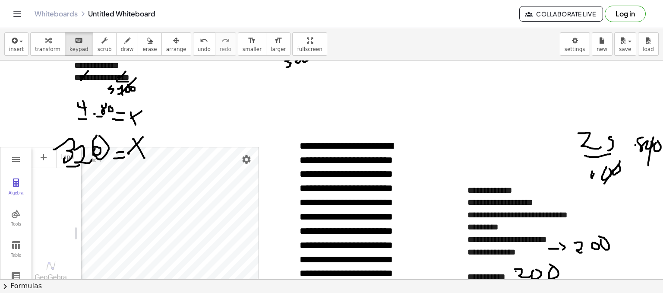
drag, startPoint x: 284, startPoint y: 44, endPoint x: 243, endPoint y: 57, distance: 43.2
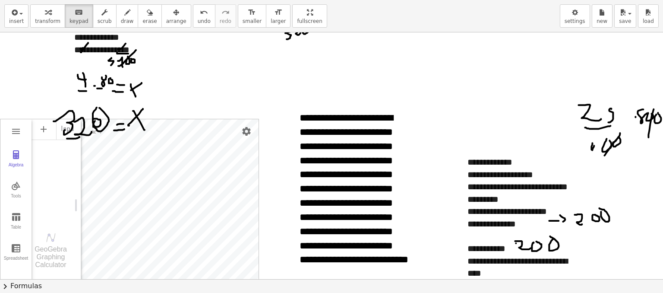
click at [242, 57] on div "**********" at bounding box center [331, 146] width 663 height 293
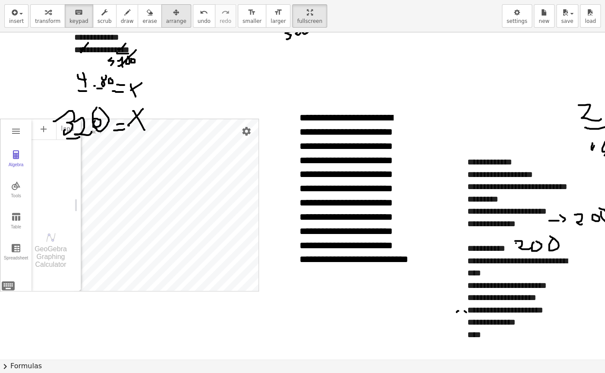
click at [166, 19] on span "arrange" at bounding box center [176, 21] width 20 height 6
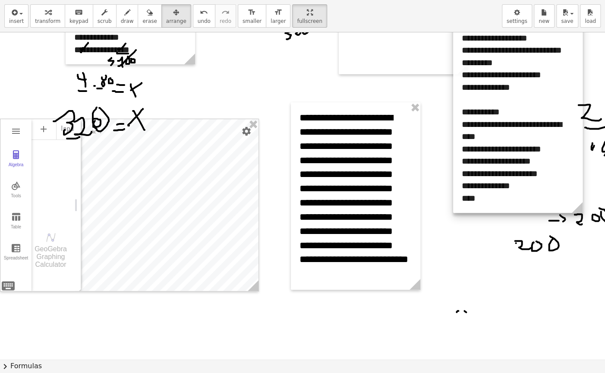
drag, startPoint x: 565, startPoint y: 218, endPoint x: 567, endPoint y: 91, distance: 127.7
click at [567, 87] on div at bounding box center [517, 112] width 129 height 202
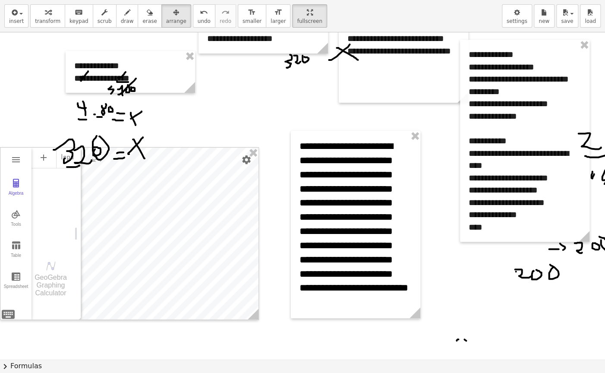
scroll to position [0, 0]
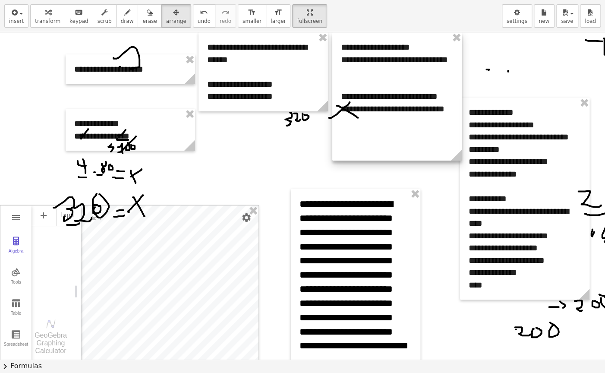
drag, startPoint x: 405, startPoint y: 107, endPoint x: 398, endPoint y: 107, distance: 6.5
click at [398, 107] on div at bounding box center [396, 96] width 129 height 128
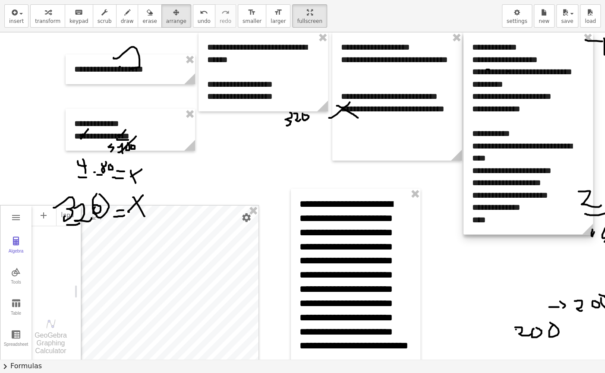
drag, startPoint x: 545, startPoint y: 147, endPoint x: 547, endPoint y: 73, distance: 73.8
click at [547, 73] on div at bounding box center [527, 133] width 129 height 202
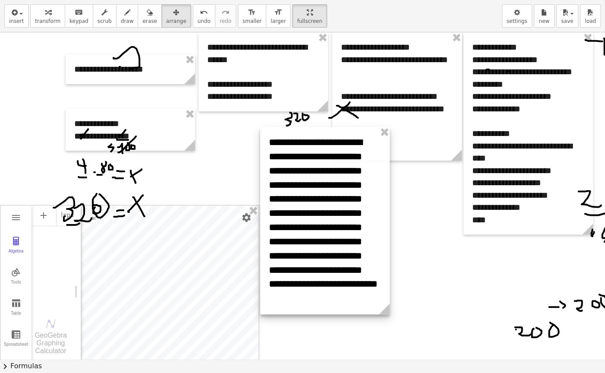
drag, startPoint x: 400, startPoint y: 243, endPoint x: 372, endPoint y: 180, distance: 69.4
click at [372, 180] on div at bounding box center [324, 220] width 129 height 187
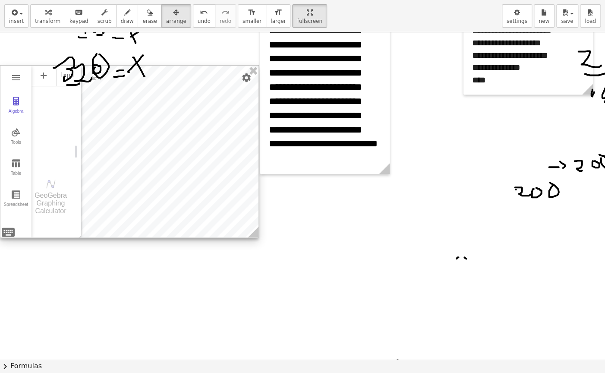
scroll to position [129, 0]
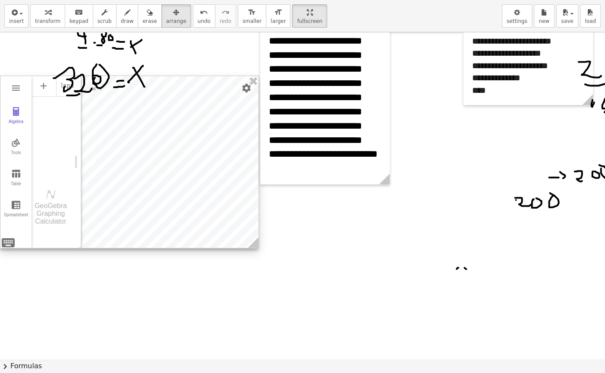
click at [190, 200] on div at bounding box center [129, 162] width 258 height 172
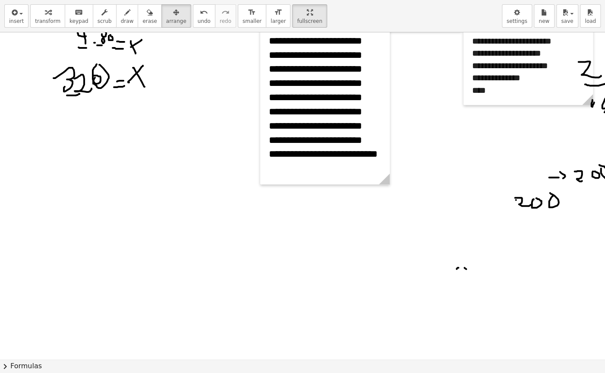
click at [536, 211] on div at bounding box center [332, 340] width 665 height 874
click at [536, 209] on div at bounding box center [332, 340] width 665 height 874
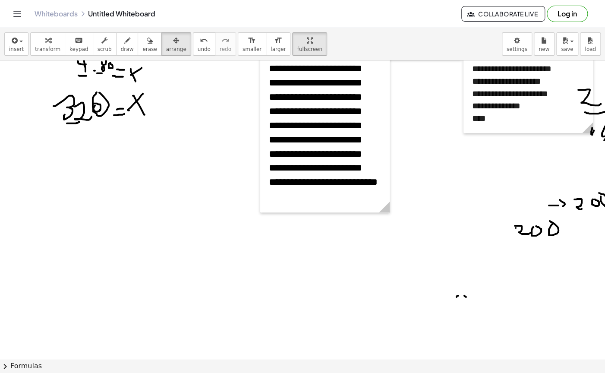
click at [310, 8] on div "**********" at bounding box center [302, 186] width 605 height 373
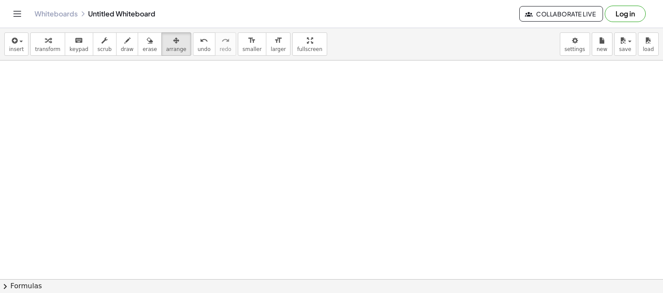
scroll to position [662, 0]
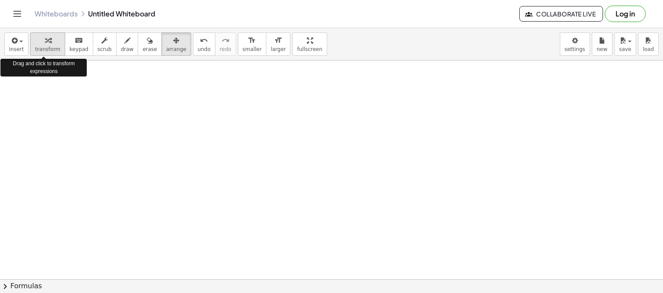
click at [41, 46] on span "transform" at bounding box center [47, 49] width 25 height 6
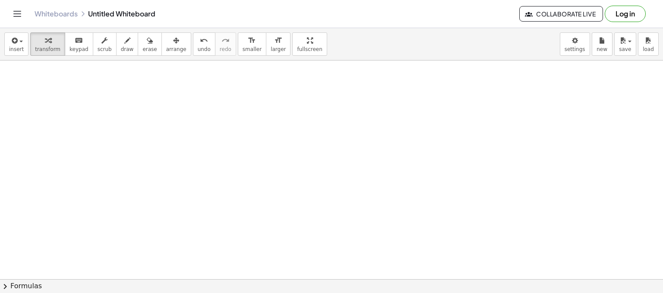
click at [0, 45] on div "insert select one: Math Expression Function Text Youtube Video Graphing Geometr…" at bounding box center [331, 44] width 663 height 32
click at [4, 44] on button "insert" at bounding box center [16, 43] width 24 height 23
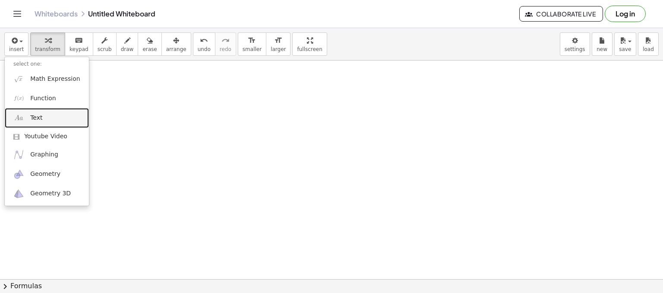
click at [50, 116] on link "Text" at bounding box center [47, 117] width 84 height 19
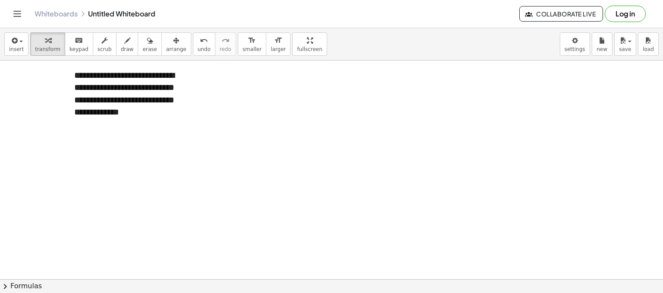
scroll to position [665, 0]
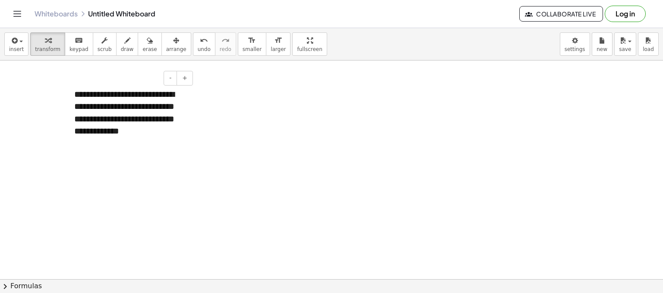
click at [159, 156] on div "**********" at bounding box center [130, 118] width 129 height 79
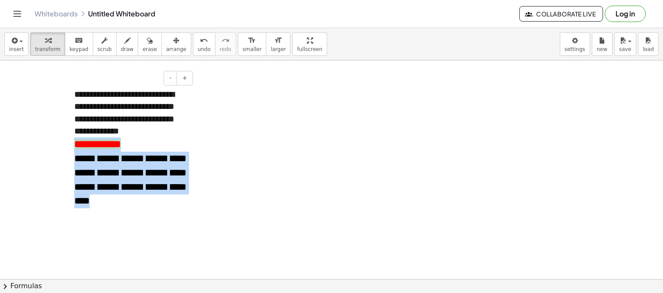
drag, startPoint x: 166, startPoint y: 208, endPoint x: 71, endPoint y: 141, distance: 116.4
click at [71, 141] on div "**********" at bounding box center [130, 148] width 129 height 138
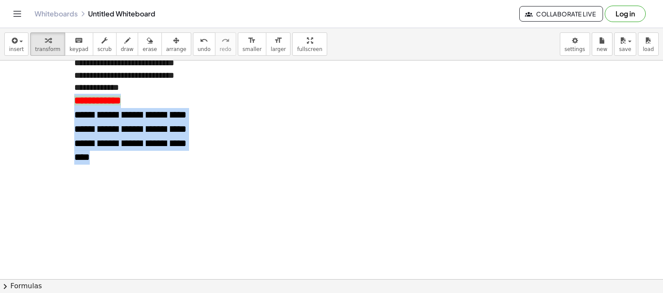
scroll to position [708, 0]
click at [171, 163] on div "**********" at bounding box center [130, 136] width 112 height 57
drag, startPoint x: 171, startPoint y: 163, endPoint x: 70, endPoint y: 95, distance: 121.4
click at [70, 95] on div "**********" at bounding box center [130, 105] width 129 height 138
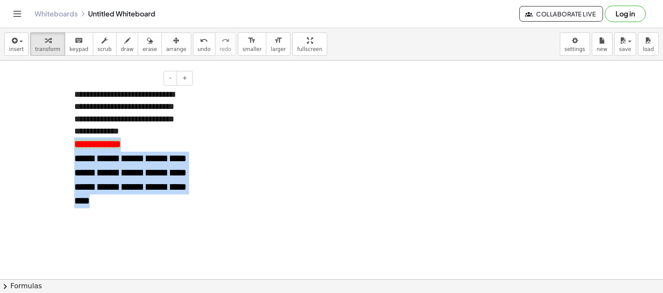
click at [147, 166] on span "**********" at bounding box center [130, 179] width 112 height 53
click at [170, 173] on span "**********" at bounding box center [130, 179] width 112 height 53
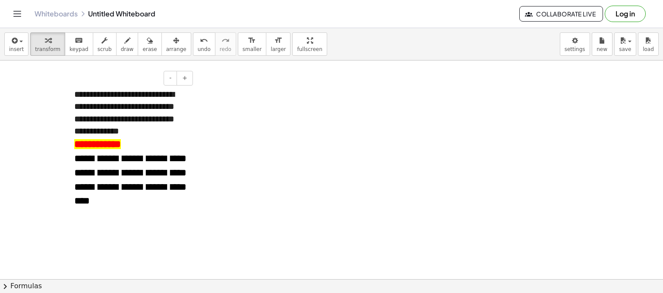
click at [159, 199] on div "**********" at bounding box center [130, 179] width 112 height 57
click at [140, 221] on div "**********" at bounding box center [130, 215] width 112 height 14
click at [121, 37] on div "button" at bounding box center [127, 40] width 13 height 10
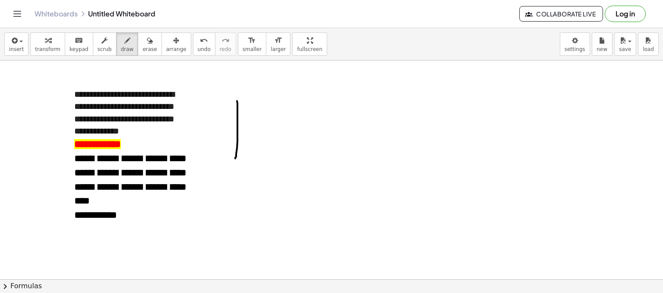
drag, startPoint x: 237, startPoint y: 100, endPoint x: 235, endPoint y: 158, distance: 57.4
drag, startPoint x: 334, startPoint y: 100, endPoint x: 265, endPoint y: 95, distance: 69.2
drag, startPoint x: 240, startPoint y: 100, endPoint x: 326, endPoint y: 98, distance: 85.9
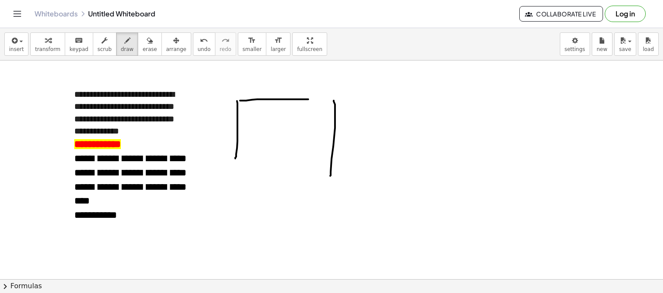
drag, startPoint x: 235, startPoint y: 162, endPoint x: 342, endPoint y: 178, distance: 107.8
drag, startPoint x: 259, startPoint y: 63, endPoint x: 257, endPoint y: 91, distance: 28.6
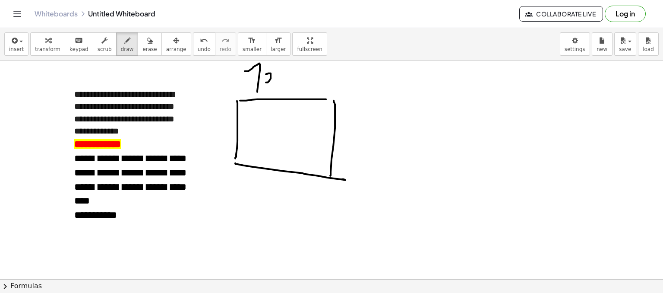
drag, startPoint x: 267, startPoint y: 73, endPoint x: 265, endPoint y: 89, distance: 16.5
drag, startPoint x: 281, startPoint y: 78, endPoint x: 285, endPoint y: 73, distance: 6.5
drag, startPoint x: 293, startPoint y: 71, endPoint x: 286, endPoint y: 88, distance: 19.2
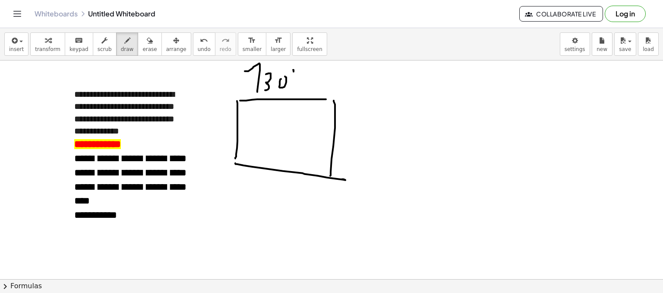
drag, startPoint x: 328, startPoint y: 72, endPoint x: 334, endPoint y: 85, distance: 14.9
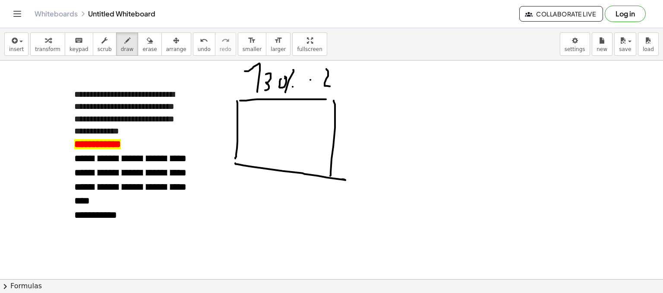
drag, startPoint x: 277, startPoint y: 170, endPoint x: 275, endPoint y: 183, distance: 13.0
drag, startPoint x: 286, startPoint y: 175, endPoint x: 290, endPoint y: 178, distance: 4.9
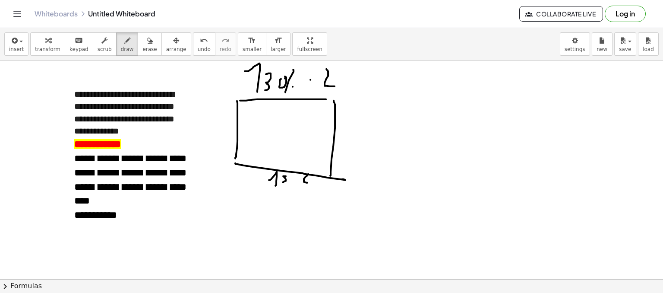
drag, startPoint x: 304, startPoint y: 180, endPoint x: 312, endPoint y: 175, distance: 9.3
drag, startPoint x: 321, startPoint y: 175, endPoint x: 316, endPoint y: 185, distance: 11.2
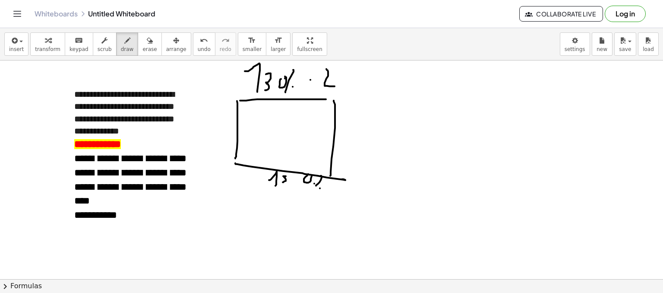
drag, startPoint x: 320, startPoint y: 187, endPoint x: 328, endPoint y: 185, distance: 8.5
drag, startPoint x: 333, startPoint y: 183, endPoint x: 337, endPoint y: 189, distance: 7.9
drag, startPoint x: 354, startPoint y: 141, endPoint x: 355, endPoint y: 153, distance: 12.1
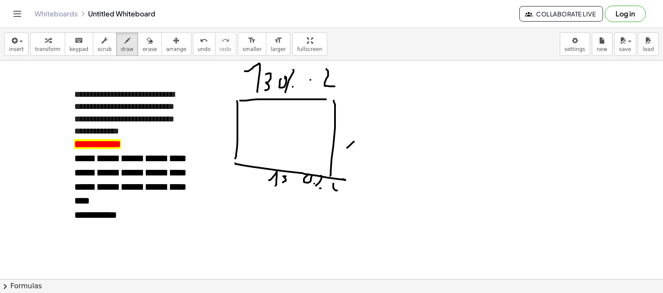
drag, startPoint x: 363, startPoint y: 137, endPoint x: 361, endPoint y: 148, distance: 11.4
drag, startPoint x: 384, startPoint y: 138, endPoint x: 381, endPoint y: 144, distance: 6.6
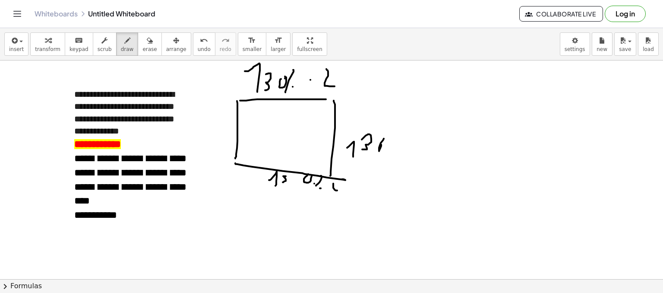
drag, startPoint x: 390, startPoint y: 146, endPoint x: 385, endPoint y: 155, distance: 10.2
drag, startPoint x: 404, startPoint y: 147, endPoint x: 414, endPoint y: 166, distance: 21.4
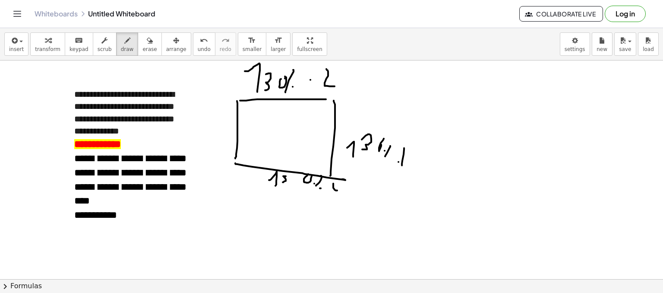
drag, startPoint x: 179, startPoint y: 109, endPoint x: 181, endPoint y: 129, distance: 20.8
drag, startPoint x: 194, startPoint y: 110, endPoint x: 194, endPoint y: 119, distance: 9.5
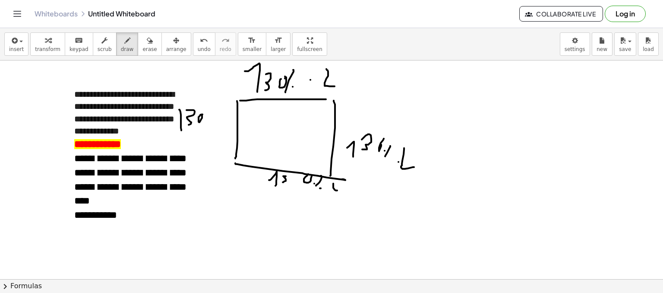
drag, startPoint x: 217, startPoint y: 103, endPoint x: 228, endPoint y: 116, distance: 16.9
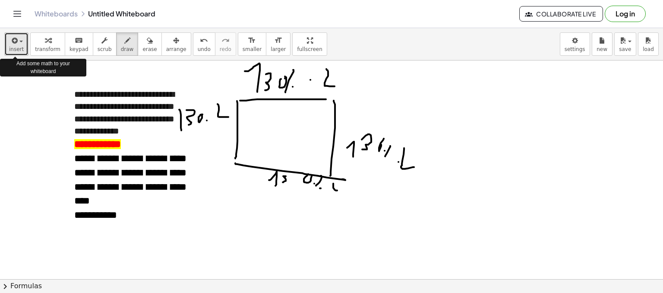
click at [20, 43] on div "button" at bounding box center [16, 40] width 15 height 10
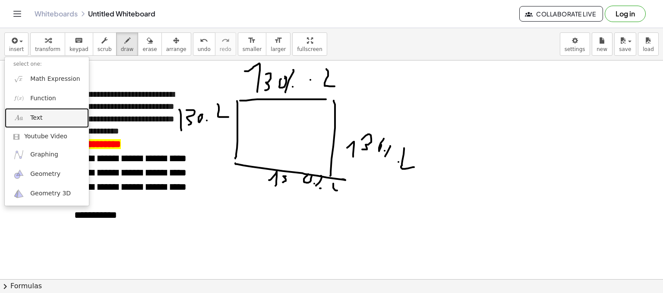
drag, startPoint x: 46, startPoint y: 122, endPoint x: 107, endPoint y: 113, distance: 62.4
click at [46, 122] on link "Text" at bounding box center [47, 117] width 84 height 19
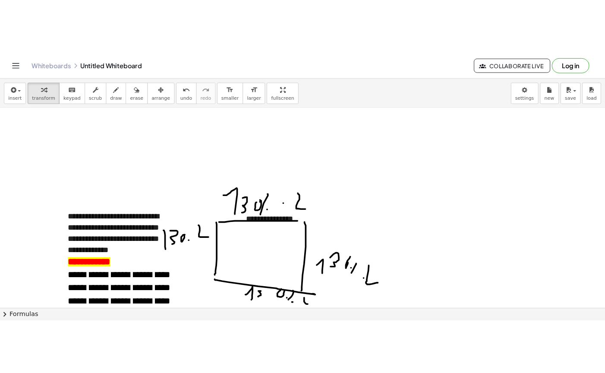
scroll to position [578, 0]
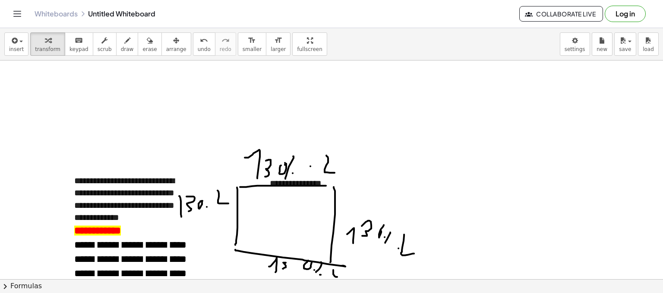
click at [237, 58] on div "**********" at bounding box center [331, 160] width 663 height 265
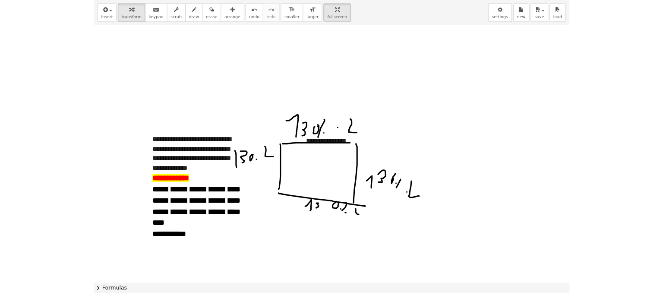
scroll to position [535, 0]
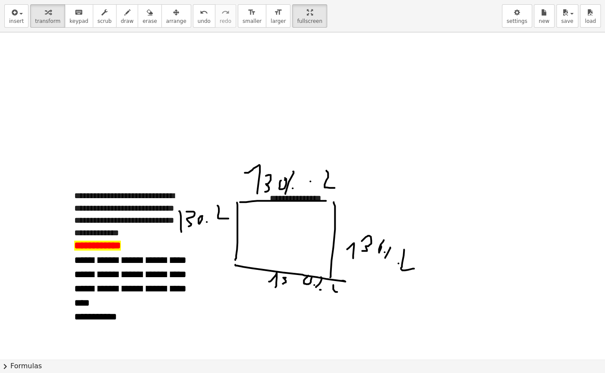
click at [324, 12] on div "**********" at bounding box center [302, 186] width 605 height 373
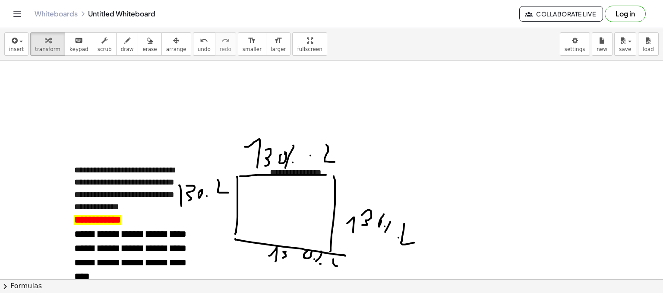
scroll to position [578, 0]
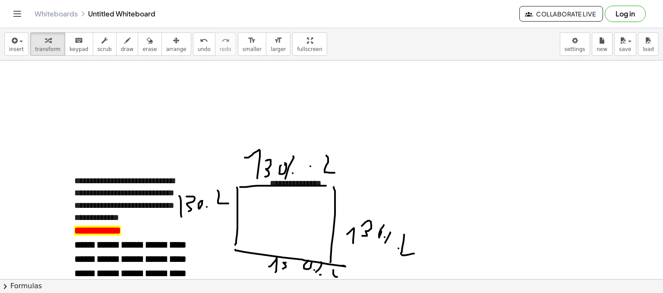
click at [319, 149] on div at bounding box center [332, 28] width 665 height 1093
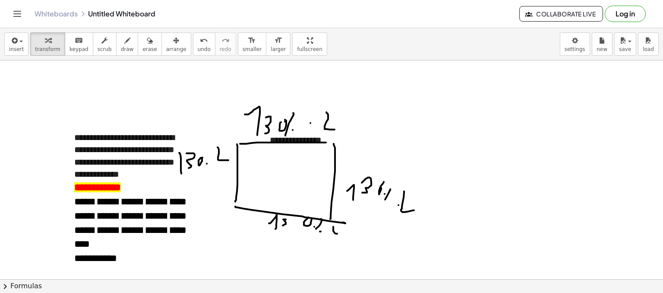
scroll to position [621, 0]
click at [293, 143] on div "**********" at bounding box center [325, 140] width 129 height 30
drag, startPoint x: 292, startPoint y: 46, endPoint x: 252, endPoint y: 59, distance: 42.0
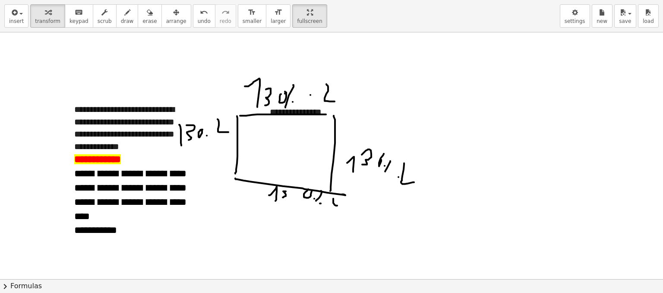
click at [252, 59] on div "**********" at bounding box center [331, 146] width 663 height 293
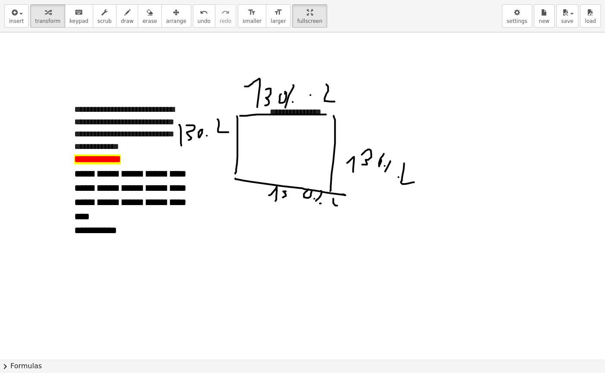
click at [321, 10] on div "**********" at bounding box center [302, 186] width 605 height 373
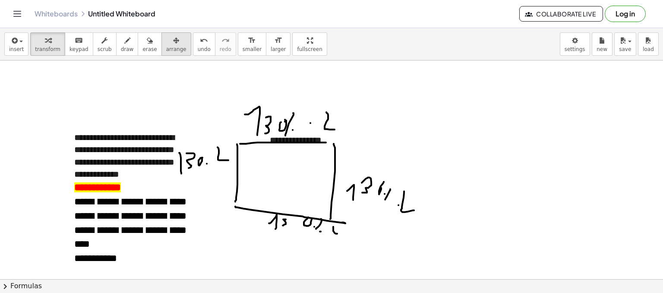
click at [166, 46] on span "arrange" at bounding box center [176, 49] width 20 height 6
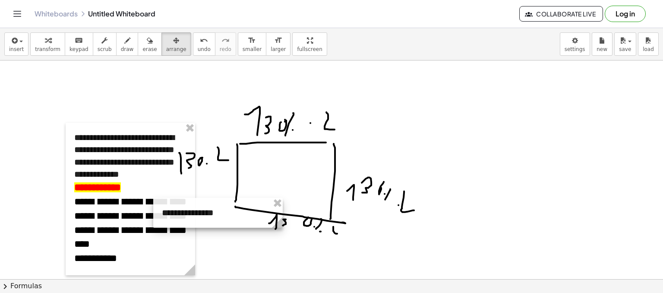
drag, startPoint x: 373, startPoint y: 137, endPoint x: 265, endPoint y: 209, distance: 130.0
click at [265, 209] on div at bounding box center [217, 213] width 129 height 30
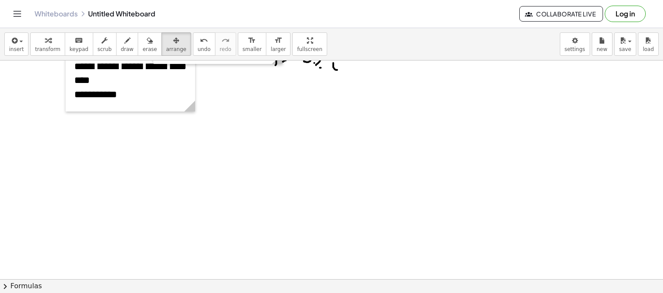
drag, startPoint x: 265, startPoint y: 209, endPoint x: 262, endPoint y: 204, distance: 6.2
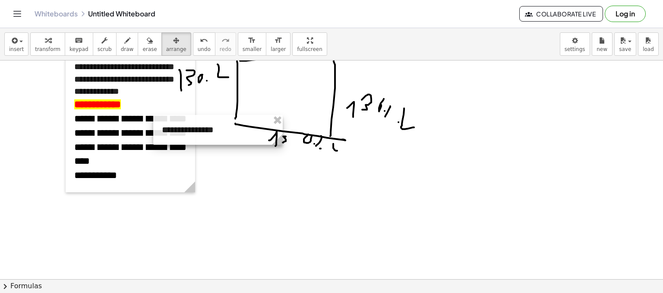
scroll to position [708, 0]
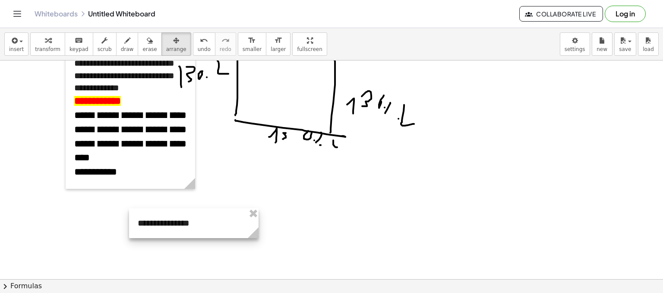
drag, startPoint x: 215, startPoint y: 125, endPoint x: 184, endPoint y: 205, distance: 86.5
click at [181, 218] on div at bounding box center [193, 223] width 129 height 30
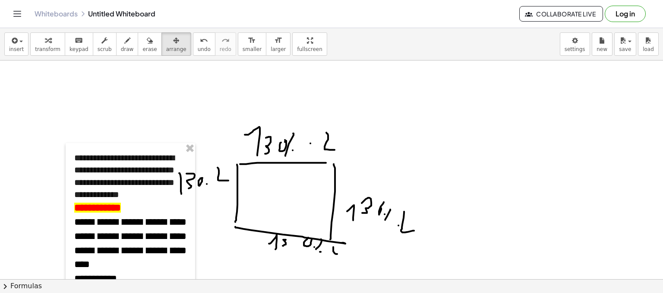
scroll to position [621, 0]
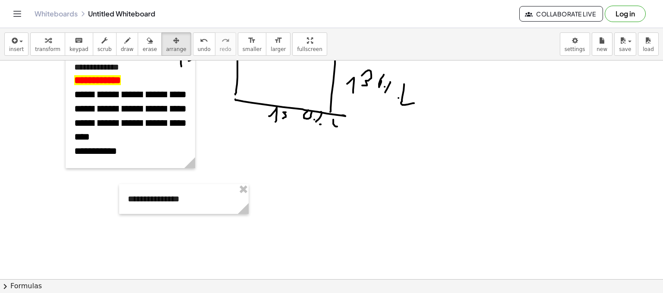
scroll to position [751, 0]
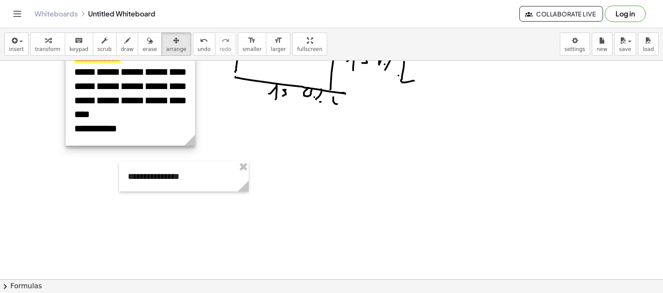
click at [123, 132] on div at bounding box center [130, 69] width 129 height 152
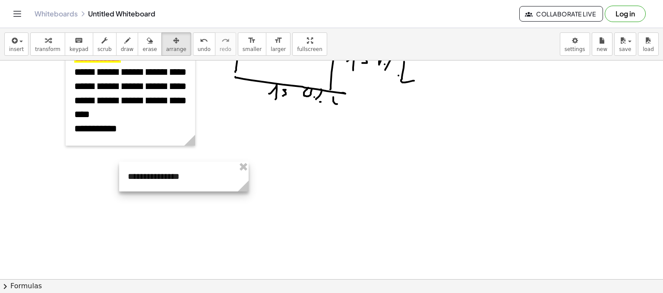
click at [170, 173] on div at bounding box center [183, 176] width 129 height 30
click at [186, 177] on div at bounding box center [183, 176] width 129 height 30
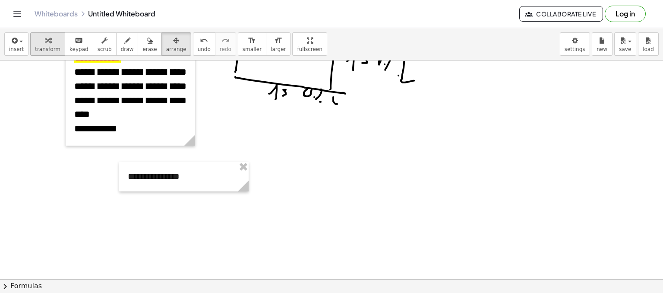
click at [48, 41] on div "button" at bounding box center [47, 40] width 25 height 10
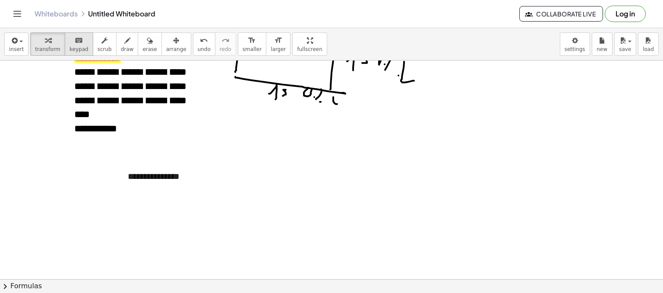
click at [75, 42] on icon "keyboard" at bounding box center [79, 40] width 8 height 10
click at [147, 168] on div "**********" at bounding box center [183, 176] width 129 height 30
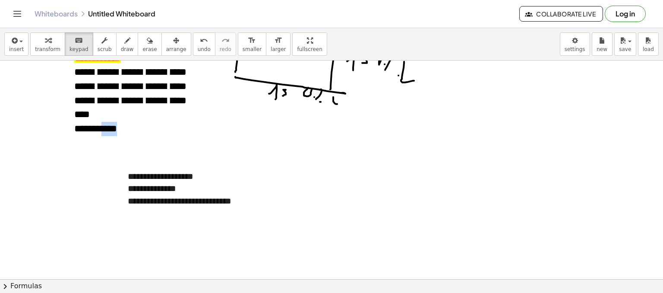
drag, startPoint x: 112, startPoint y: 127, endPoint x: 136, endPoint y: 129, distance: 24.3
click at [136, 129] on div "**********" at bounding box center [130, 129] width 112 height 14
click at [170, 218] on div "**********" at bounding box center [184, 207] width 112 height 25
click at [135, 228] on div at bounding box center [184, 225] width 112 height 13
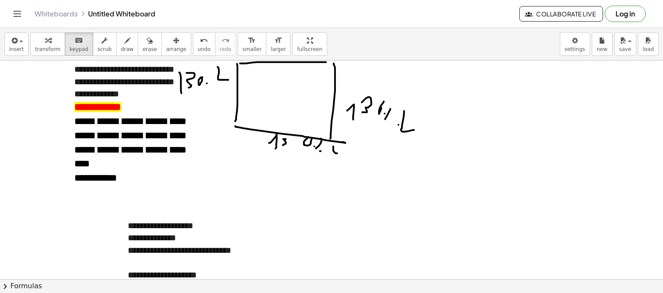
scroll to position [708, 0]
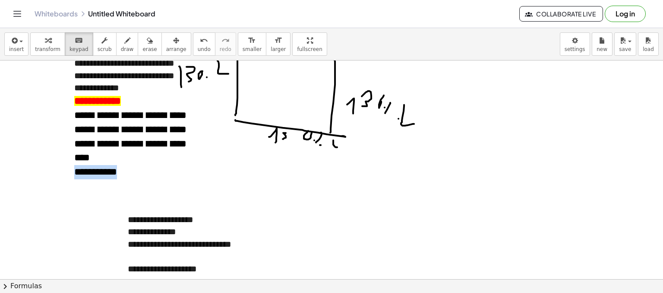
drag, startPoint x: 75, startPoint y: 171, endPoint x: 132, endPoint y: 167, distance: 58.0
click at [117, 167] on font "**********" at bounding box center [95, 172] width 43 height 10
click at [193, 171] on div "**********" at bounding box center [130, 112] width 129 height 152
drag, startPoint x: 301, startPoint y: 191, endPoint x: 302, endPoint y: 195, distance: 4.3
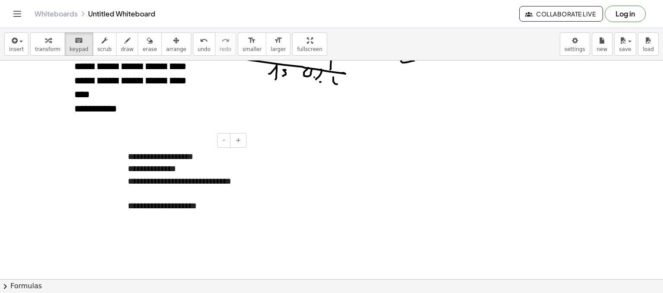
scroll to position [751, 0]
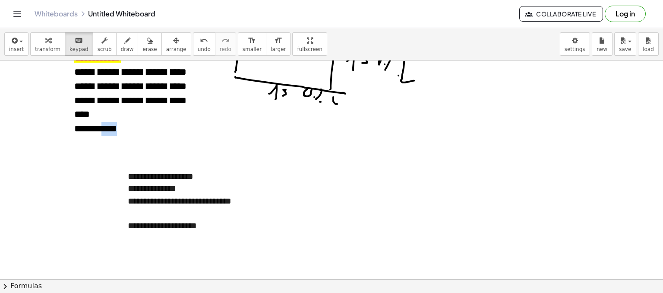
drag, startPoint x: 109, startPoint y: 129, endPoint x: 142, endPoint y: 126, distance: 32.5
click at [137, 126] on div "**********" at bounding box center [130, 129] width 112 height 14
click at [122, 212] on div at bounding box center [123, 200] width 9 height 79
click at [127, 205] on div at bounding box center [123, 200] width 9 height 79
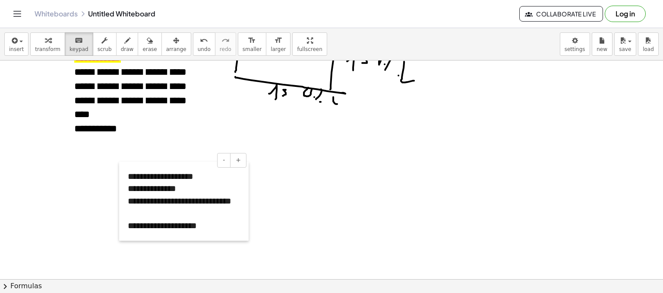
click at [127, 205] on div at bounding box center [123, 200] width 9 height 79
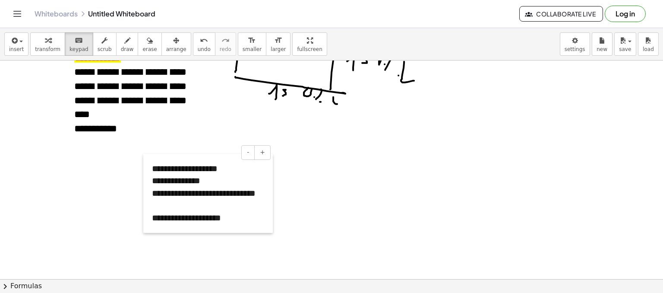
drag, startPoint x: 127, startPoint y: 205, endPoint x: 150, endPoint y: 198, distance: 24.4
click at [150, 198] on div at bounding box center [147, 193] width 9 height 79
click at [167, 205] on div "**********" at bounding box center [207, 199] width 112 height 25
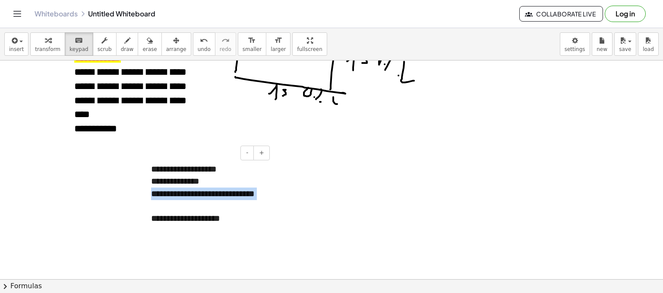
click at [167, 205] on div "**********" at bounding box center [207, 199] width 112 height 25
click at [238, 209] on div "**********" at bounding box center [207, 199] width 112 height 25
click at [244, 213] on div "**********" at bounding box center [207, 218] width 112 height 13
click at [243, 214] on div "**********" at bounding box center [207, 218] width 112 height 13
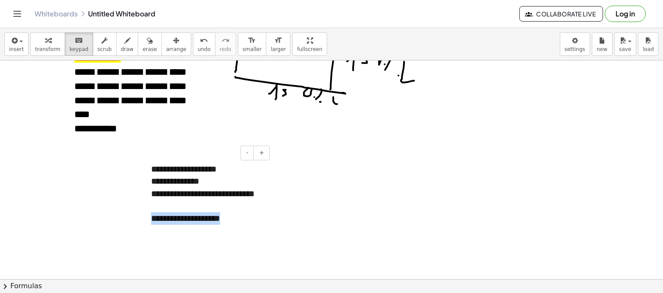
click at [243, 214] on div "**********" at bounding box center [207, 218] width 112 height 13
click at [238, 221] on div "**********" at bounding box center [207, 218] width 112 height 13
click at [156, 224] on div "**********" at bounding box center [207, 230] width 112 height 13
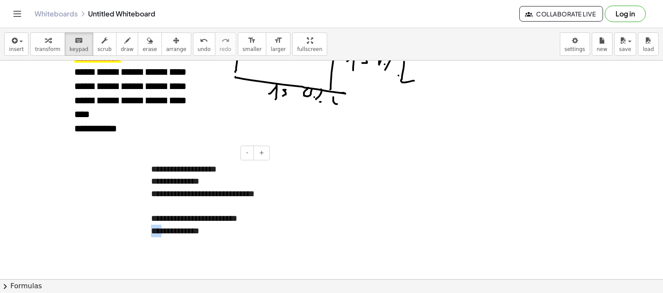
click at [156, 224] on div "**********" at bounding box center [207, 230] width 112 height 13
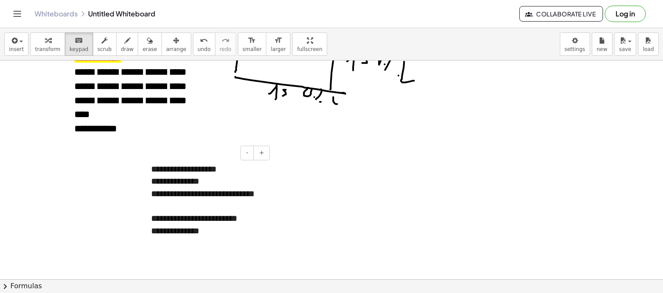
click at [223, 231] on div "**********" at bounding box center [207, 230] width 112 height 13
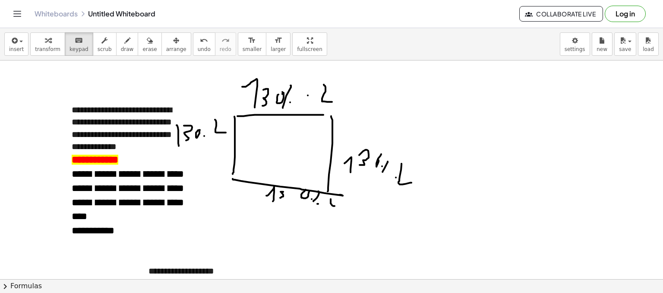
scroll to position [578, 9]
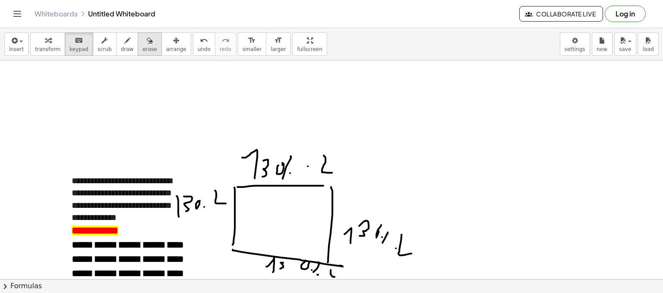
click at [142, 41] on div "button" at bounding box center [149, 40] width 14 height 10
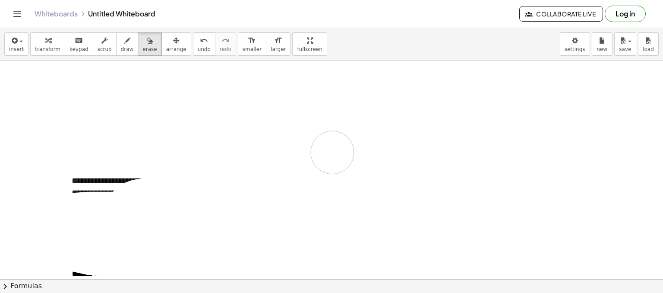
drag, startPoint x: 244, startPoint y: 182, endPoint x: 304, endPoint y: 167, distance: 61.9
click at [319, 164] on div at bounding box center [329, 28] width 665 height 1093
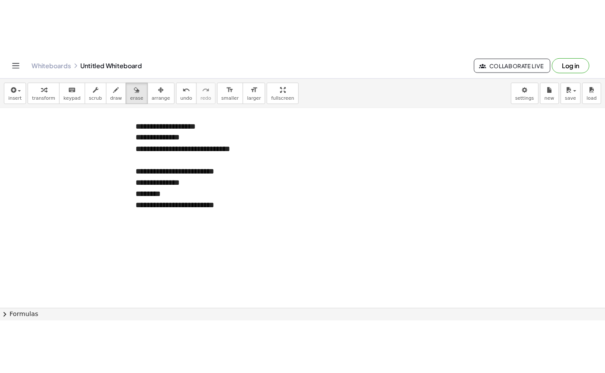
scroll to position [837, 9]
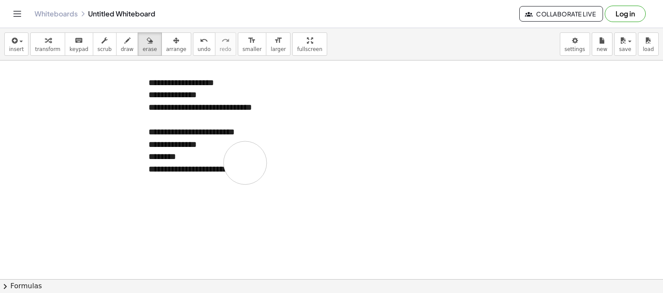
click at [232, 58] on div "**********" at bounding box center [331, 160] width 663 height 265
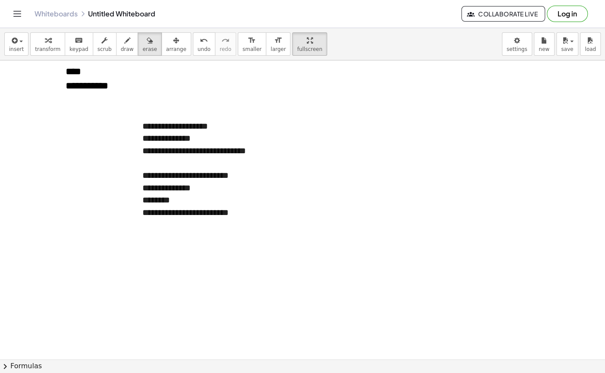
scroll to position [772, 9]
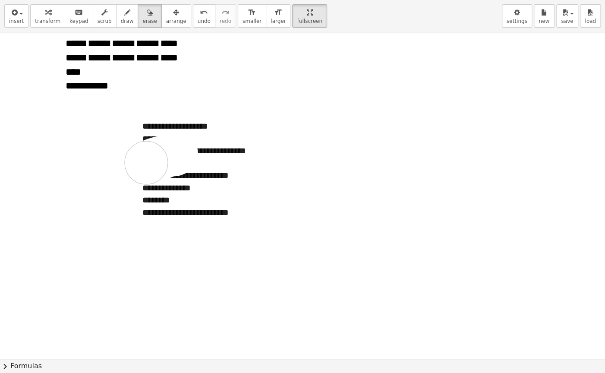
drag, startPoint x: 176, startPoint y: 147, endPoint x: 122, endPoint y: 159, distance: 55.7
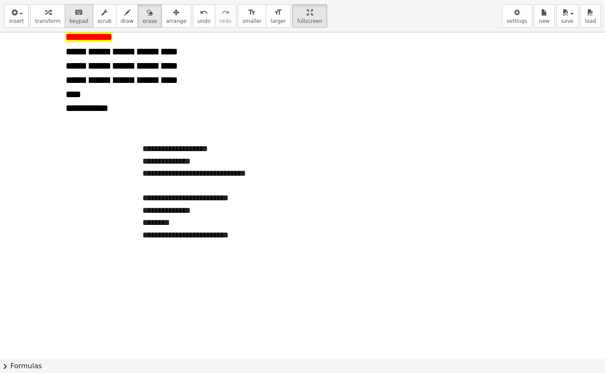
scroll to position [729, 9]
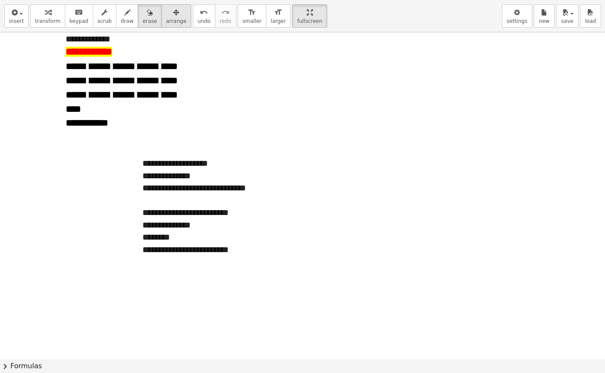
click at [166, 20] on span "arrange" at bounding box center [176, 21] width 20 height 6
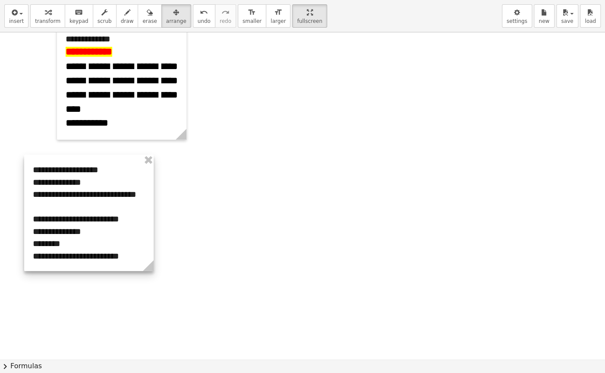
drag, startPoint x: 228, startPoint y: 232, endPoint x: 118, endPoint y: 238, distance: 109.8
click at [118, 238] on div at bounding box center [88, 212] width 129 height 116
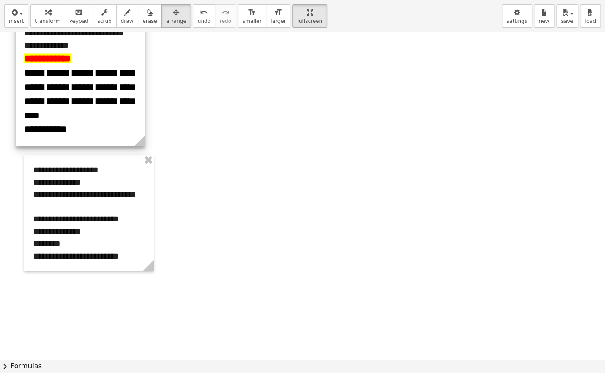
drag, startPoint x: 126, startPoint y: 132, endPoint x: 84, endPoint y: 139, distance: 41.9
click at [84, 139] on div at bounding box center [80, 70] width 129 height 152
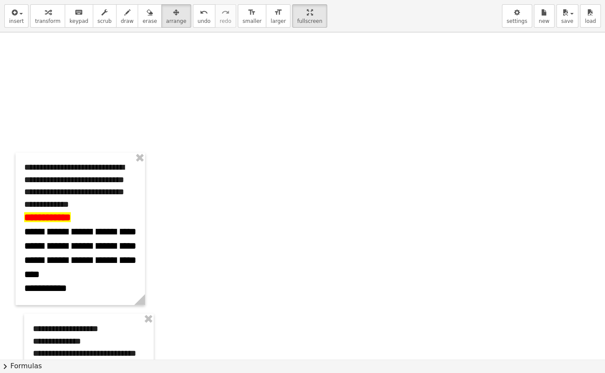
scroll to position [556, 9]
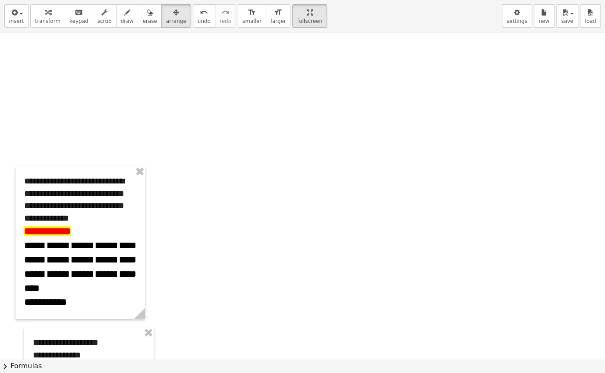
click at [267, 212] on div at bounding box center [323, 22] width 665 height 1093
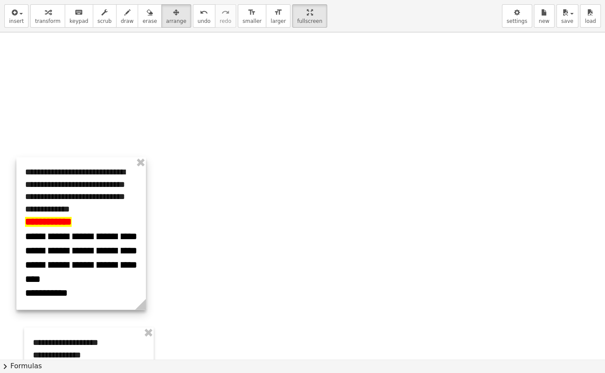
drag, startPoint x: 66, startPoint y: 205, endPoint x: 82, endPoint y: 87, distance: 118.3
click at [82, 157] on div at bounding box center [80, 233] width 129 height 152
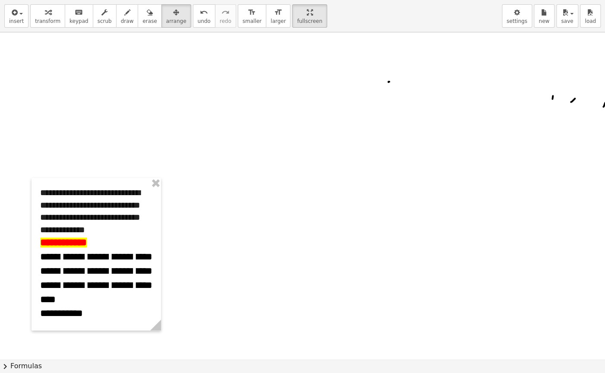
scroll to position [340, 9]
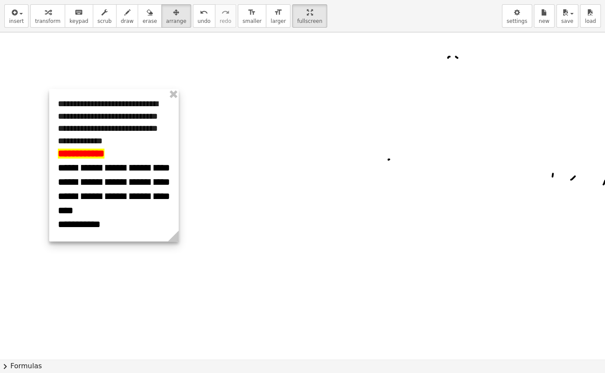
drag, startPoint x: 115, startPoint y: 287, endPoint x: 132, endPoint y: 108, distance: 180.4
click at [132, 110] on div at bounding box center [113, 165] width 129 height 152
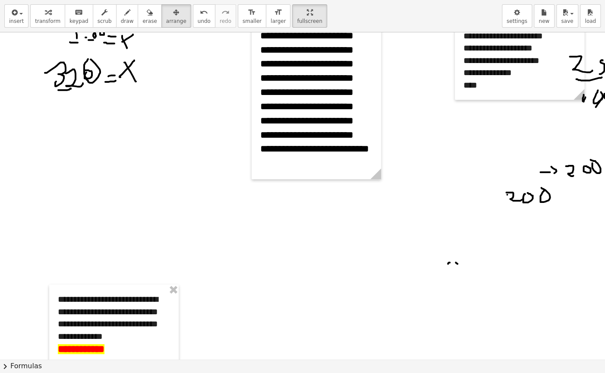
scroll to position [211, 9]
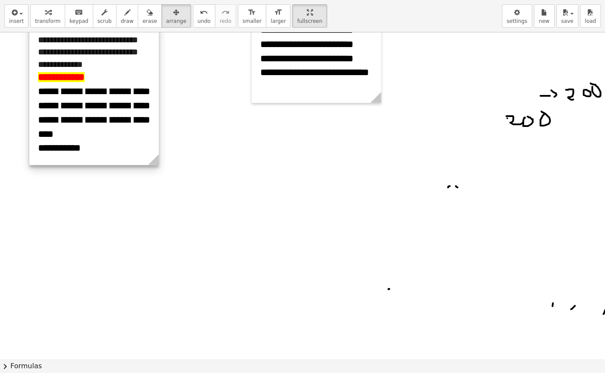
drag, startPoint x: 112, startPoint y: 194, endPoint x: 104, endPoint y: 104, distance: 90.1
click at [104, 104] on div at bounding box center [93, 89] width 129 height 152
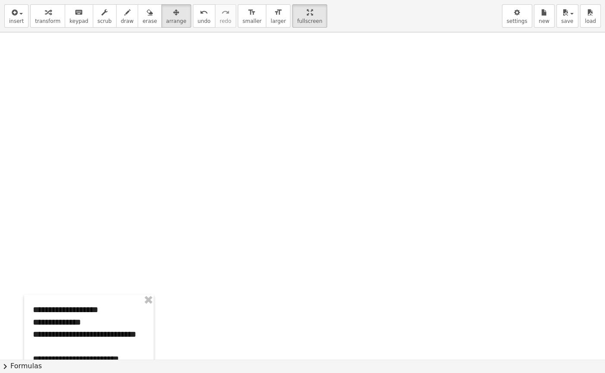
scroll to position [643, 9]
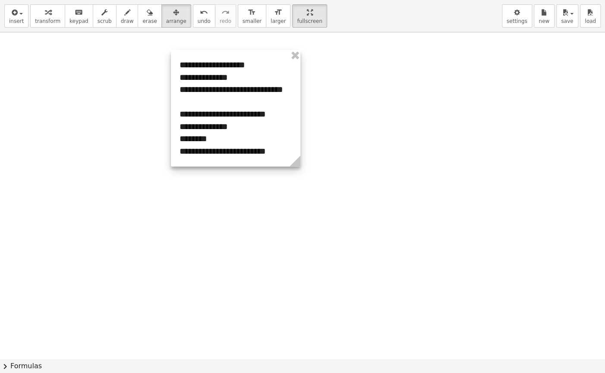
drag, startPoint x: 206, startPoint y: 261, endPoint x: 212, endPoint y: 64, distance: 197.7
click at [212, 64] on div at bounding box center [235, 108] width 129 height 116
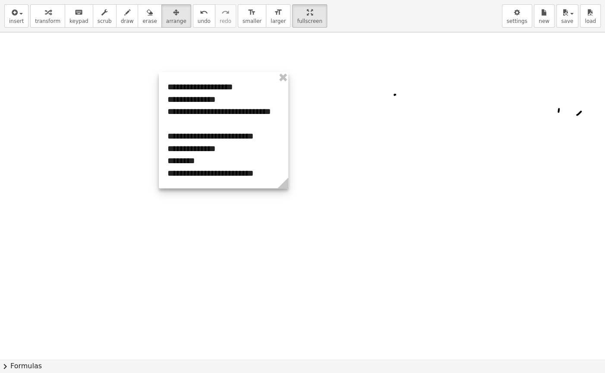
drag, startPoint x: 220, startPoint y: 167, endPoint x: 205, endPoint y: 66, distance: 102.5
click at [205, 72] on div at bounding box center [223, 130] width 129 height 116
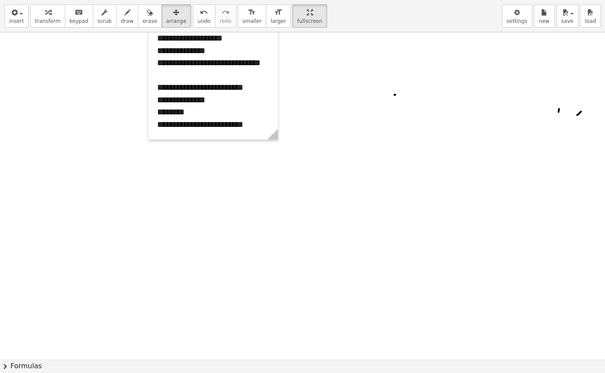
scroll to position [189, 3]
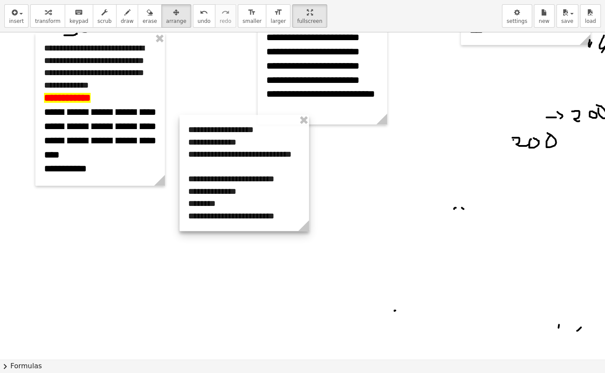
drag, startPoint x: 236, startPoint y: 246, endPoint x: 259, endPoint y: 167, distance: 82.6
click at [259, 167] on div at bounding box center [244, 173] width 129 height 116
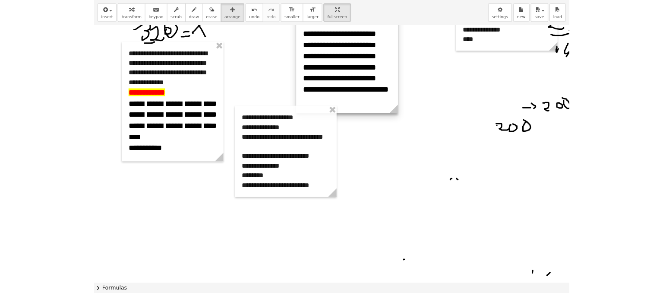
scroll to position [259, 3]
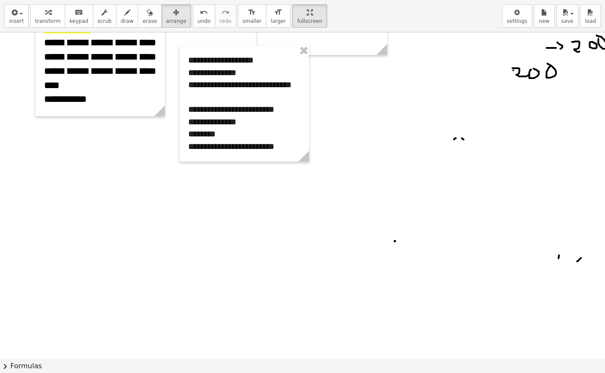
drag, startPoint x: 297, startPoint y: 18, endPoint x: 326, endPoint y: 15, distance: 29.1
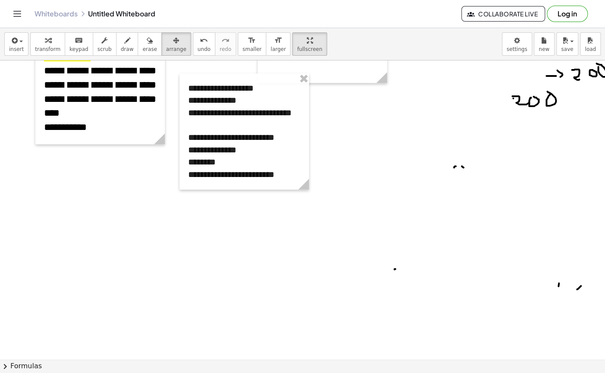
click at [327, 14] on div "**********" at bounding box center [302, 186] width 605 height 373
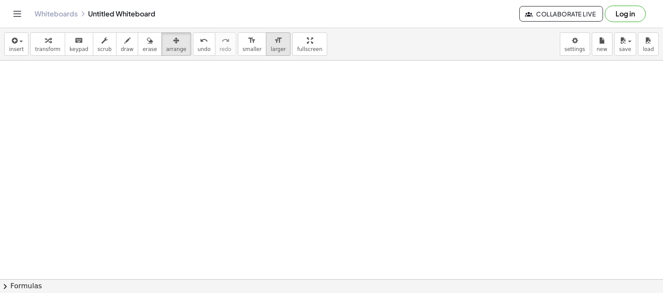
scroll to position [690, 3]
click at [6, 50] on button "insert" at bounding box center [16, 43] width 24 height 23
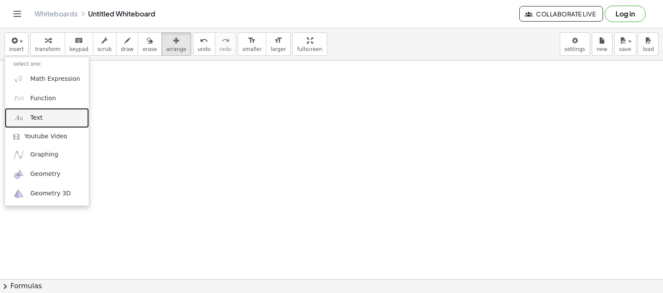
click at [39, 114] on span "Text" at bounding box center [36, 117] width 12 height 9
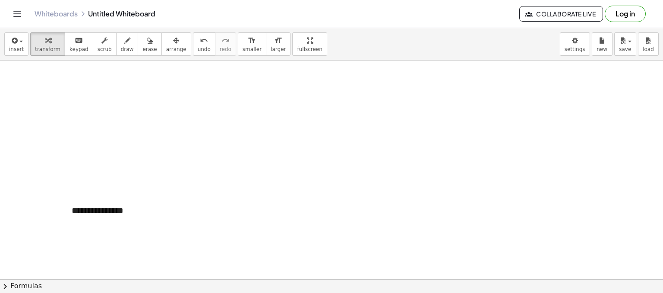
scroll to position [604, 3]
click at [132, 185] on div "**********" at bounding box center [127, 183] width 129 height 30
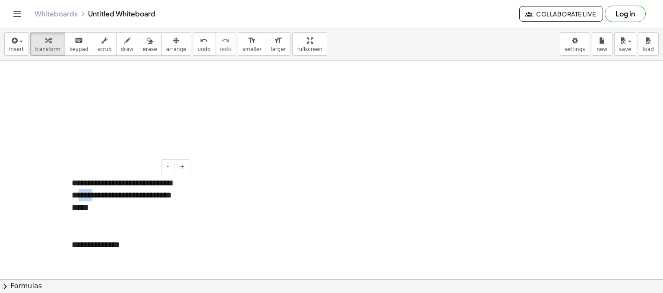
drag, startPoint x: 129, startPoint y: 195, endPoint x: 133, endPoint y: 208, distance: 13.9
click at [148, 194] on div "**********" at bounding box center [127, 220] width 129 height 104
click at [83, 263] on div "**********" at bounding box center [127, 220] width 129 height 104
click at [140, 227] on div "**" at bounding box center [128, 232] width 112 height 13
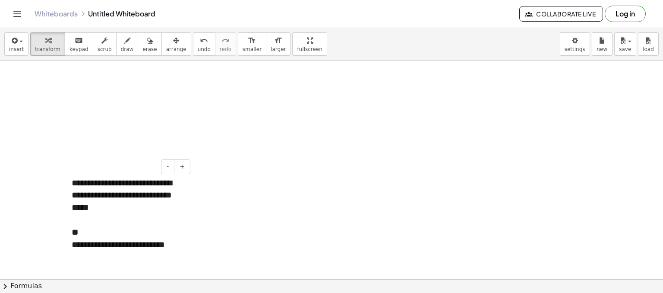
click at [140, 227] on div "**" at bounding box center [128, 232] width 112 height 13
click at [157, 242] on div "**********" at bounding box center [128, 244] width 112 height 13
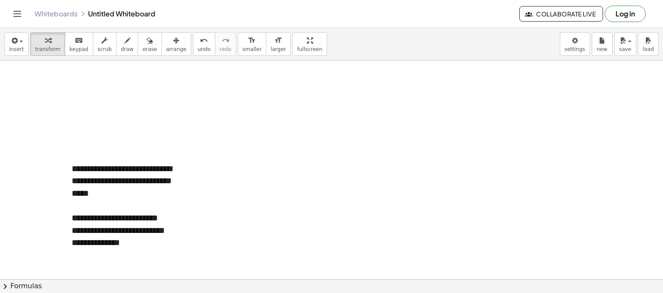
scroll to position [631, 3]
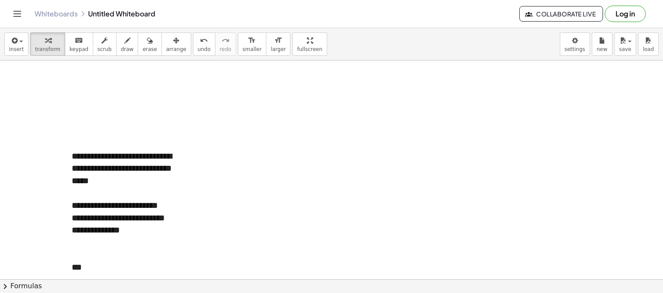
click at [103, 259] on div at bounding box center [128, 254] width 112 height 13
click at [93, 264] on div "***" at bounding box center [128, 267] width 112 height 13
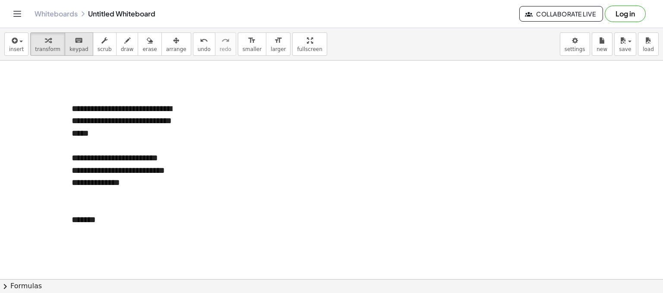
scroll to position [730, 3]
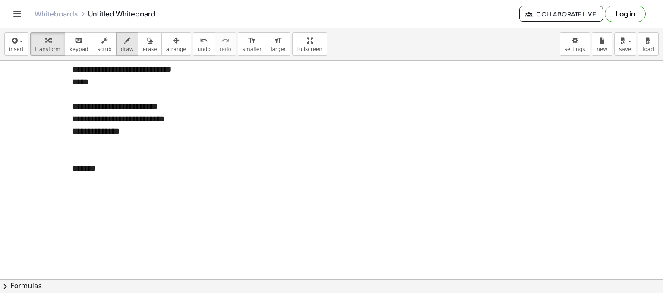
click at [121, 44] on div "button" at bounding box center [127, 40] width 13 height 10
drag, startPoint x: 91, startPoint y: 177, endPoint x: 102, endPoint y: 177, distance: 11.2
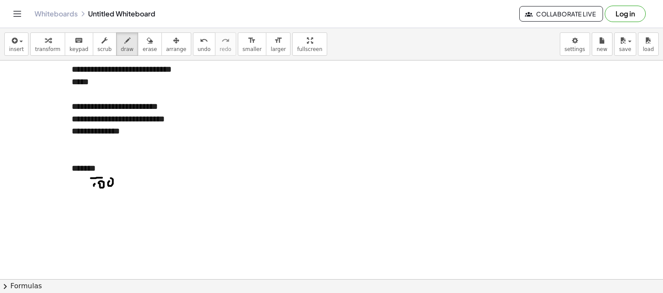
drag, startPoint x: 90, startPoint y: 184, endPoint x: 98, endPoint y: 188, distance: 9.5
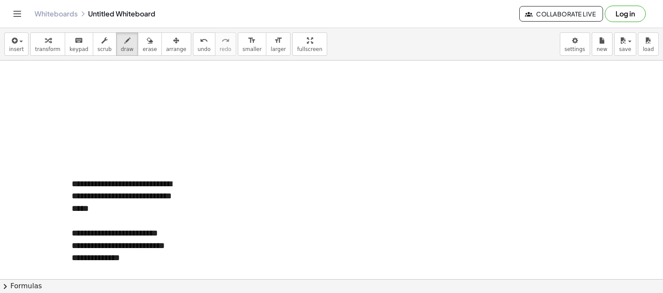
scroll to position [643, 3]
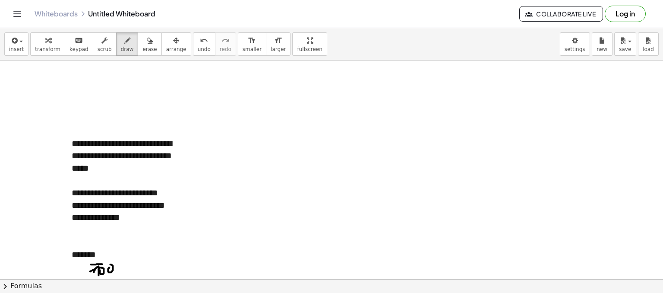
click at [243, 46] on span "smaller" at bounding box center [252, 49] width 19 height 6
click at [69, 52] on span "keypad" at bounding box center [78, 49] width 19 height 6
click at [90, 148] on div "**********" at bounding box center [127, 199] width 129 height 141
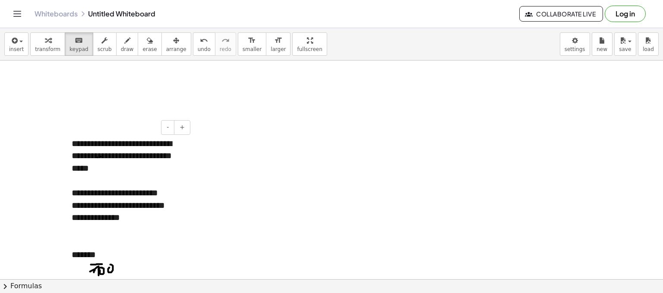
click at [98, 156] on div "**********" at bounding box center [127, 199] width 129 height 141
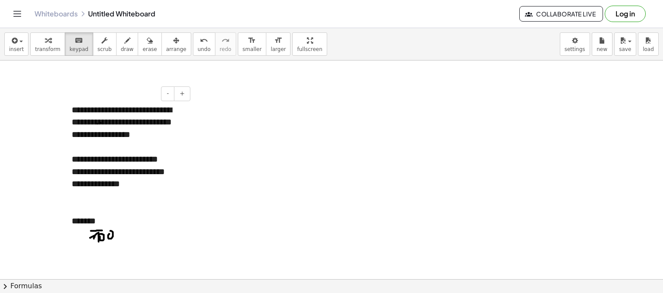
scroll to position [730, 3]
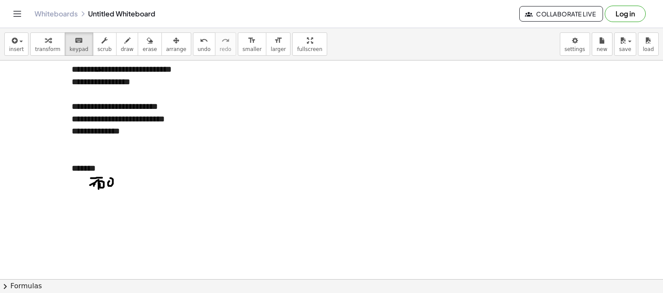
click at [111, 137] on div "**********" at bounding box center [128, 131] width 112 height 13
click at [147, 137] on div "**********" at bounding box center [128, 131] width 112 height 13
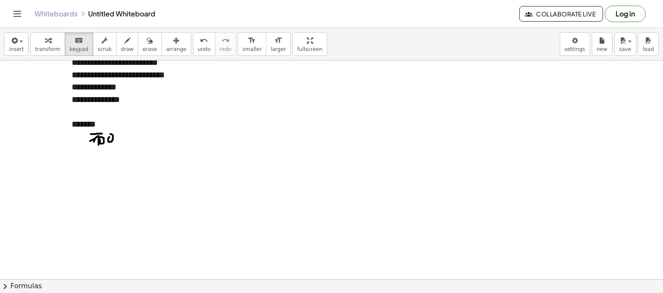
scroll to position [773, 3]
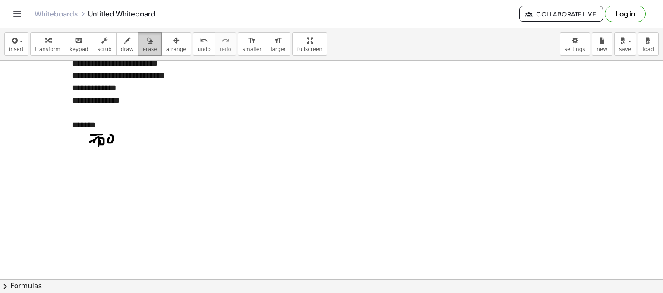
click at [138, 43] on button "erase" at bounding box center [150, 43] width 24 height 23
drag, startPoint x: 103, startPoint y: 129, endPoint x: 103, endPoint y: 139, distance: 9.5
click at [116, 44] on button "draw" at bounding box center [127, 43] width 22 height 23
drag, startPoint x: 100, startPoint y: 144, endPoint x: 105, endPoint y: 144, distance: 5.2
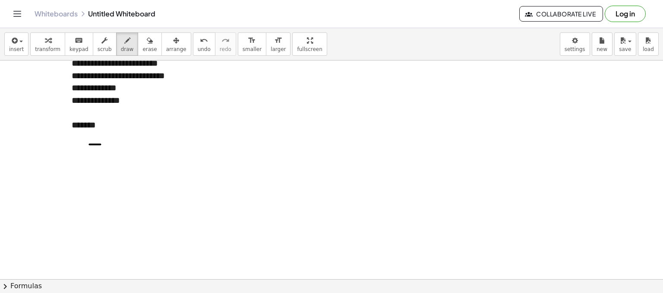
drag, startPoint x: 105, startPoint y: 149, endPoint x: 88, endPoint y: 132, distance: 25.0
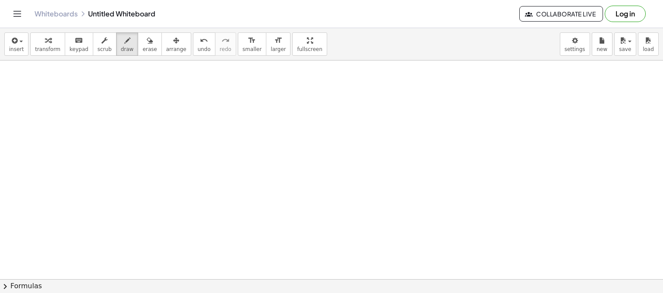
scroll to position [880, 3]
drag, startPoint x: 76, startPoint y: 82, endPoint x: 146, endPoint y: 85, distance: 70.4
click at [69, 46] on span "keypad" at bounding box center [78, 49] width 19 height 6
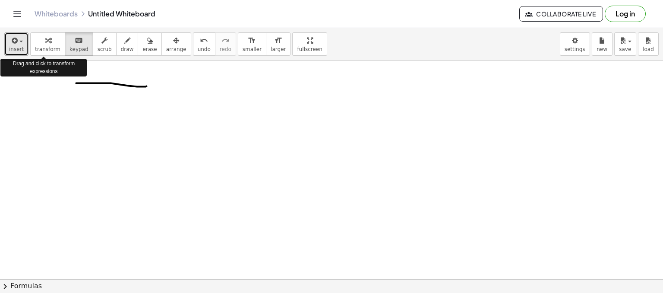
click at [19, 38] on div "button" at bounding box center [16, 40] width 15 height 10
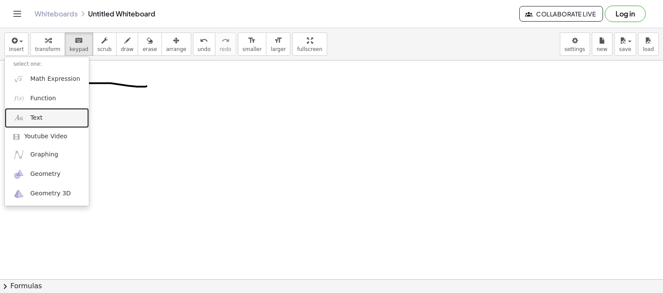
click at [47, 117] on link "Text" at bounding box center [47, 117] width 84 height 19
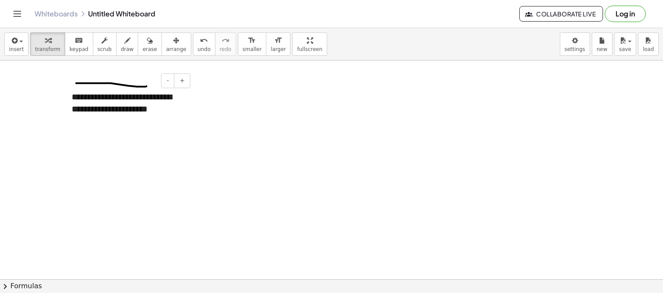
click at [165, 123] on div "**********" at bounding box center [127, 103] width 129 height 42
click at [165, 139] on div "**********" at bounding box center [127, 115] width 129 height 66
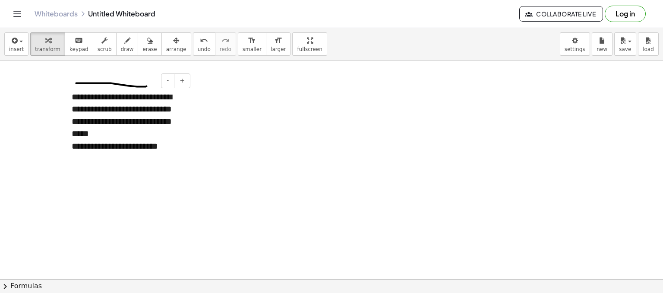
click at [173, 140] on div "**********" at bounding box center [128, 146] width 112 height 13
click at [72, 160] on div "**********" at bounding box center [128, 152] width 112 height 25
click at [74, 157] on div "**********" at bounding box center [128, 152] width 112 height 25
click at [71, 157] on div at bounding box center [67, 127] width 9 height 91
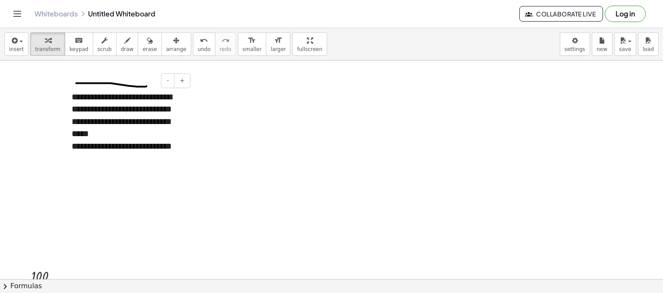
click at [72, 160] on div "**********" at bounding box center [128, 152] width 112 height 25
click at [97, 152] on div "**********" at bounding box center [127, 121] width 129 height 79
click at [86, 167] on div "**********" at bounding box center [128, 170] width 112 height 13
drag, startPoint x: 97, startPoint y: 169, endPoint x: 161, endPoint y: 167, distance: 64.7
click at [161, 167] on div "**********" at bounding box center [128, 170] width 112 height 13
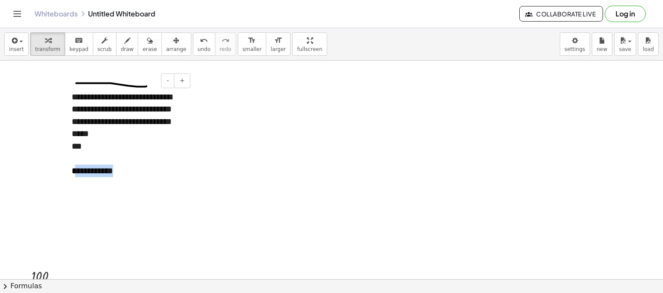
click at [99, 173] on div "**********" at bounding box center [128, 170] width 112 height 13
drag, startPoint x: 93, startPoint y: 171, endPoint x: 173, endPoint y: 168, distance: 79.9
click at [173, 168] on div "**********" at bounding box center [128, 170] width 112 height 13
copy div "***"
click at [134, 145] on div "***" at bounding box center [128, 146] width 112 height 13
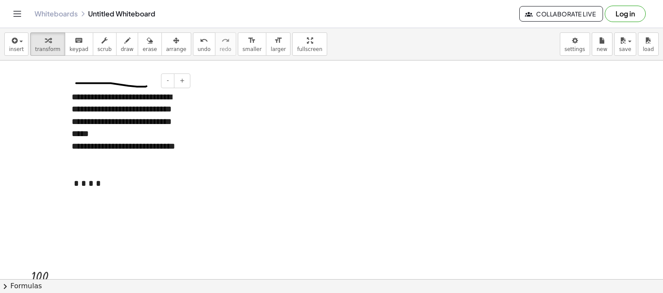
click at [72, 161] on div "**********" at bounding box center [128, 152] width 112 height 25
click at [166, 149] on div "**********" at bounding box center [128, 152] width 112 height 25
click at [165, 158] on div "**********" at bounding box center [128, 152] width 112 height 25
click at [180, 79] on button "+" at bounding box center [182, 80] width 16 height 15
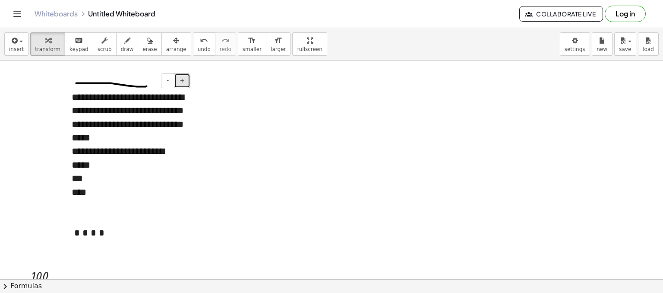
click at [180, 79] on button "+" at bounding box center [182, 80] width 16 height 15
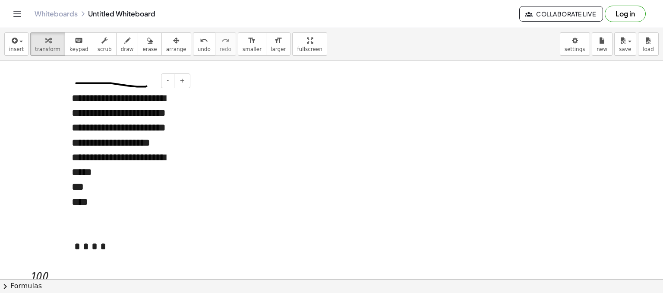
click at [108, 209] on div "****" at bounding box center [128, 201] width 112 height 15
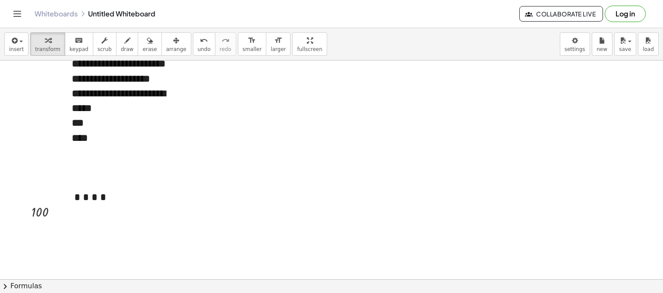
scroll to position [923, 3]
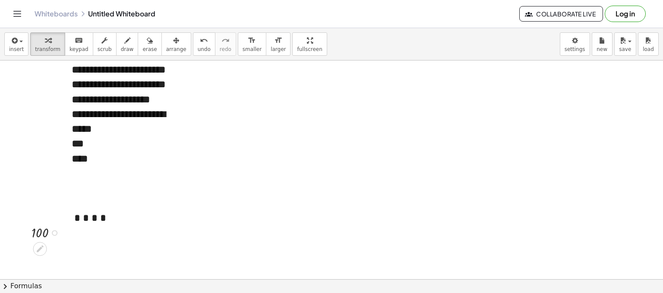
click at [52, 232] on div at bounding box center [55, 233] width 6 height 6
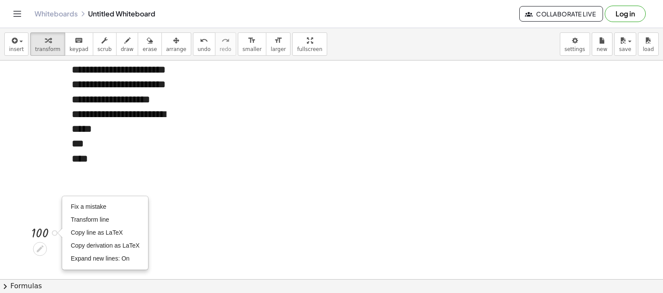
click at [44, 233] on div at bounding box center [47, 232] width 41 height 18
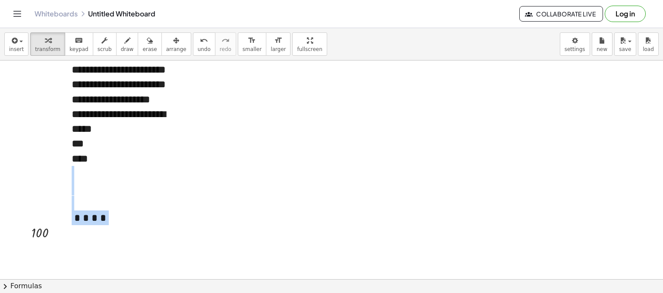
drag, startPoint x: 120, startPoint y: 173, endPoint x: 66, endPoint y: 78, distance: 108.8
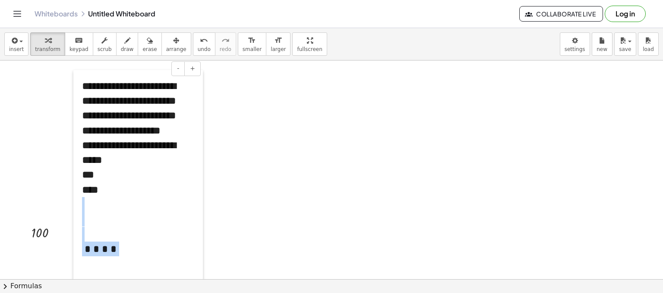
drag, startPoint x: 66, startPoint y: 78, endPoint x: 117, endPoint y: 127, distance: 70.8
click at [82, 128] on div at bounding box center [77, 175] width 9 height 210
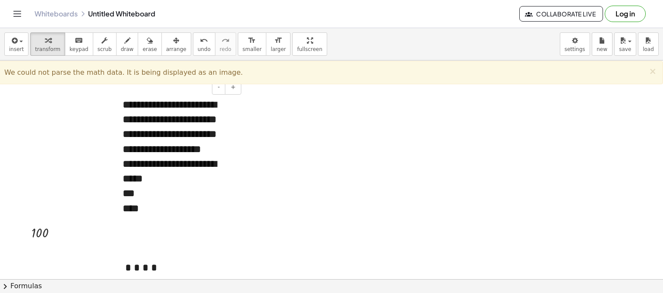
click at [161, 200] on div "***" at bounding box center [179, 193] width 112 height 15
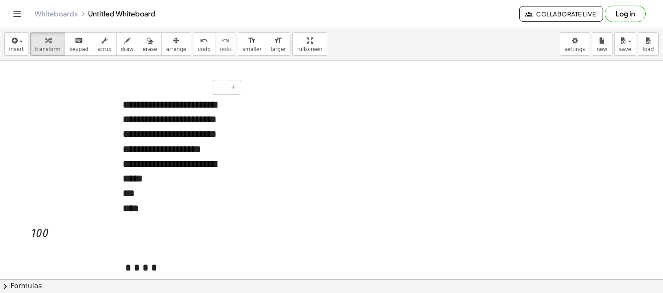
click at [159, 200] on div "***" at bounding box center [179, 193] width 112 height 15
click at [157, 164] on div "**********" at bounding box center [178, 193] width 129 height 210
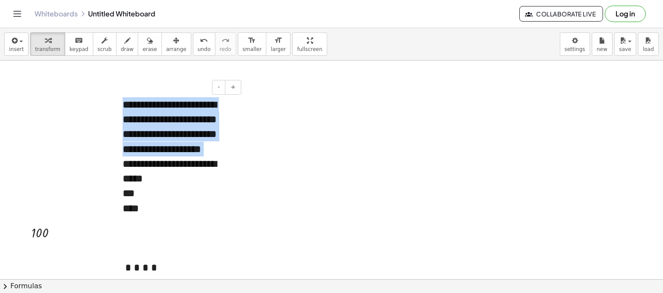
click at [157, 164] on div "**********" at bounding box center [178, 193] width 129 height 210
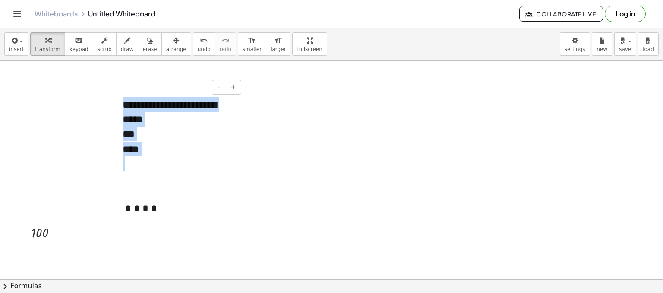
drag, startPoint x: 179, startPoint y: 170, endPoint x: 118, endPoint y: 86, distance: 102.9
click at [118, 88] on div "**********" at bounding box center [178, 155] width 129 height 135
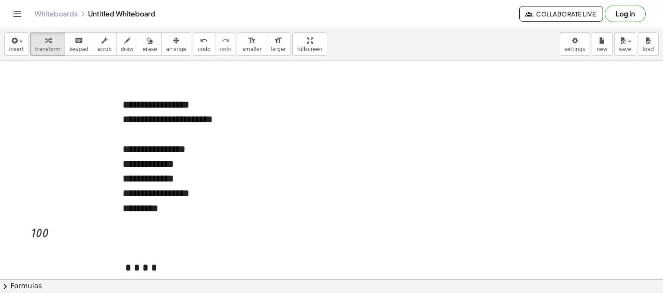
click at [187, 211] on div "*********" at bounding box center [179, 208] width 112 height 15
drag, startPoint x: 180, startPoint y: 214, endPoint x: 177, endPoint y: 249, distance: 35.6
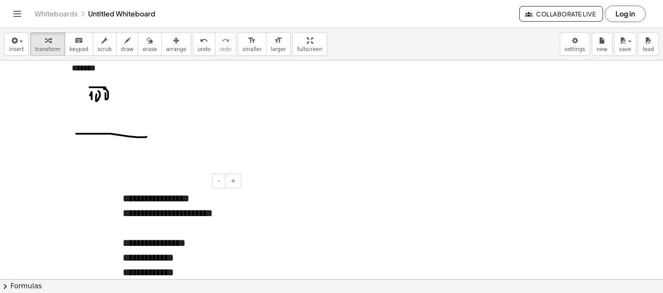
scroll to position [881, 3]
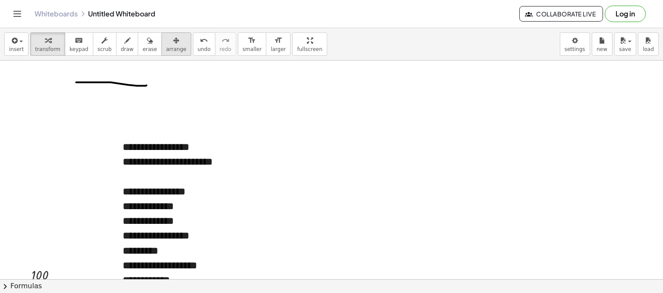
click at [166, 47] on span "arrange" at bounding box center [176, 49] width 20 height 6
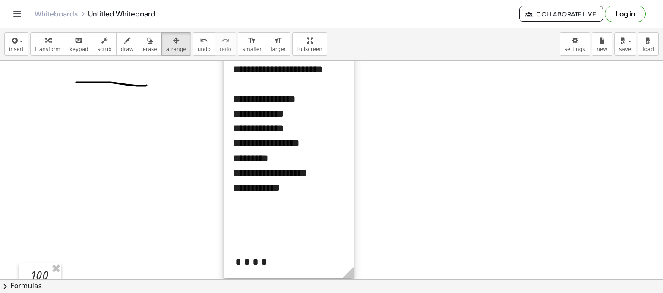
drag, startPoint x: 174, startPoint y: 189, endPoint x: 294, endPoint y: 95, distance: 153.0
click at [294, 95] on div at bounding box center [288, 157] width 129 height 239
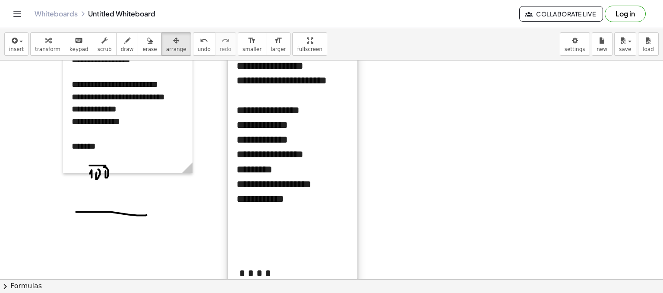
drag, startPoint x: 299, startPoint y: 205, endPoint x: 291, endPoint y: 76, distance: 130.1
click at [290, 76] on div at bounding box center [292, 169] width 129 height 239
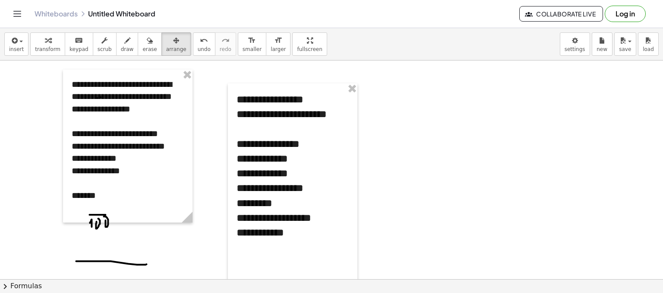
scroll to position [622, 3]
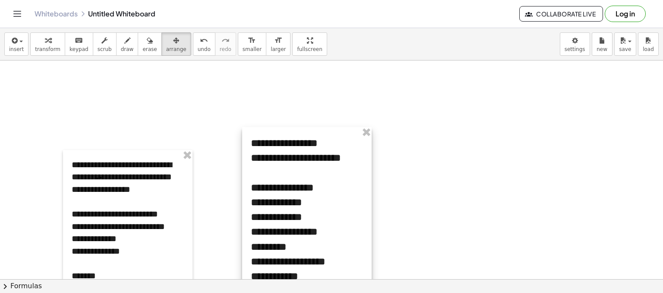
drag, startPoint x: 306, startPoint y: 194, endPoint x: 306, endPoint y: 155, distance: 38.8
click at [308, 156] on div at bounding box center [306, 246] width 129 height 239
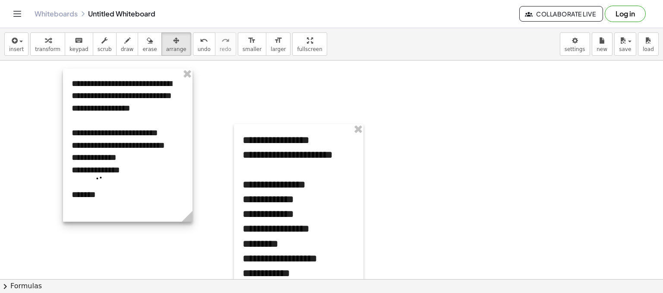
drag, startPoint x: 184, startPoint y: 194, endPoint x: 184, endPoint y: 104, distance: 90.2
click at [184, 104] on div at bounding box center [127, 145] width 129 height 153
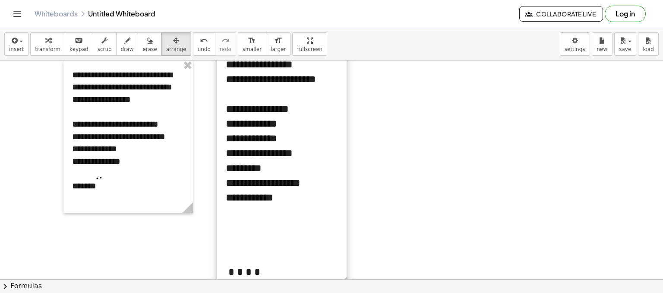
drag, startPoint x: 277, startPoint y: 148, endPoint x: 272, endPoint y: 115, distance: 34.1
click at [272, 115] on div at bounding box center [281, 167] width 129 height 239
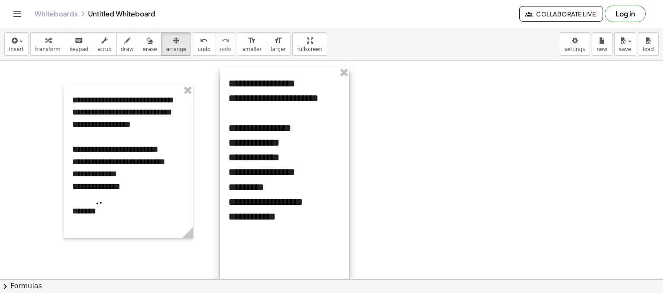
scroll to position [579, 3]
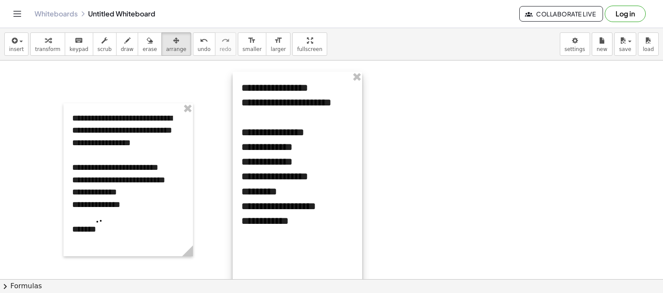
drag, startPoint x: 309, startPoint y: 157, endPoint x: 181, endPoint y: 156, distance: 128.2
click at [322, 143] on div at bounding box center [297, 191] width 129 height 239
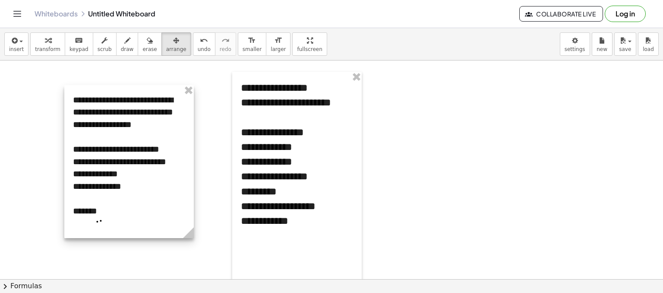
drag, startPoint x: 173, startPoint y: 158, endPoint x: 173, endPoint y: 140, distance: 18.1
click at [173, 140] on div at bounding box center [128, 161] width 129 height 153
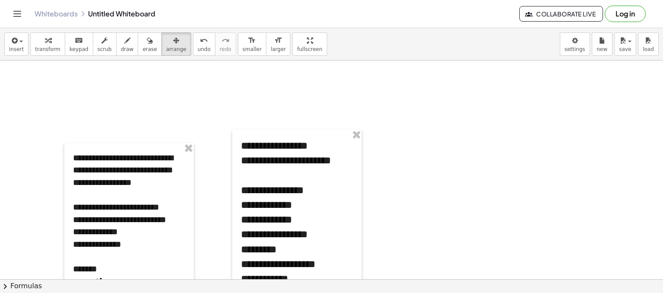
scroll to position [536, 3]
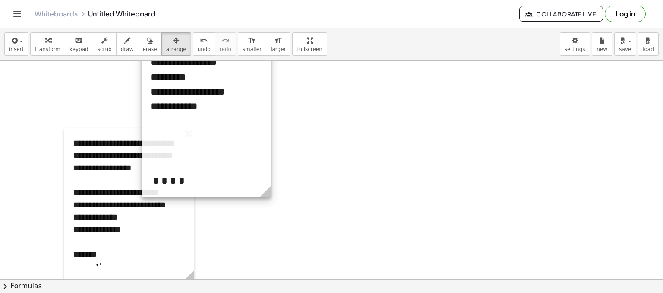
drag, startPoint x: 305, startPoint y: 208, endPoint x: 356, endPoint y: -6, distance: 220.2
click at [356, 0] on html "**********" at bounding box center [331, 146] width 663 height 293
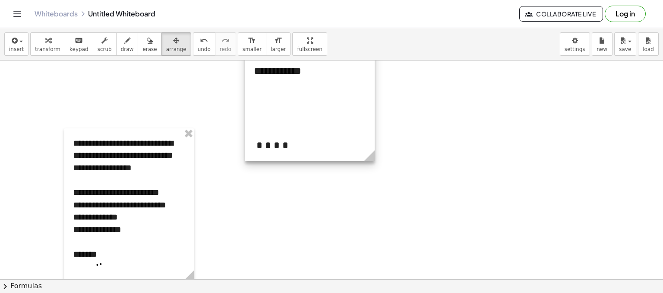
drag, startPoint x: 343, startPoint y: 66, endPoint x: 280, endPoint y: 84, distance: 66.0
click at [280, 84] on div at bounding box center [309, 41] width 129 height 239
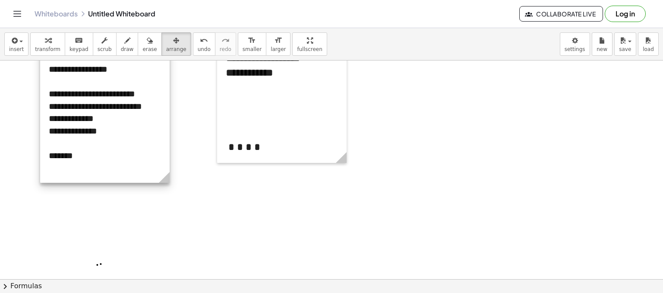
drag, startPoint x: 123, startPoint y: 186, endPoint x: 100, endPoint y: 16, distance: 171.5
click at [100, 17] on div "**********" at bounding box center [331, 146] width 663 height 293
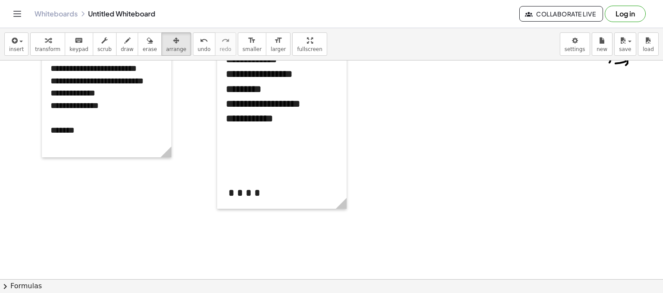
scroll to position [406, 3]
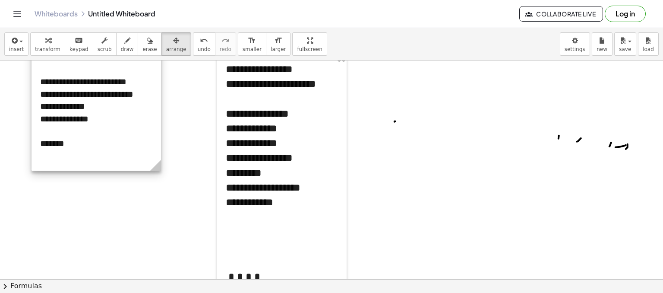
drag, startPoint x: 142, startPoint y: 165, endPoint x: 143, endPoint y: 107, distance: 58.3
click at [142, 106] on div at bounding box center [96, 94] width 129 height 153
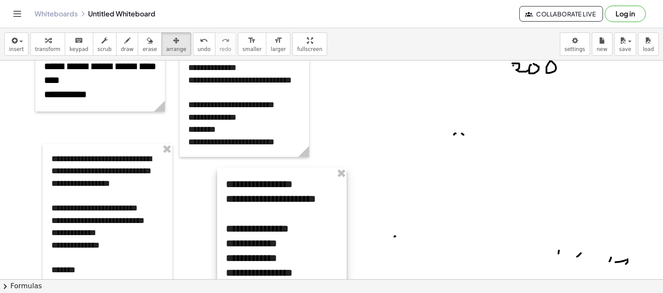
scroll to position [277, 3]
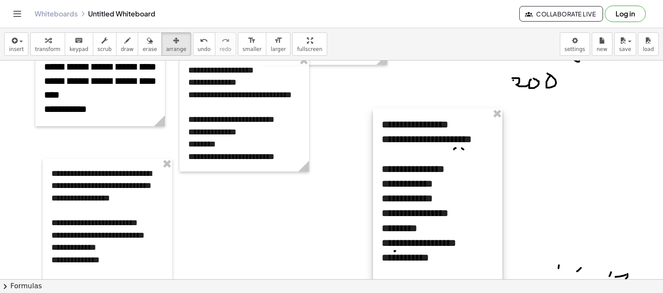
drag, startPoint x: 322, startPoint y: 204, endPoint x: 434, endPoint y: 108, distance: 147.5
click at [434, 108] on div at bounding box center [437, 227] width 129 height 239
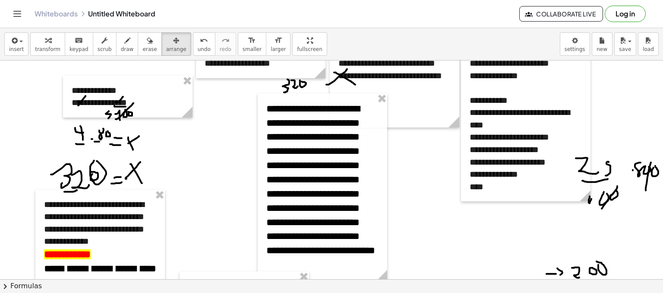
scroll to position [0, 3]
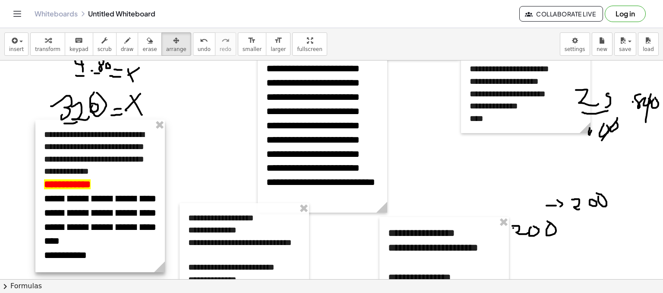
drag, startPoint x: 117, startPoint y: 173, endPoint x: 136, endPoint y: 23, distance: 150.9
click at [136, 23] on div "**********" at bounding box center [331, 146] width 663 height 293
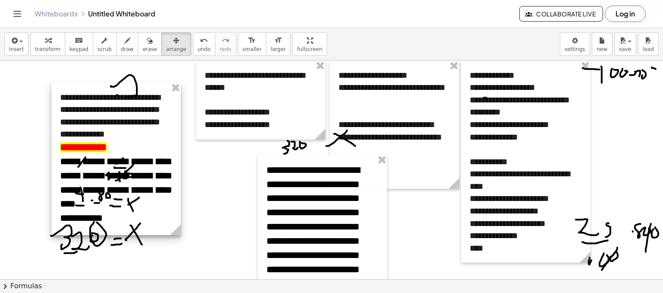
drag, startPoint x: 119, startPoint y: 169, endPoint x: 98, endPoint y: 91, distance: 80.6
click at [98, 91] on div at bounding box center [115, 158] width 129 height 152
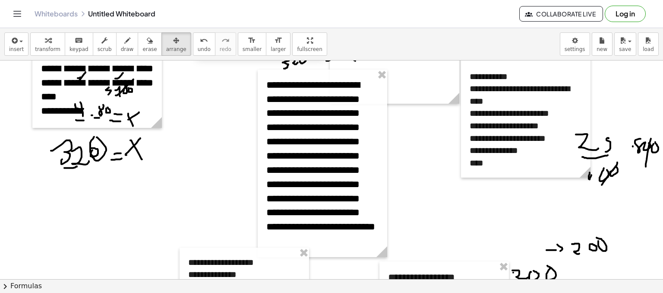
scroll to position [216, 3]
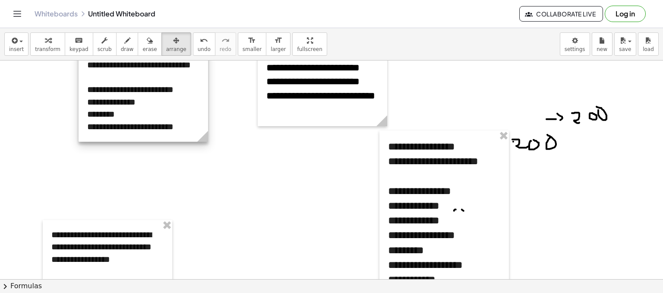
drag, startPoint x: 215, startPoint y: 164, endPoint x: 114, endPoint y: 73, distance: 136.0
click at [114, 73] on div at bounding box center [143, 83] width 129 height 116
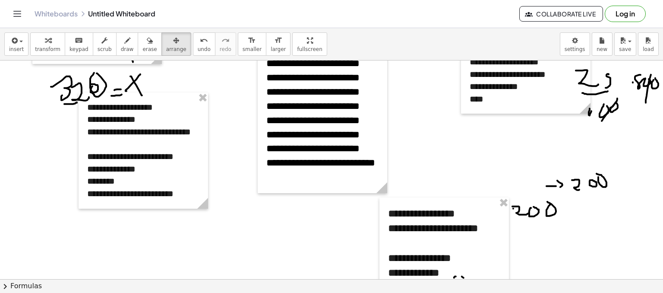
scroll to position [129, 3]
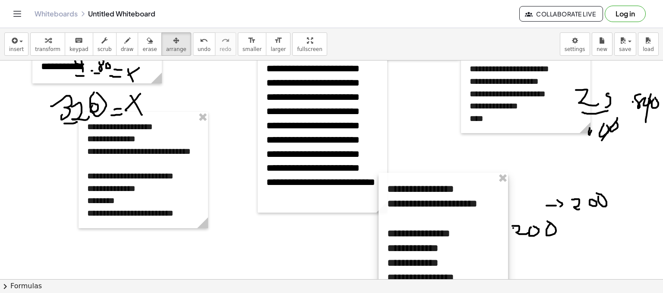
drag, startPoint x: 439, startPoint y: 247, endPoint x: 456, endPoint y: 166, distance: 82.4
click at [456, 173] on div at bounding box center [442, 292] width 129 height 239
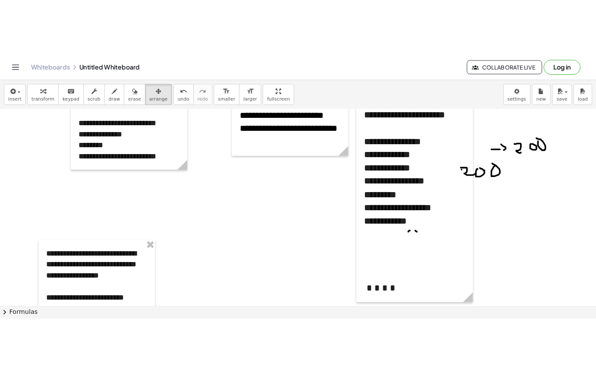
scroll to position [259, 3]
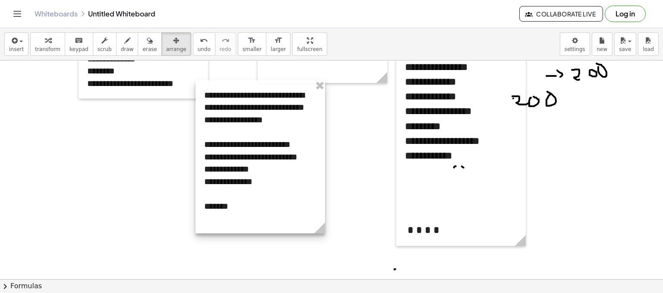
drag, startPoint x: 141, startPoint y: 214, endPoint x: 284, endPoint y: 128, distance: 166.7
click at [284, 128] on div at bounding box center [259, 156] width 129 height 153
click at [240, 46] on div "**********" at bounding box center [331, 160] width 663 height 265
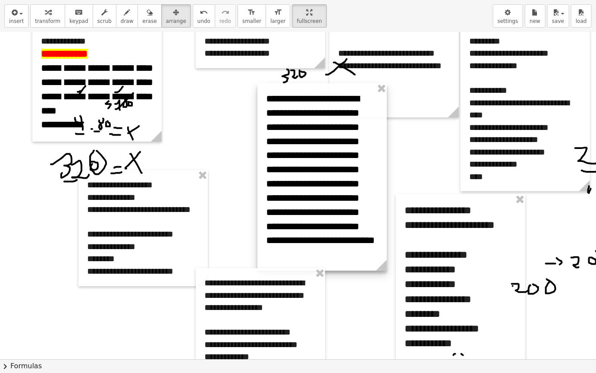
scroll to position [0, 3]
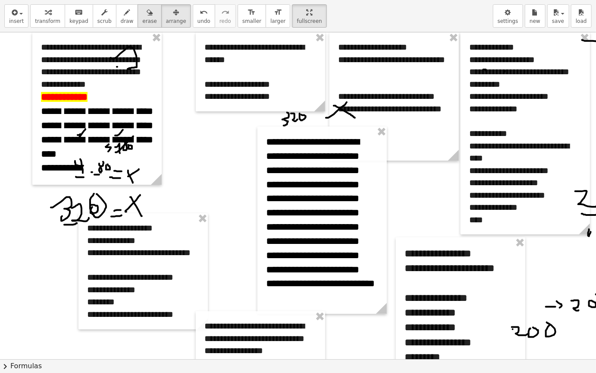
click at [142, 23] on span "erase" at bounding box center [149, 21] width 14 height 6
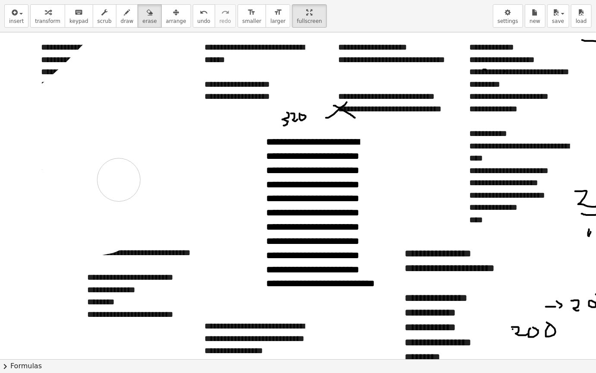
drag, startPoint x: 104, startPoint y: 181, endPoint x: 118, endPoint y: 180, distance: 14.2
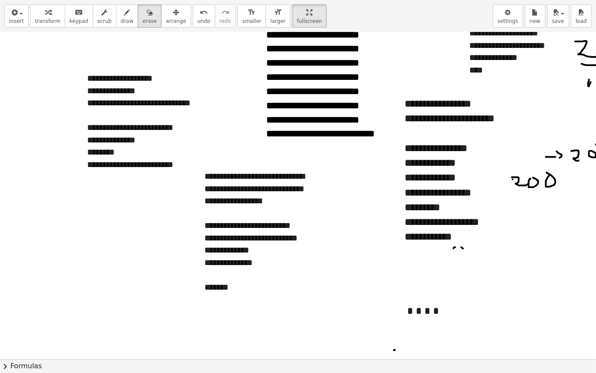
scroll to position [129, 3]
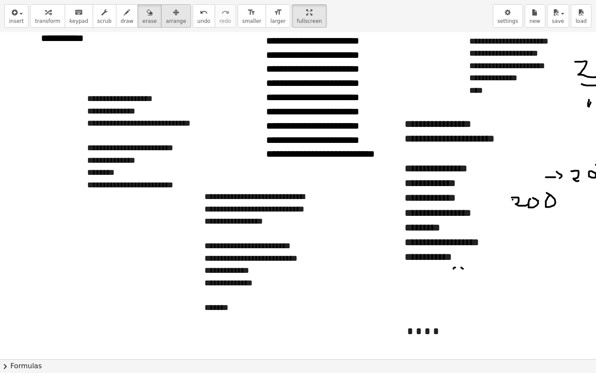
click at [166, 19] on span "arrange" at bounding box center [176, 21] width 20 height 6
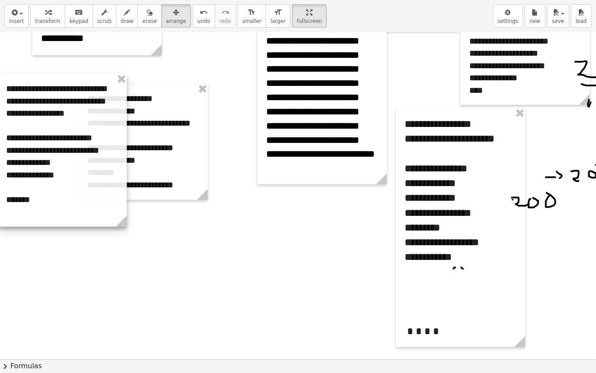
drag, startPoint x: 232, startPoint y: 218, endPoint x: 16, endPoint y: 107, distance: 242.4
click at [16, 107] on div at bounding box center [61, 150] width 129 height 153
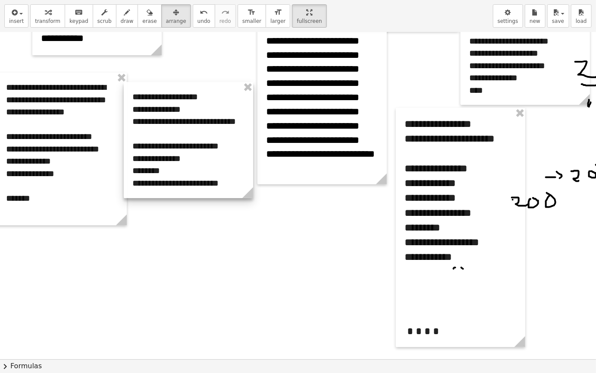
drag, startPoint x: 189, startPoint y: 137, endPoint x: 235, endPoint y: 135, distance: 45.3
click at [235, 135] on div at bounding box center [188, 140] width 129 height 116
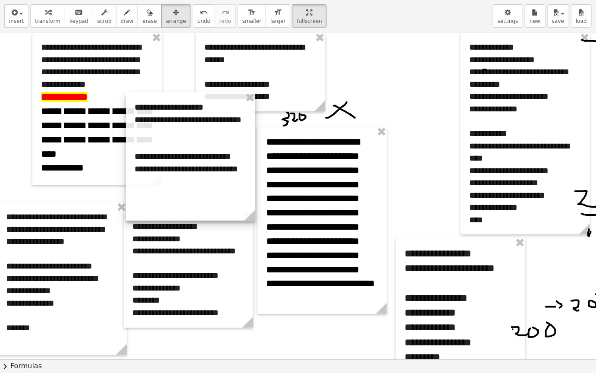
drag, startPoint x: 400, startPoint y: 128, endPoint x: 253, endPoint y: 147, distance: 148.4
click at [213, 183] on div at bounding box center [190, 156] width 129 height 128
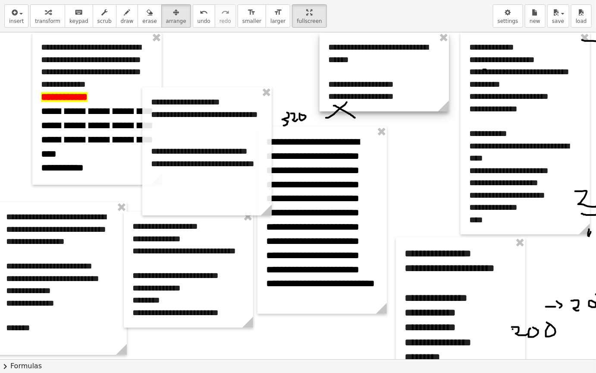
drag, startPoint x: 289, startPoint y: 100, endPoint x: 418, endPoint y: 91, distance: 129.4
click at [418, 91] on div at bounding box center [384, 71] width 129 height 79
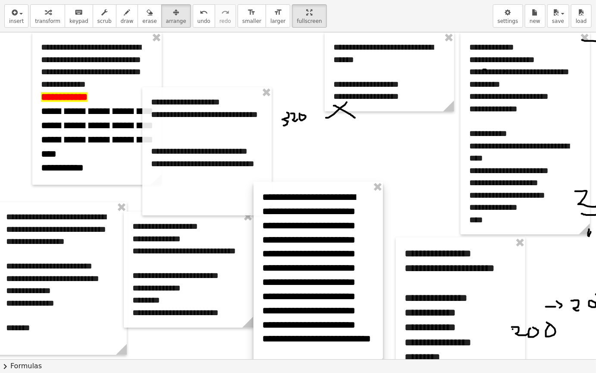
drag, startPoint x: 354, startPoint y: 180, endPoint x: 419, endPoint y: 267, distance: 108.1
click at [351, 236] on div at bounding box center [318, 275] width 129 height 187
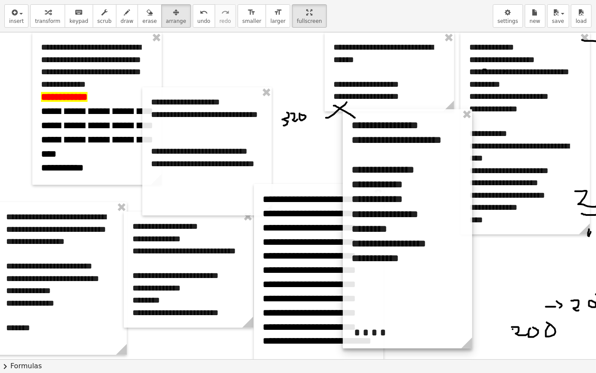
drag, startPoint x: 456, startPoint y: 290, endPoint x: 408, endPoint y: 164, distance: 135.0
click at [408, 164] on div at bounding box center [407, 228] width 129 height 239
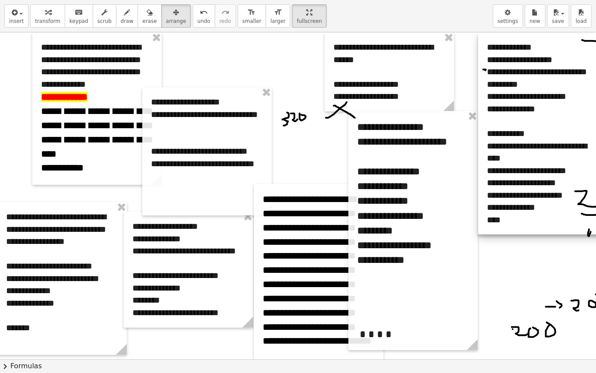
drag, startPoint x: 491, startPoint y: 166, endPoint x: 509, endPoint y: 160, distance: 18.7
click at [509, 160] on div at bounding box center [543, 133] width 129 height 202
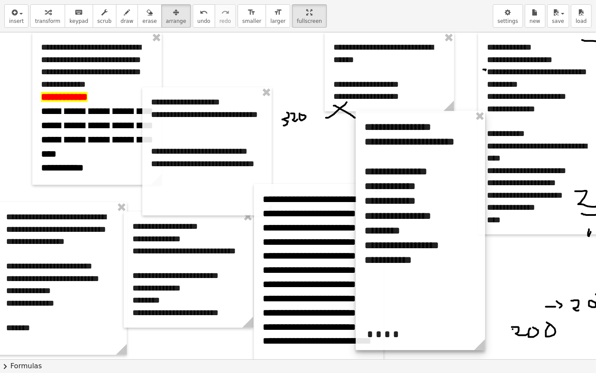
drag, startPoint x: 453, startPoint y: 192, endPoint x: 460, endPoint y: 192, distance: 7.3
click at [460, 192] on div at bounding box center [420, 230] width 129 height 239
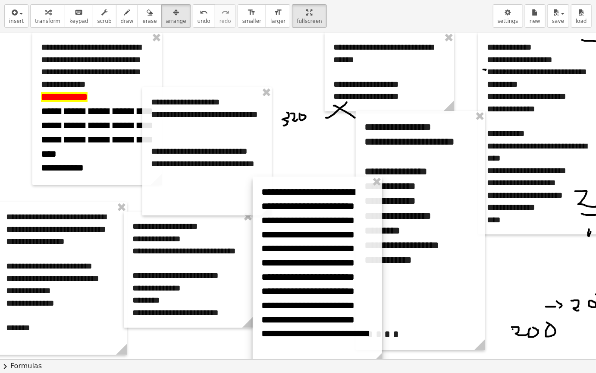
drag, startPoint x: 327, startPoint y: 230, endPoint x: 325, endPoint y: 223, distance: 7.4
click at [325, 223] on div at bounding box center [317, 269] width 129 height 187
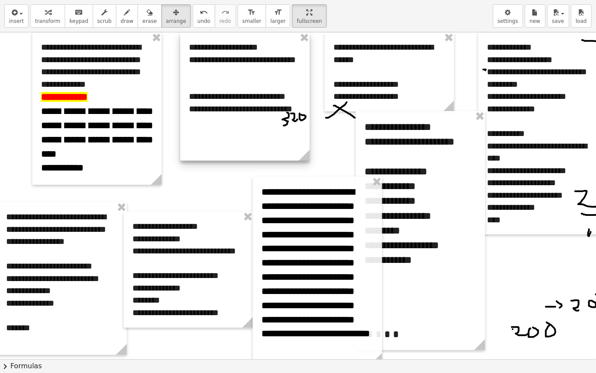
drag, startPoint x: 208, startPoint y: 148, endPoint x: 241, endPoint y: 103, distance: 56.3
click at [241, 103] on div at bounding box center [244, 96] width 129 height 128
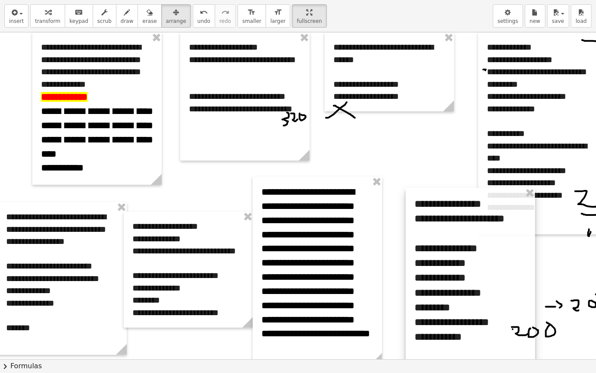
drag, startPoint x: 416, startPoint y: 233, endPoint x: 466, endPoint y: 309, distance: 91.2
click at [466, 299] on div at bounding box center [470, 307] width 129 height 239
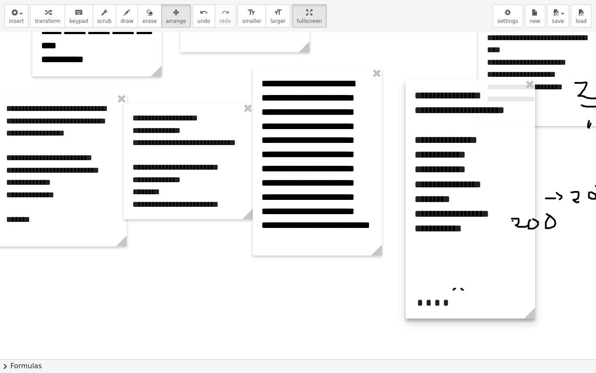
scroll to position [129, 3]
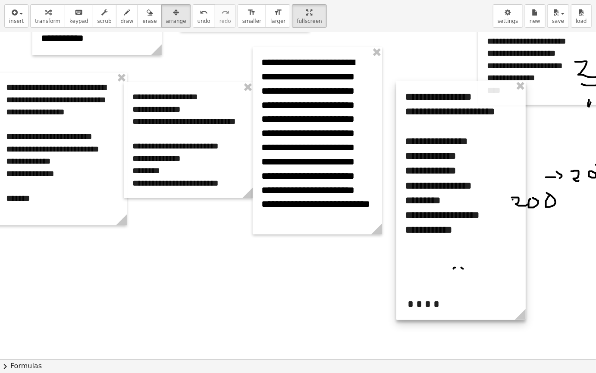
drag, startPoint x: 483, startPoint y: 194, endPoint x: 469, endPoint y: 216, distance: 26.1
click at [469, 216] on div at bounding box center [461, 200] width 129 height 239
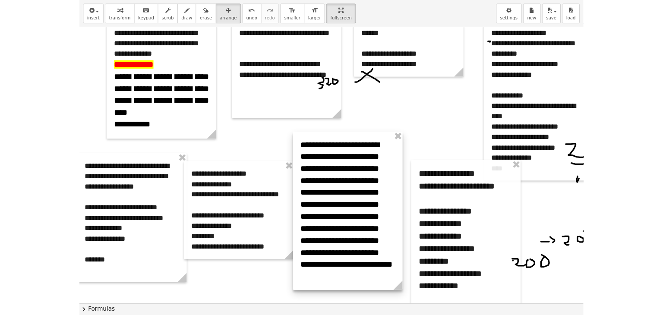
scroll to position [0, 3]
